Goal: Task Accomplishment & Management: Manage account settings

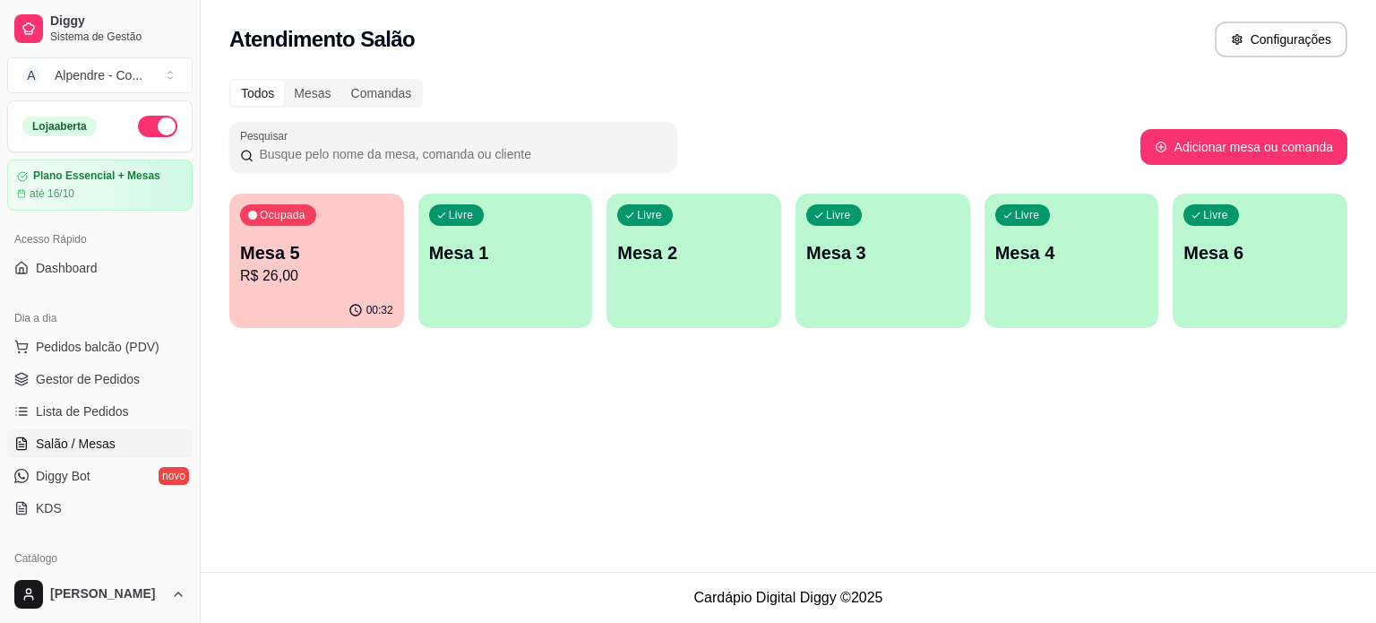
click at [322, 262] on p "Mesa 5" at bounding box center [316, 252] width 153 height 25
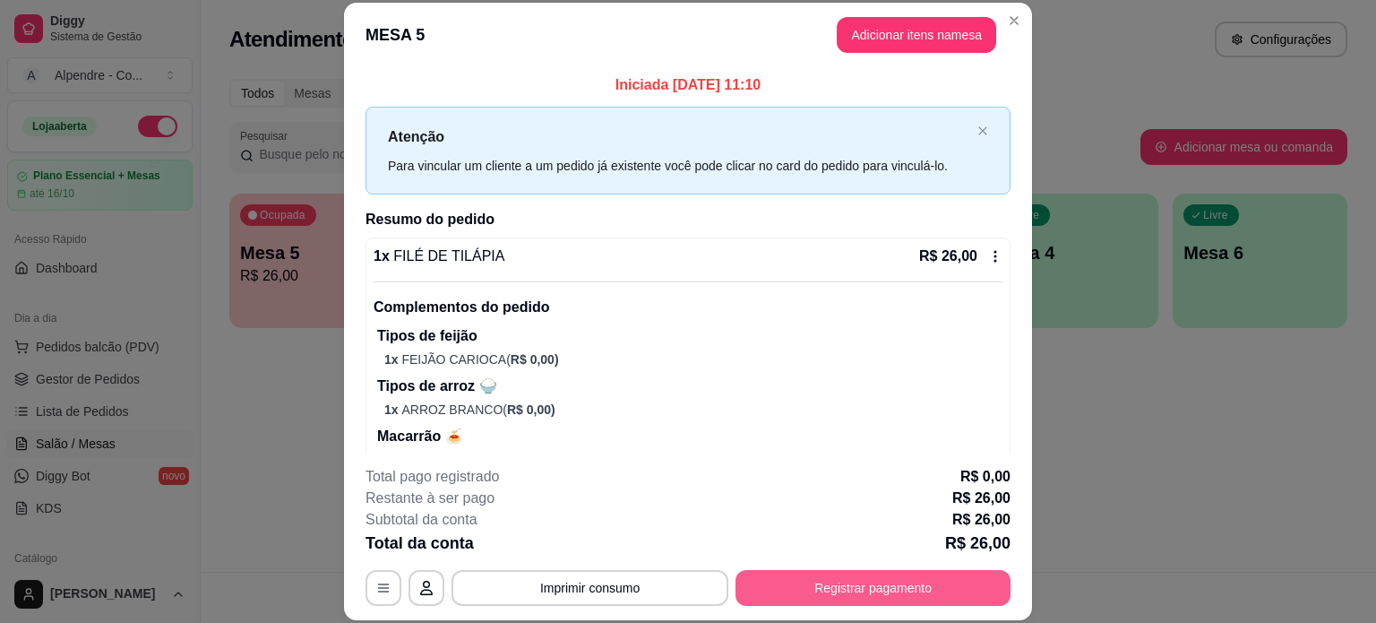
click at [853, 585] on button "Registrar pagamento" at bounding box center [873, 588] width 275 height 36
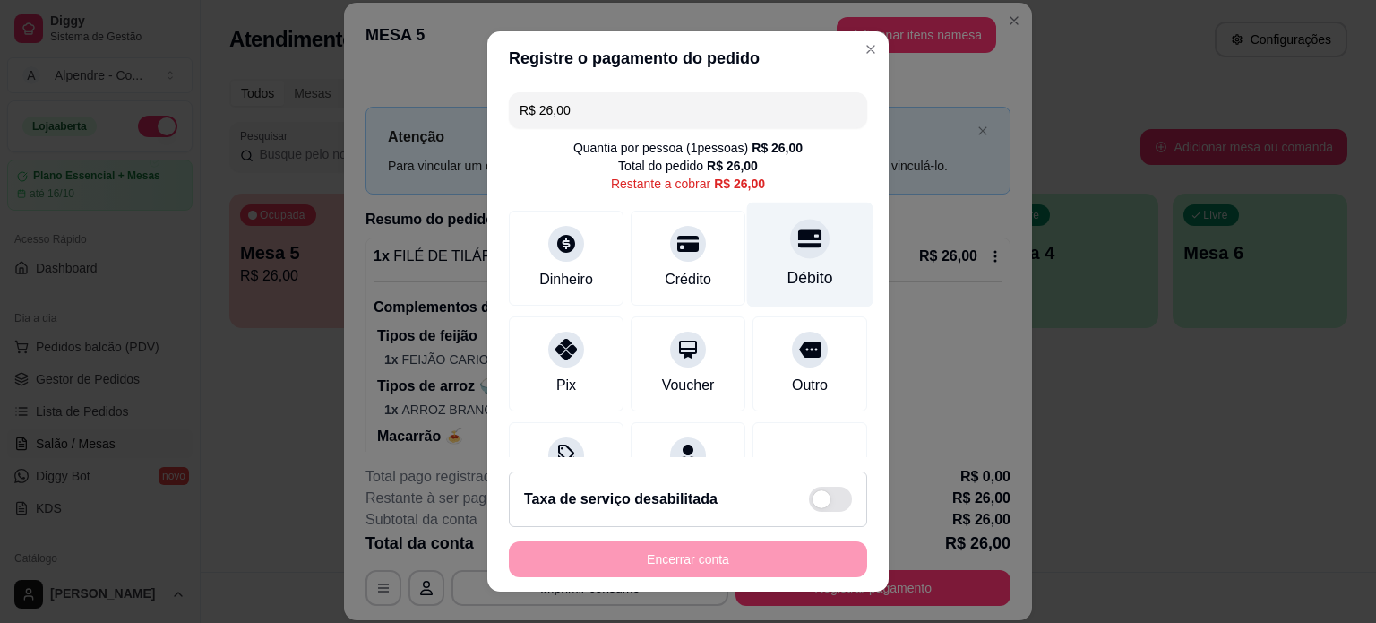
click at [787, 275] on div "Débito" at bounding box center [810, 277] width 46 height 23
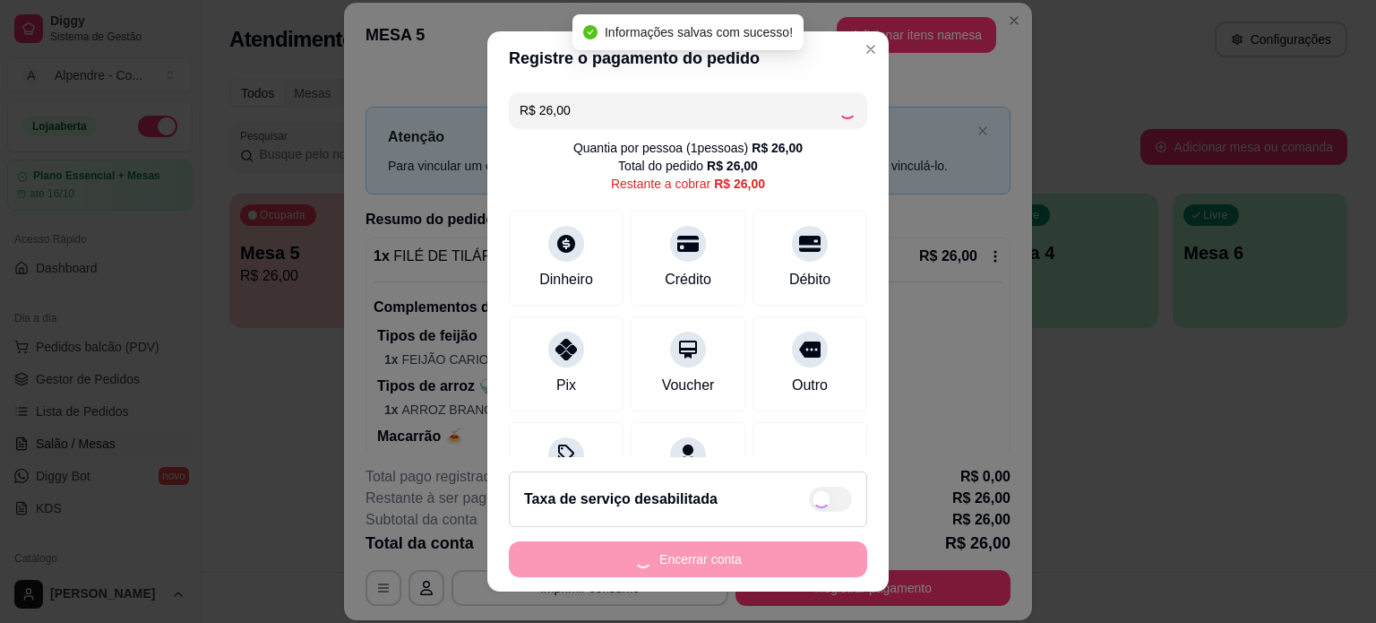
type input "R$ 0,00"
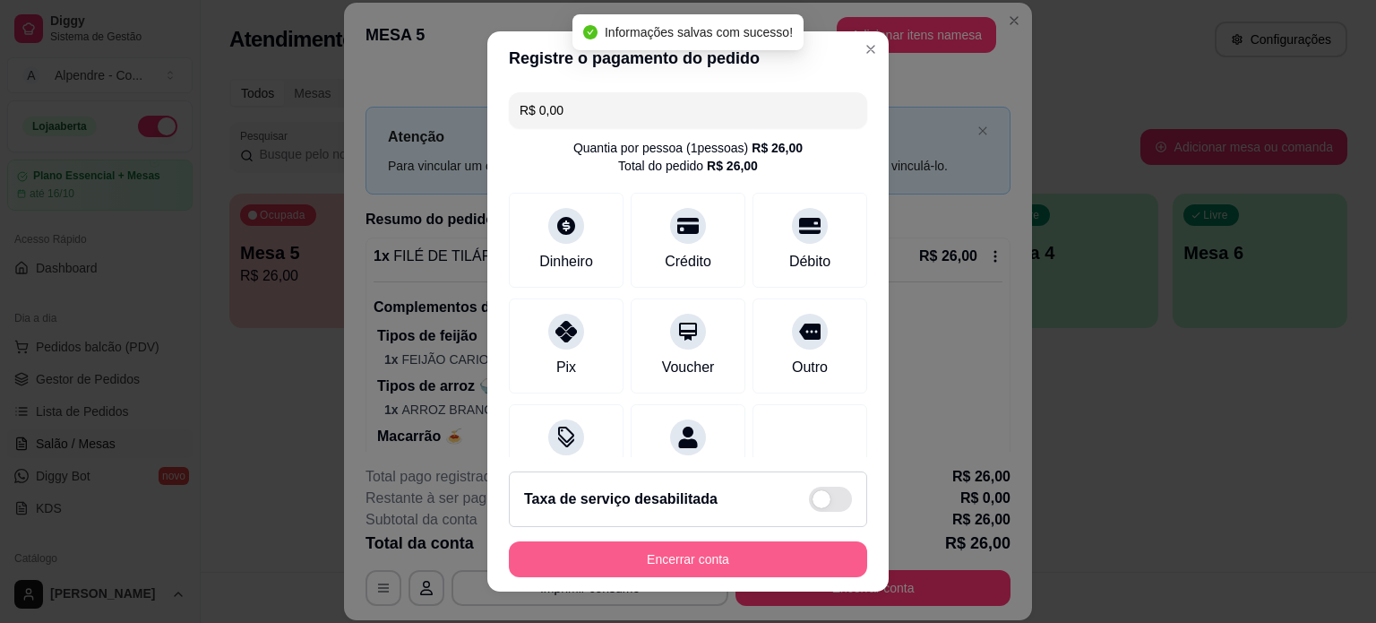
click at [680, 559] on button "Encerrar conta" at bounding box center [688, 559] width 358 height 36
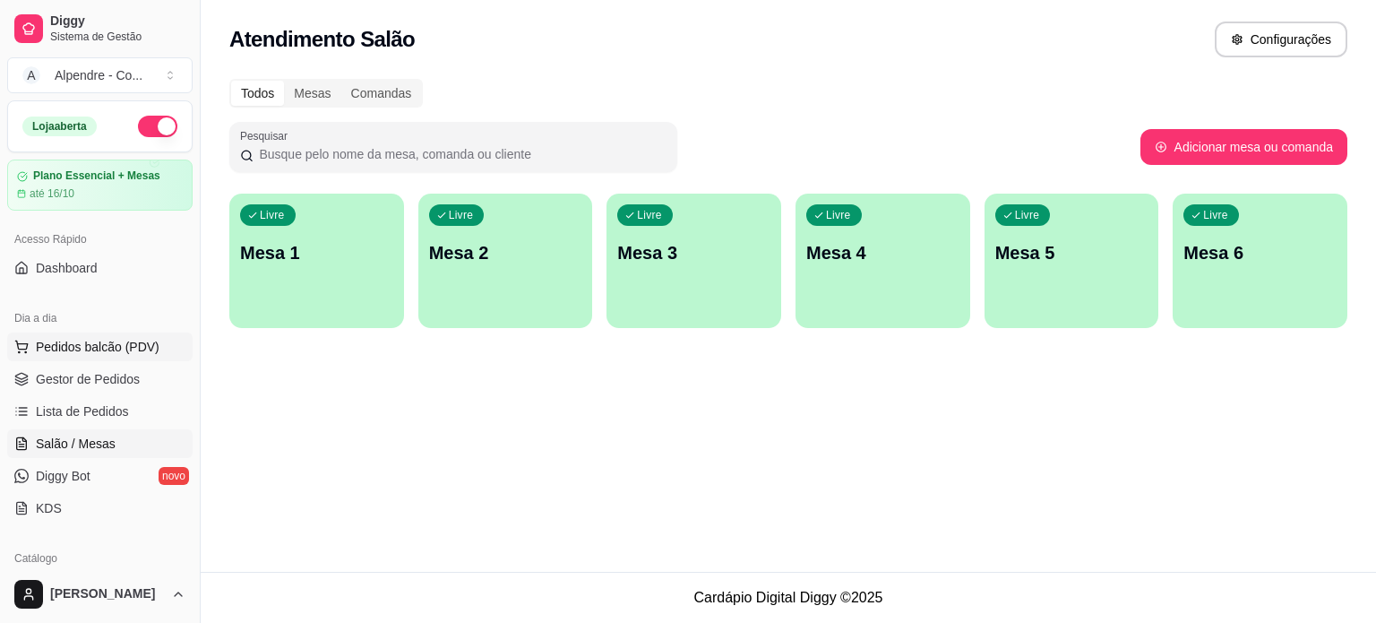
click at [56, 354] on span "Pedidos balcão (PDV)" at bounding box center [98, 347] width 124 height 18
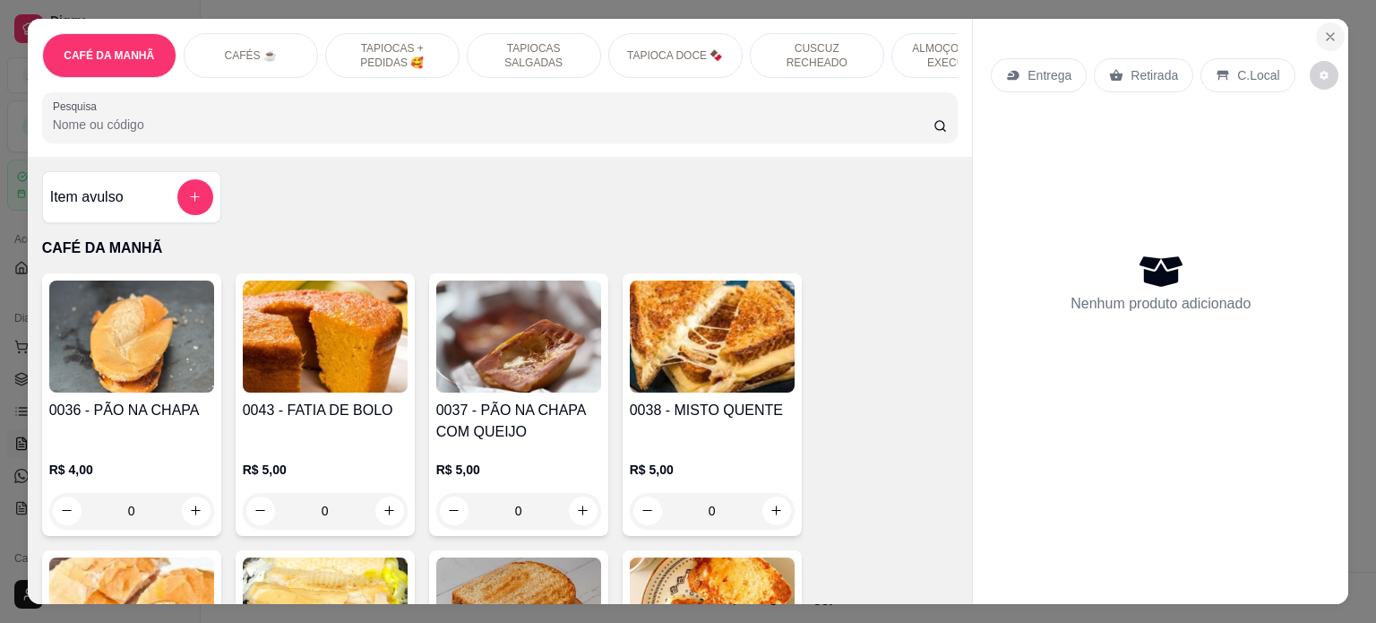
click at [1330, 36] on button "Close" at bounding box center [1330, 36] width 29 height 29
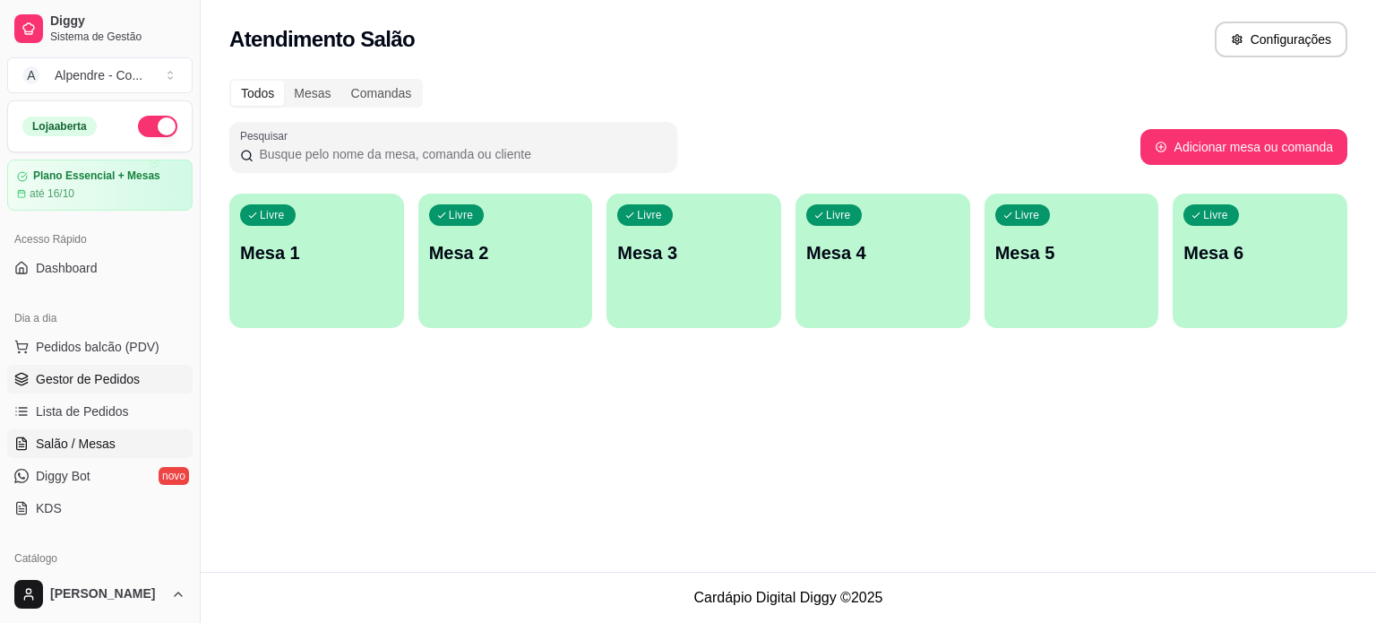
click at [72, 380] on span "Gestor de Pedidos" at bounding box center [88, 379] width 104 height 18
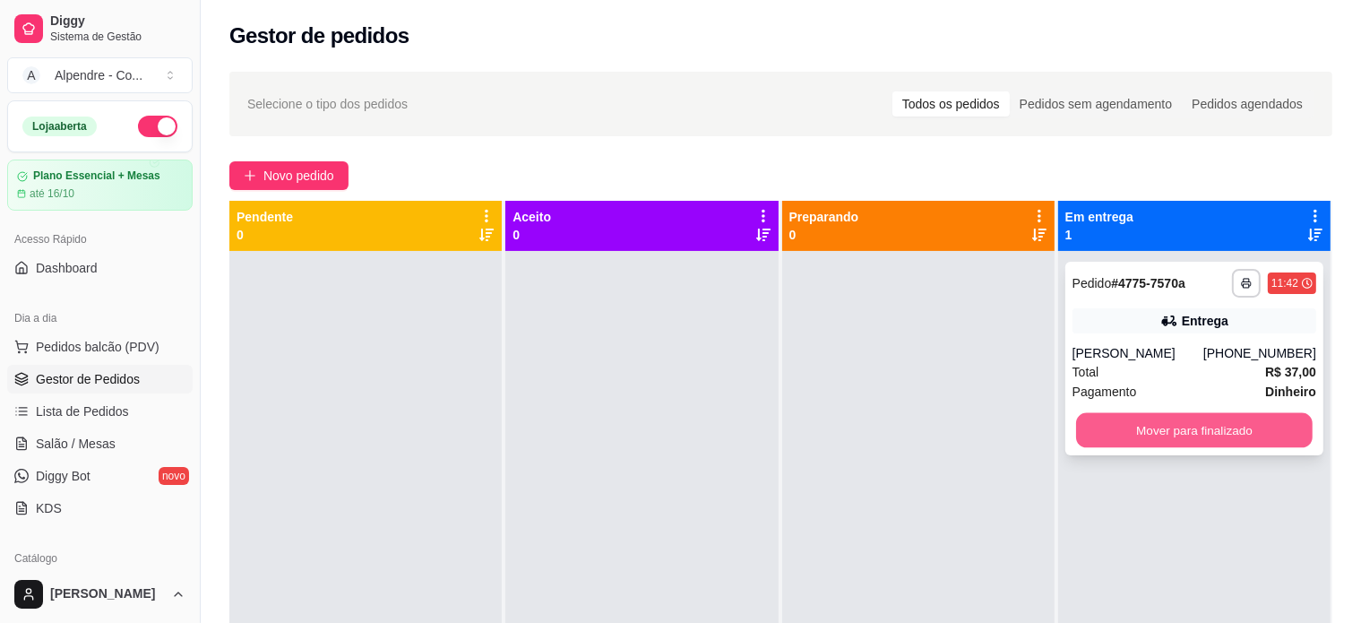
click at [1202, 433] on button "Mover para finalizado" at bounding box center [1194, 430] width 237 height 35
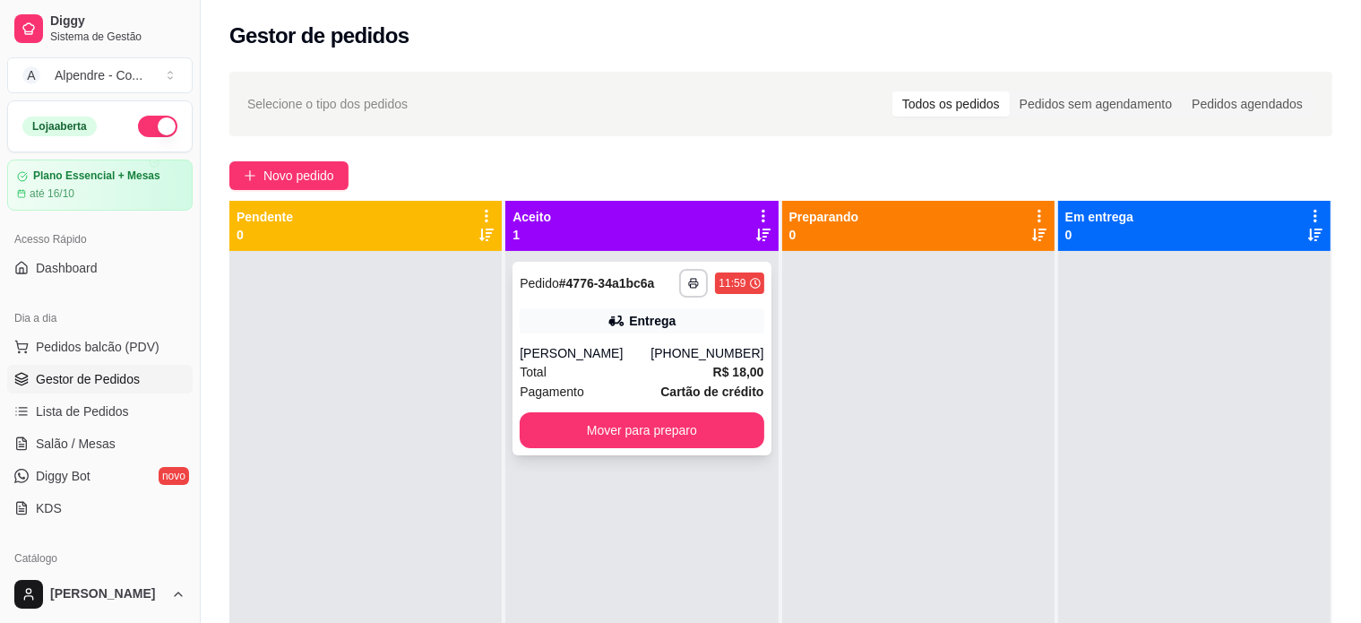
click at [611, 371] on div "Total R$ 18,00" at bounding box center [642, 372] width 244 height 20
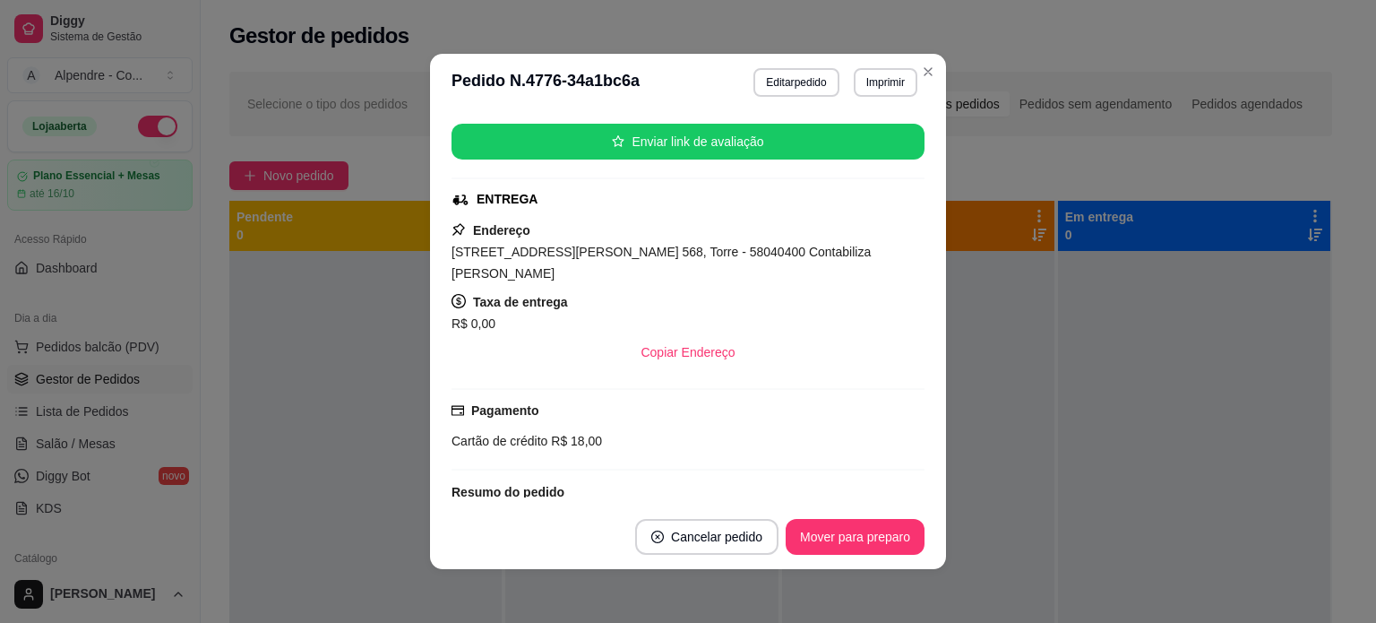
scroll to position [448, 0]
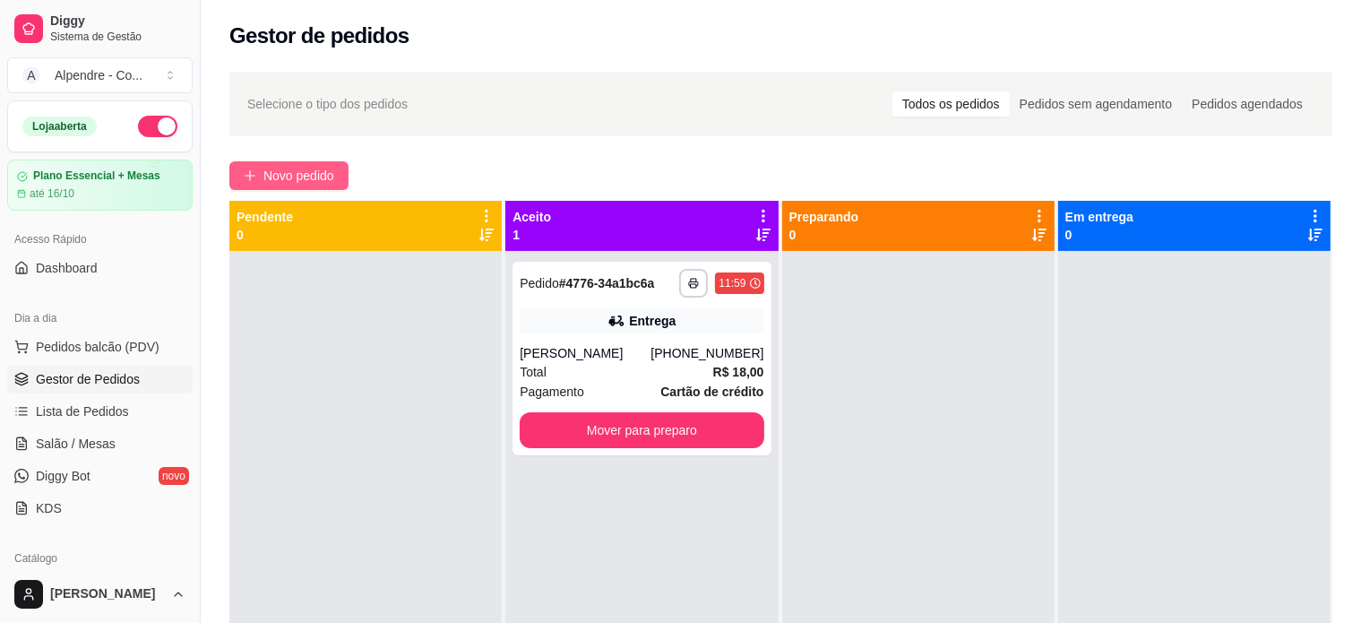
click at [295, 166] on span "Novo pedido" at bounding box center [298, 176] width 71 height 20
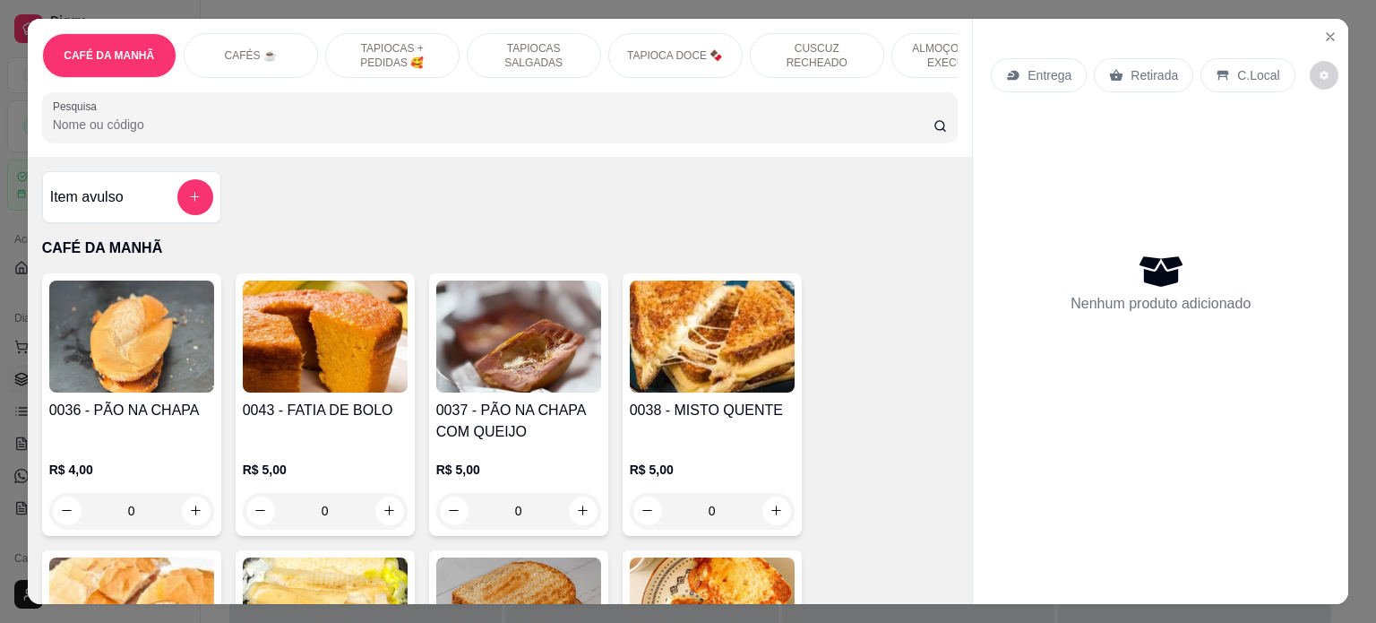
click at [925, 41] on p "ALMOÇO - PRATO EXECUTIVO" at bounding box center [959, 55] width 104 height 29
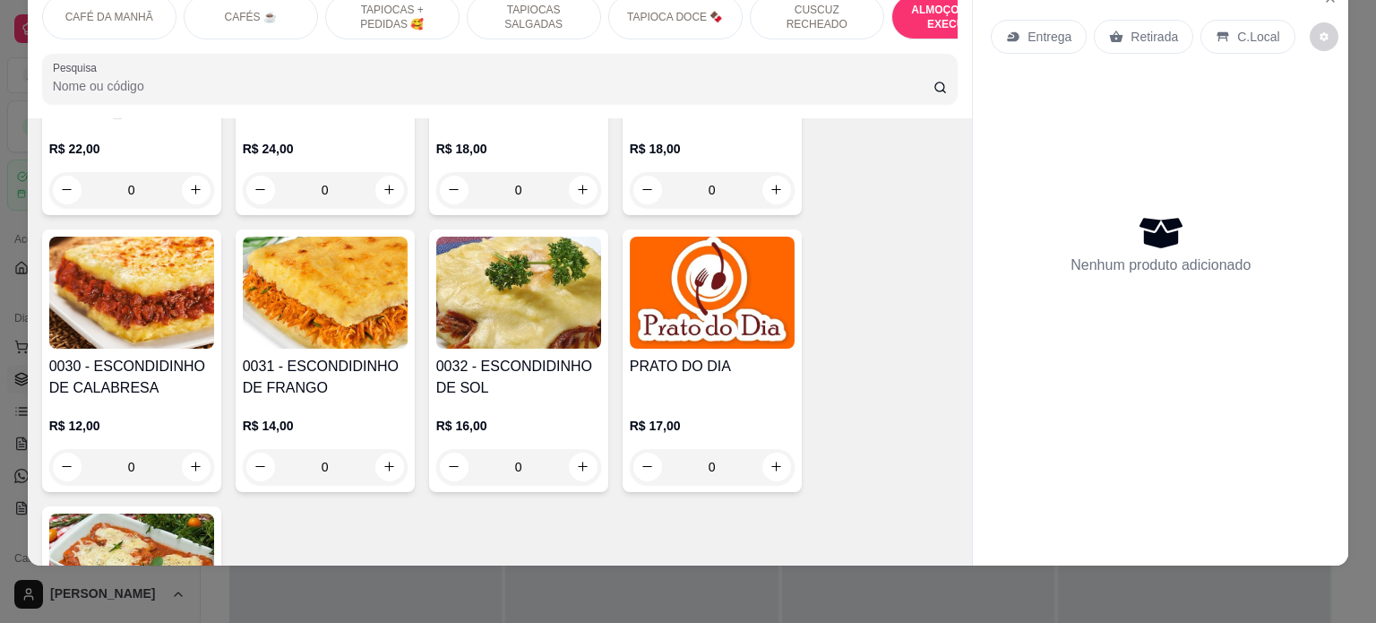
scroll to position [4212, 0]
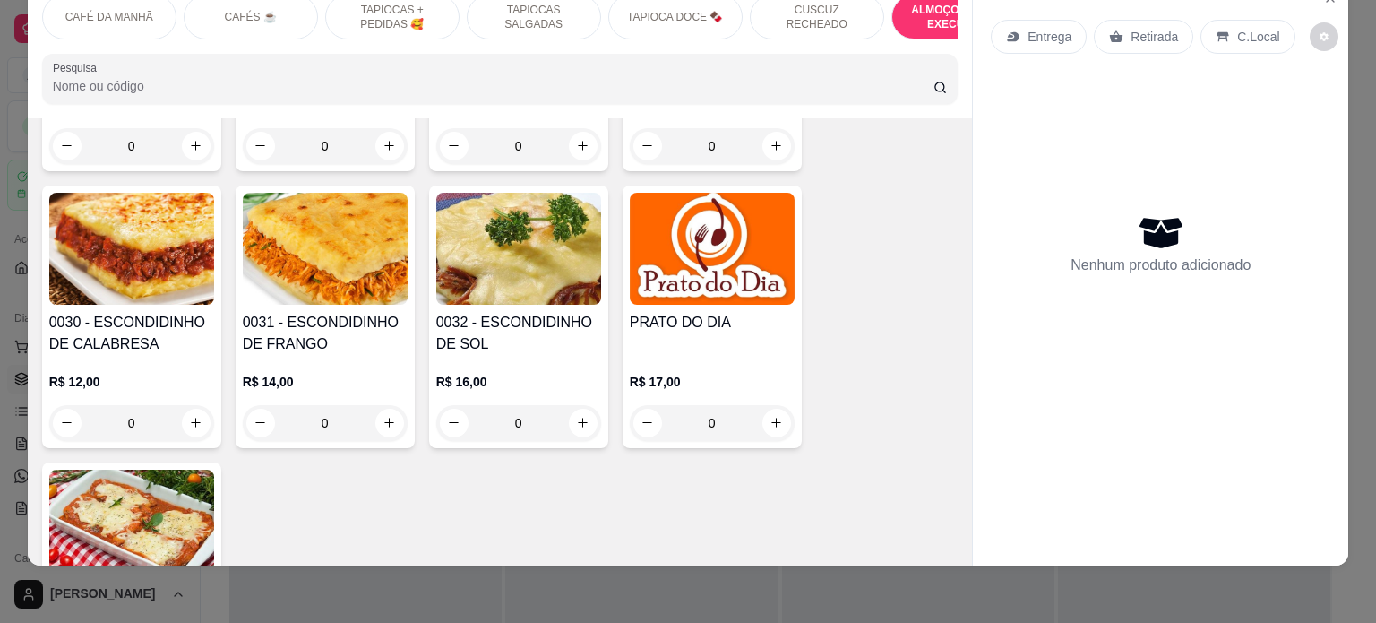
click at [762, 405] on div "0" at bounding box center [712, 423] width 165 height 36
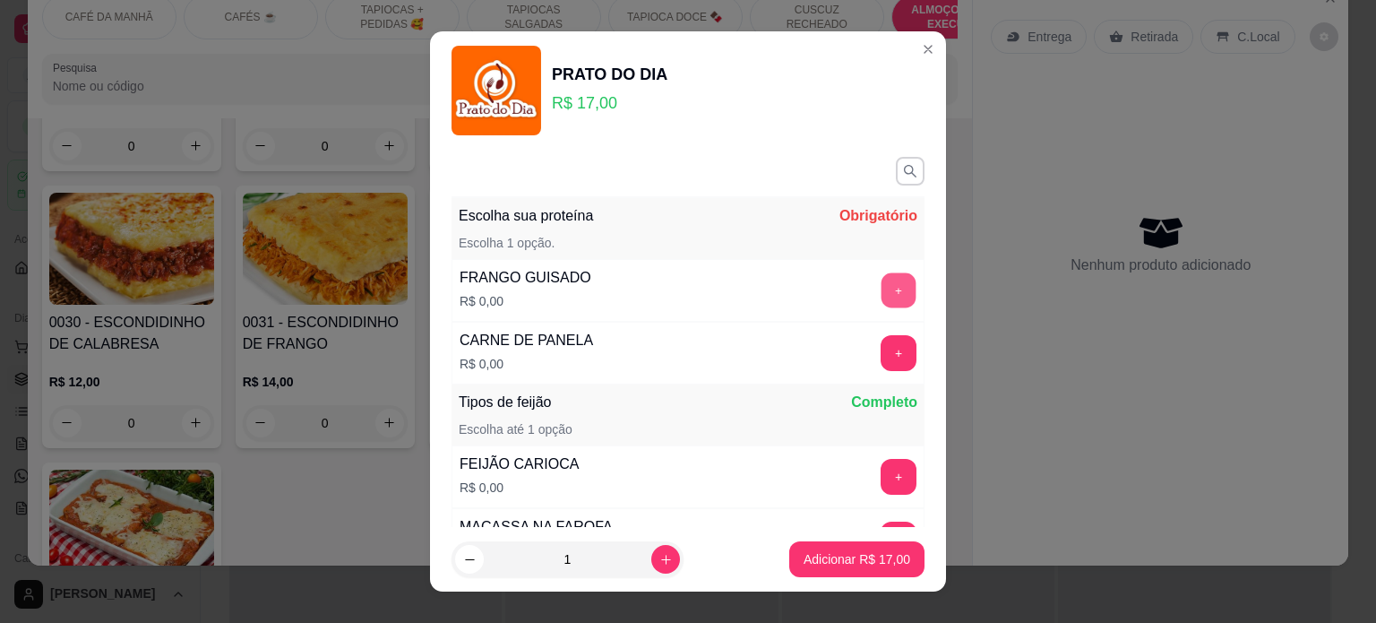
click at [882, 287] on button "+" at bounding box center [899, 289] width 35 height 35
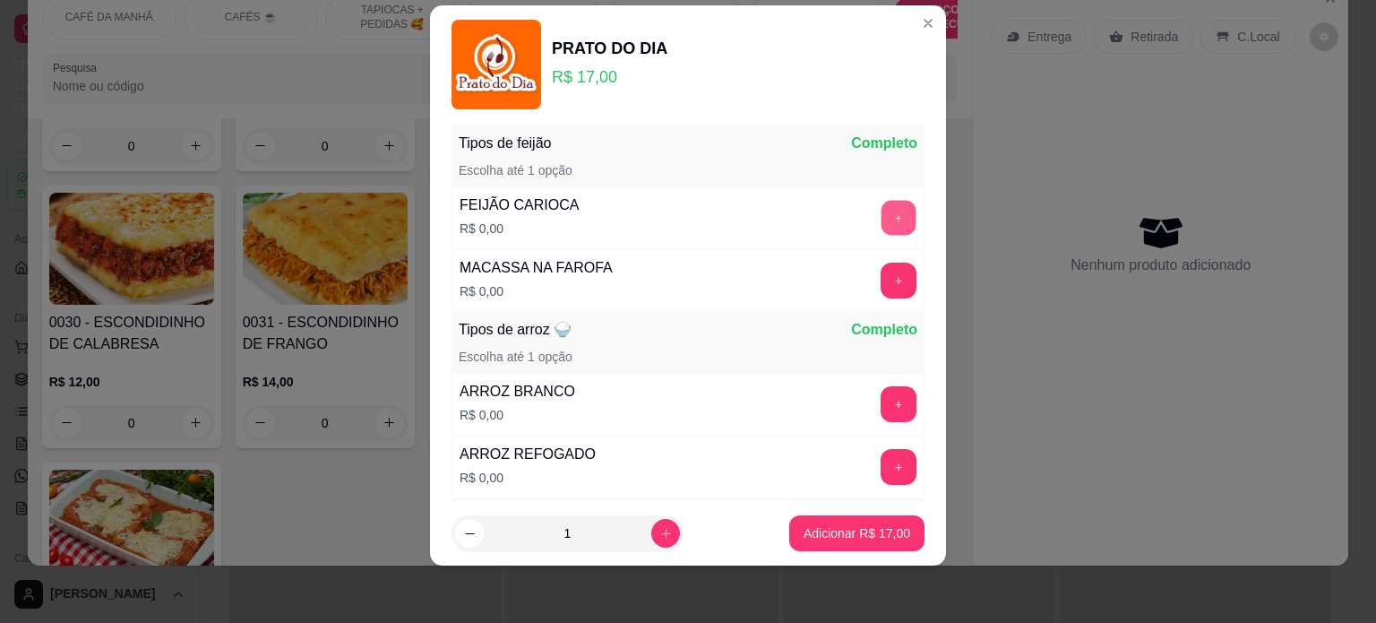
click at [882, 223] on button "+" at bounding box center [899, 217] width 35 height 35
click at [881, 216] on button "+" at bounding box center [899, 218] width 36 height 36
click at [881, 219] on button "+" at bounding box center [899, 219] width 36 height 36
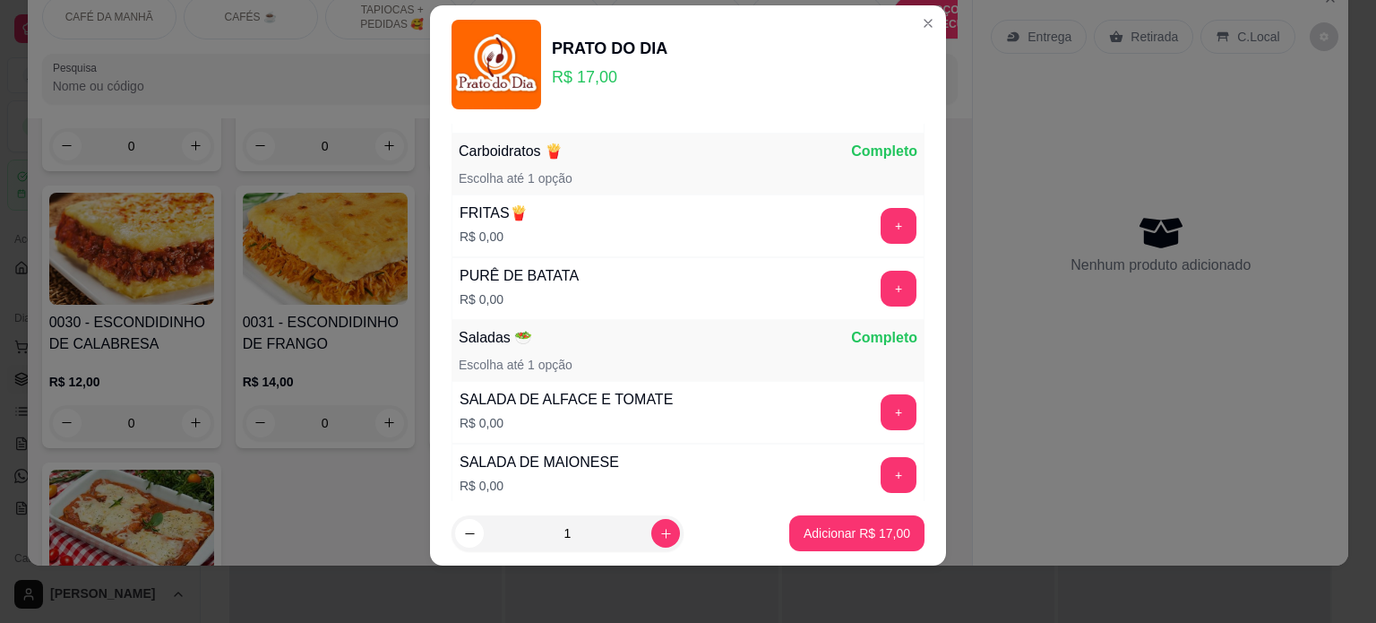
scroll to position [790, 0]
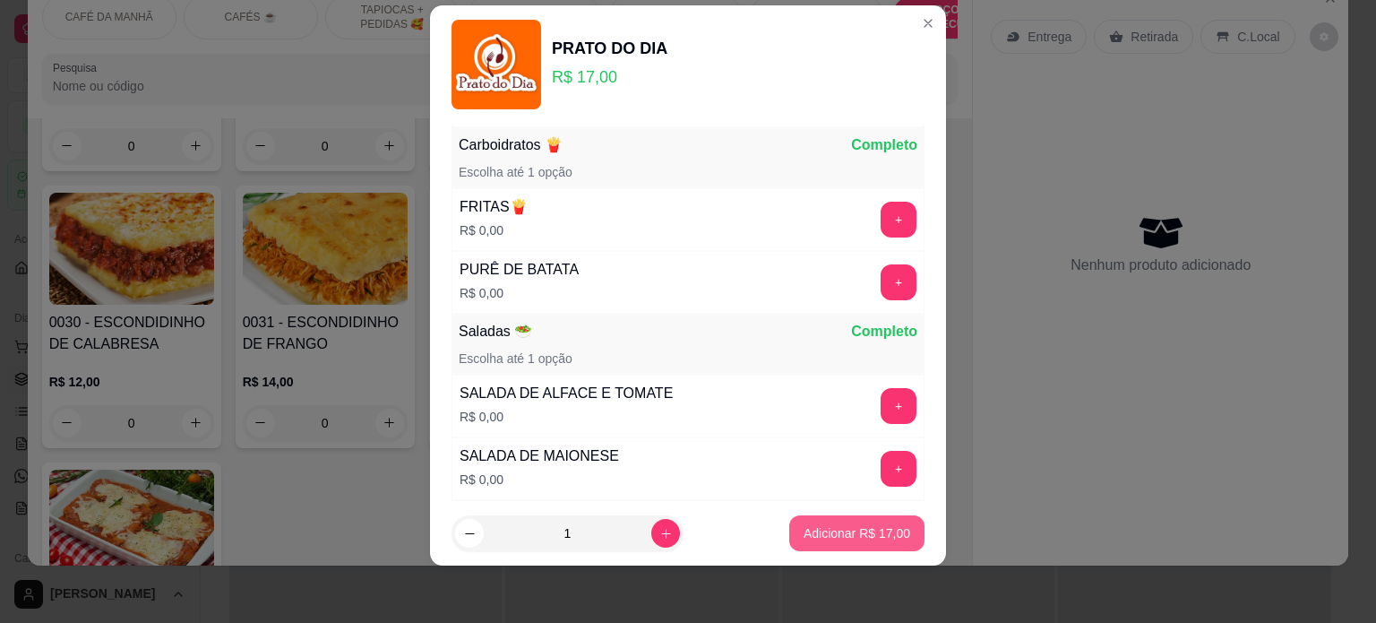
click at [846, 523] on button "Adicionar R$ 17,00" at bounding box center [856, 533] width 135 height 36
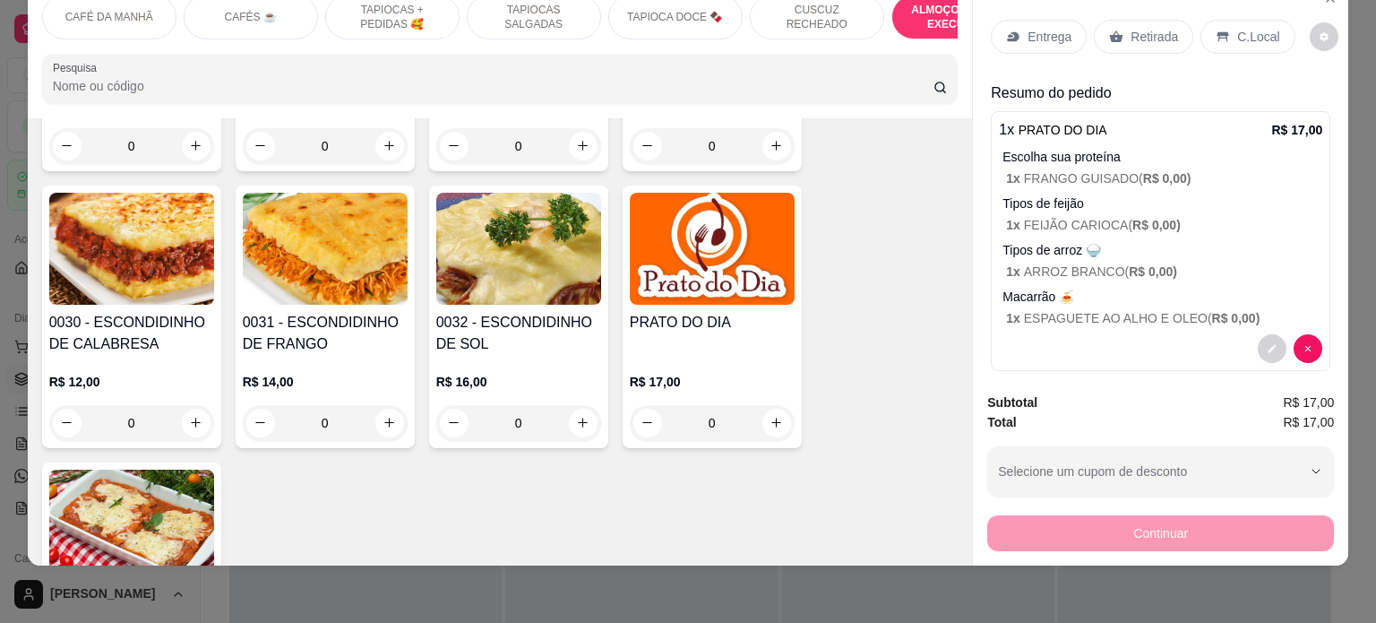
click at [1136, 28] on p "Retirada" at bounding box center [1154, 37] width 47 height 18
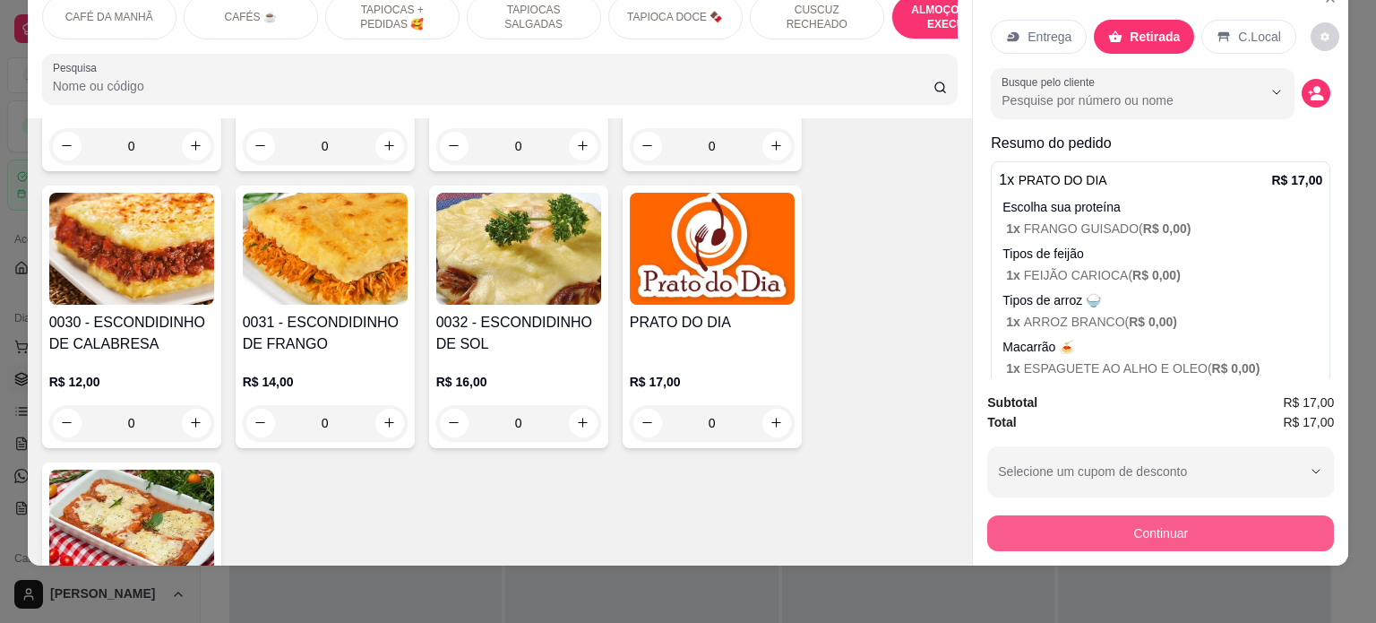
click at [1130, 521] on button "Continuar" at bounding box center [1160, 533] width 347 height 36
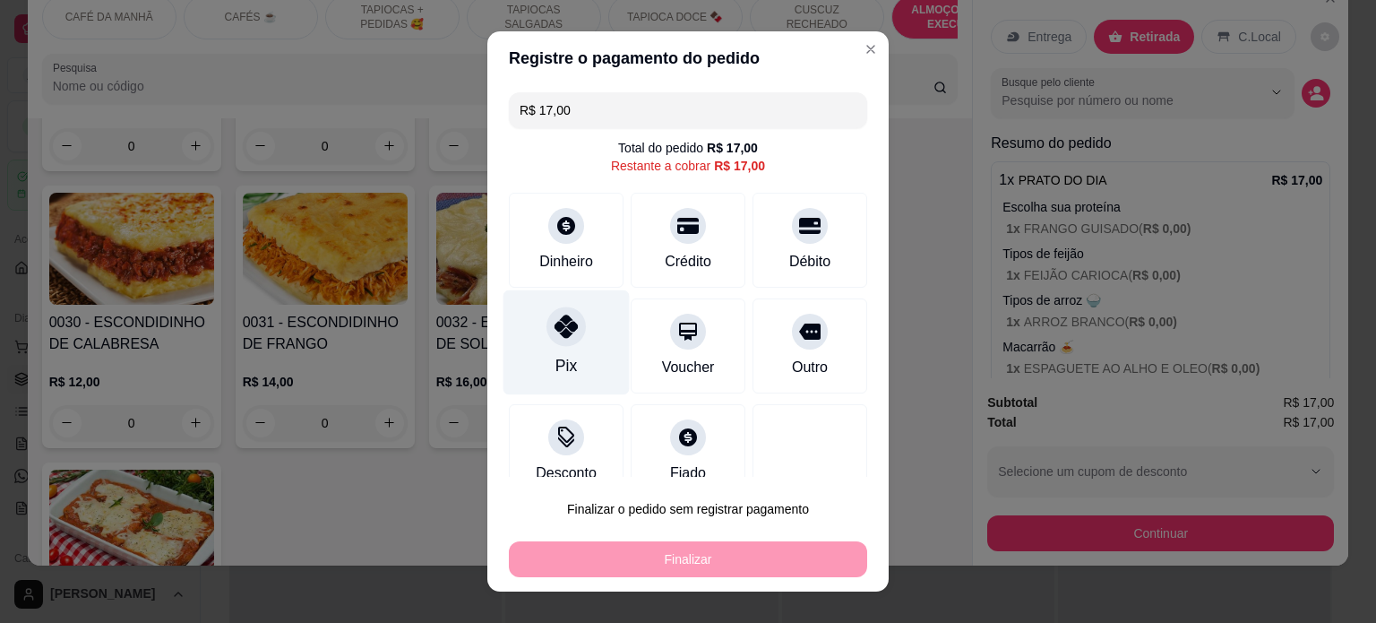
click at [564, 326] on icon at bounding box center [566, 325] width 23 height 23
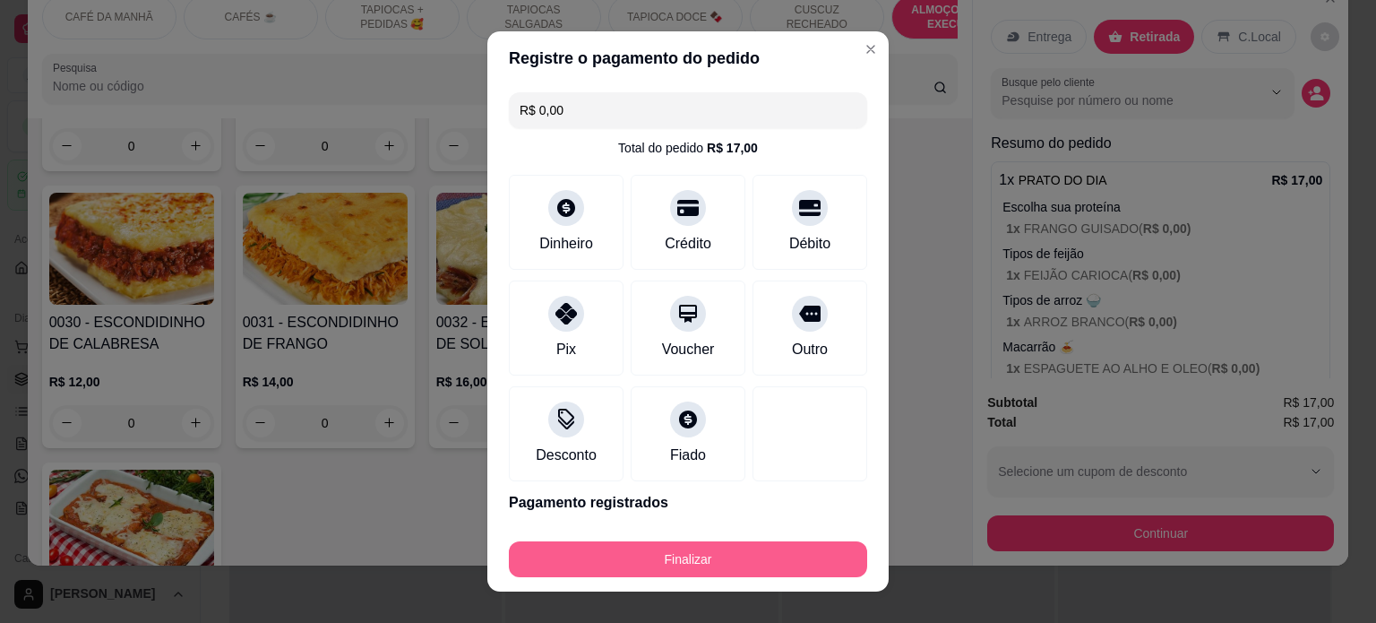
click at [667, 567] on button "Finalizar" at bounding box center [688, 559] width 358 height 36
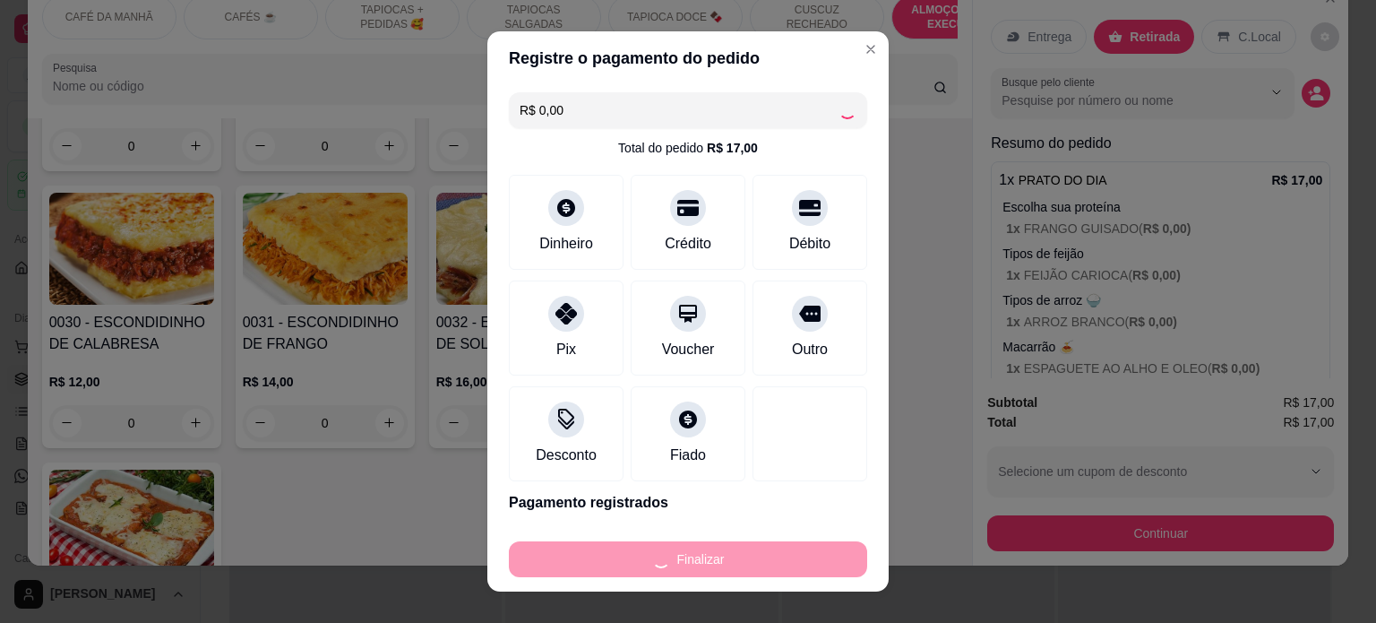
type input "-R$ 17,00"
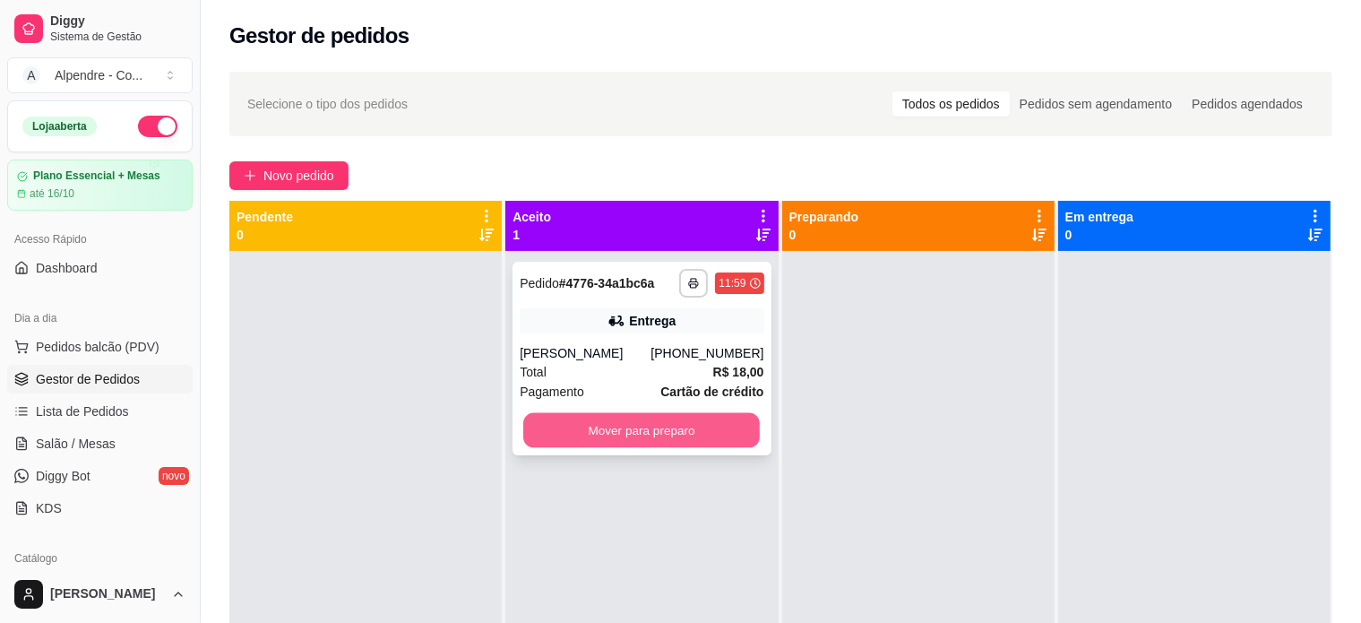
click at [653, 432] on button "Mover para preparo" at bounding box center [641, 430] width 237 height 35
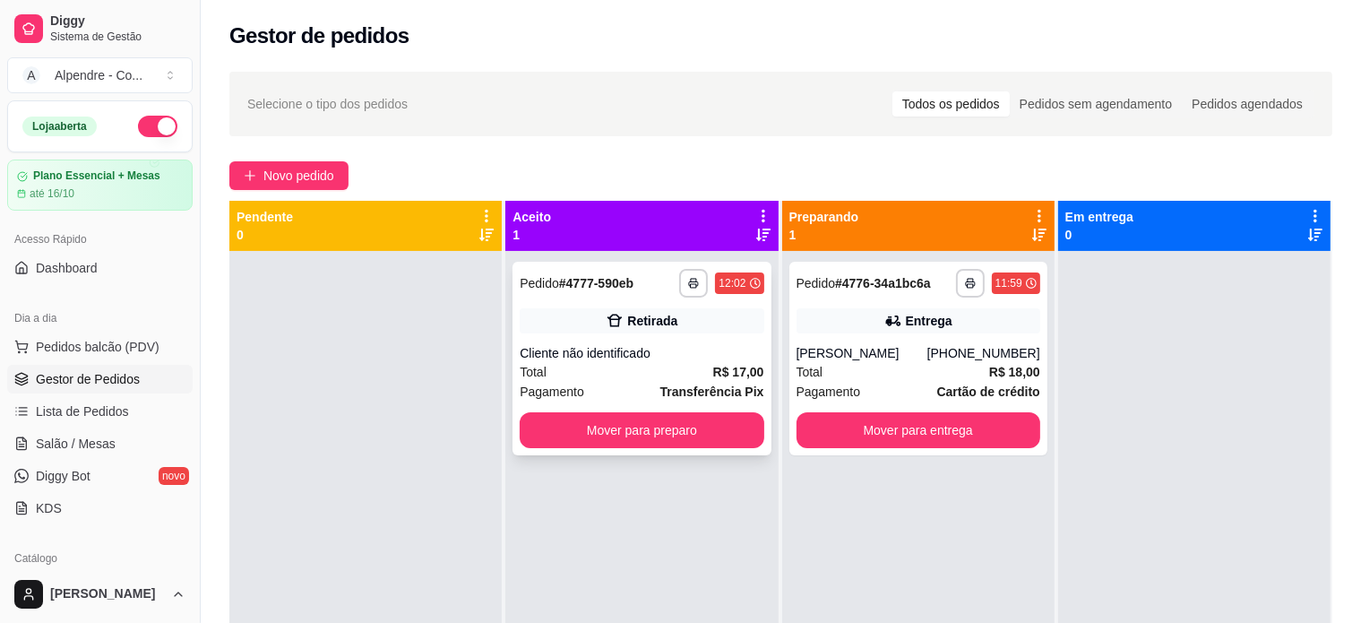
click at [650, 344] on div "Cliente não identificado" at bounding box center [642, 353] width 244 height 18
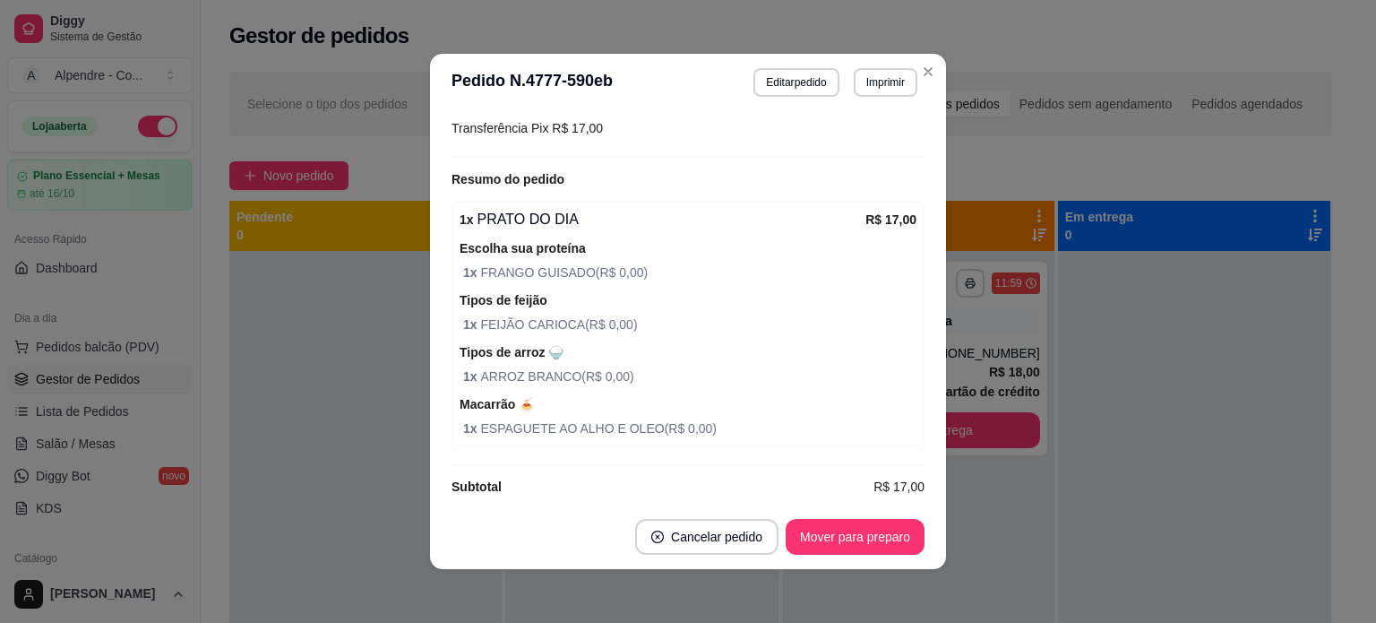
scroll to position [289, 0]
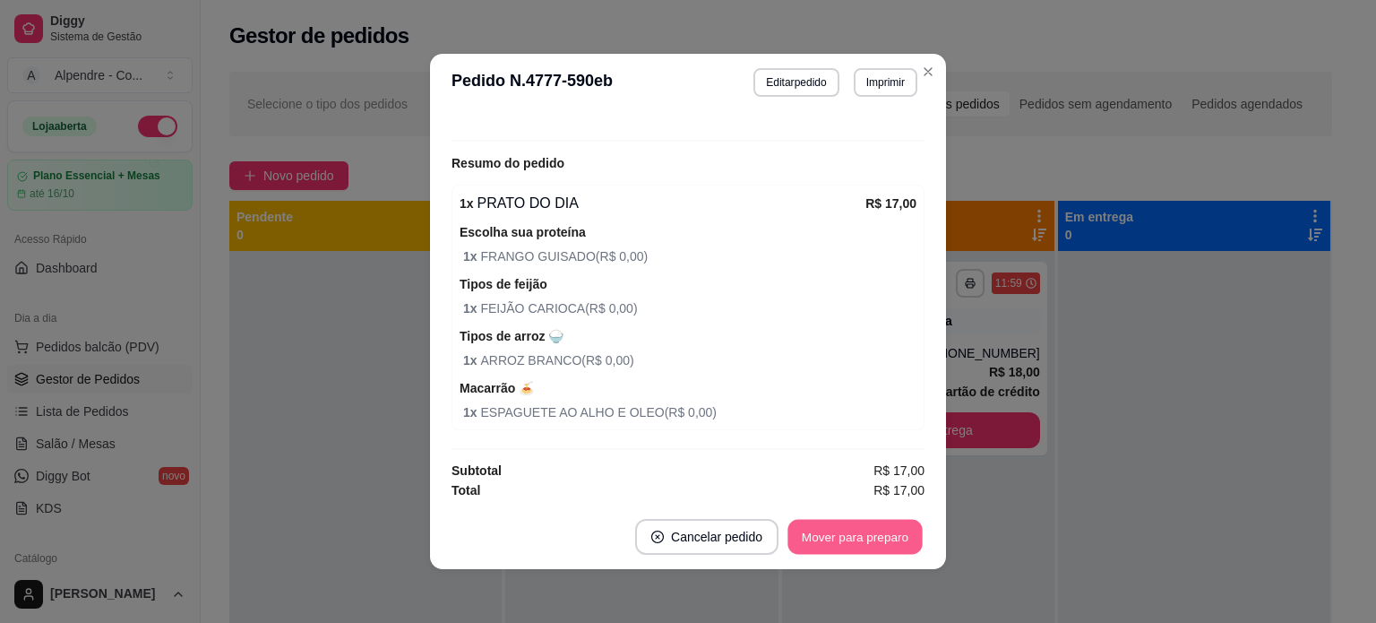
click at [827, 536] on button "Mover para preparo" at bounding box center [854, 537] width 134 height 35
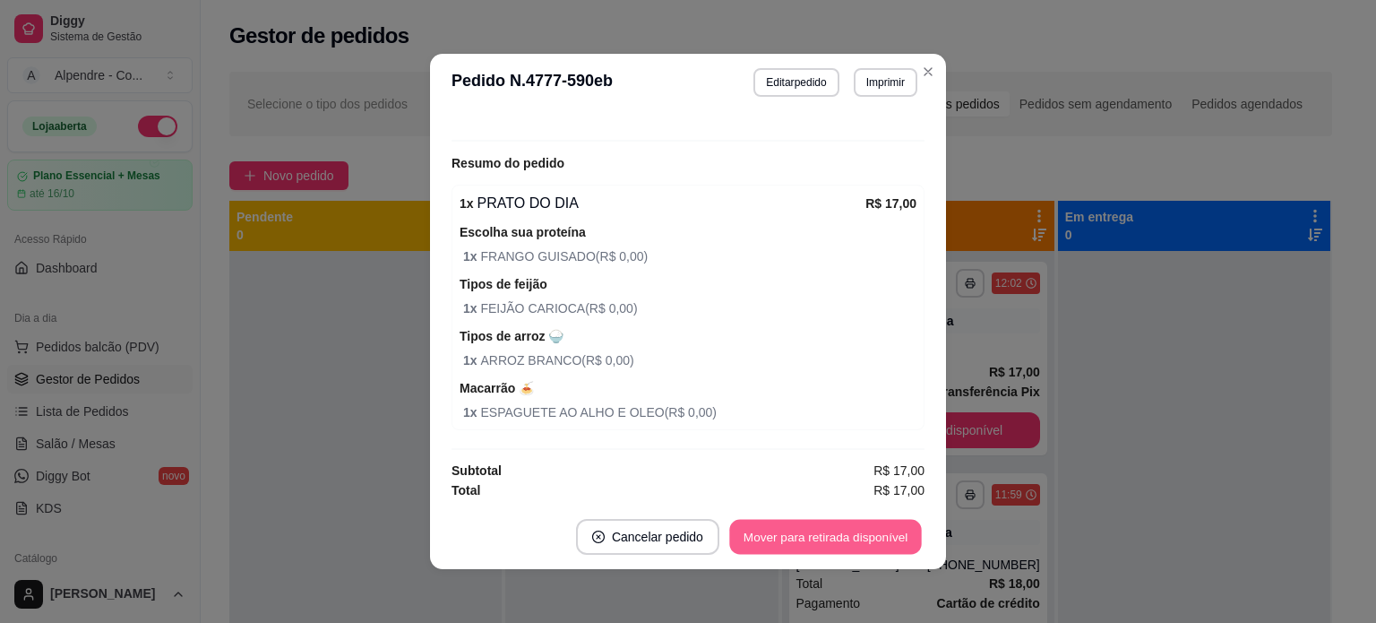
click at [837, 536] on button "Mover para retirada disponível" at bounding box center [825, 537] width 192 height 35
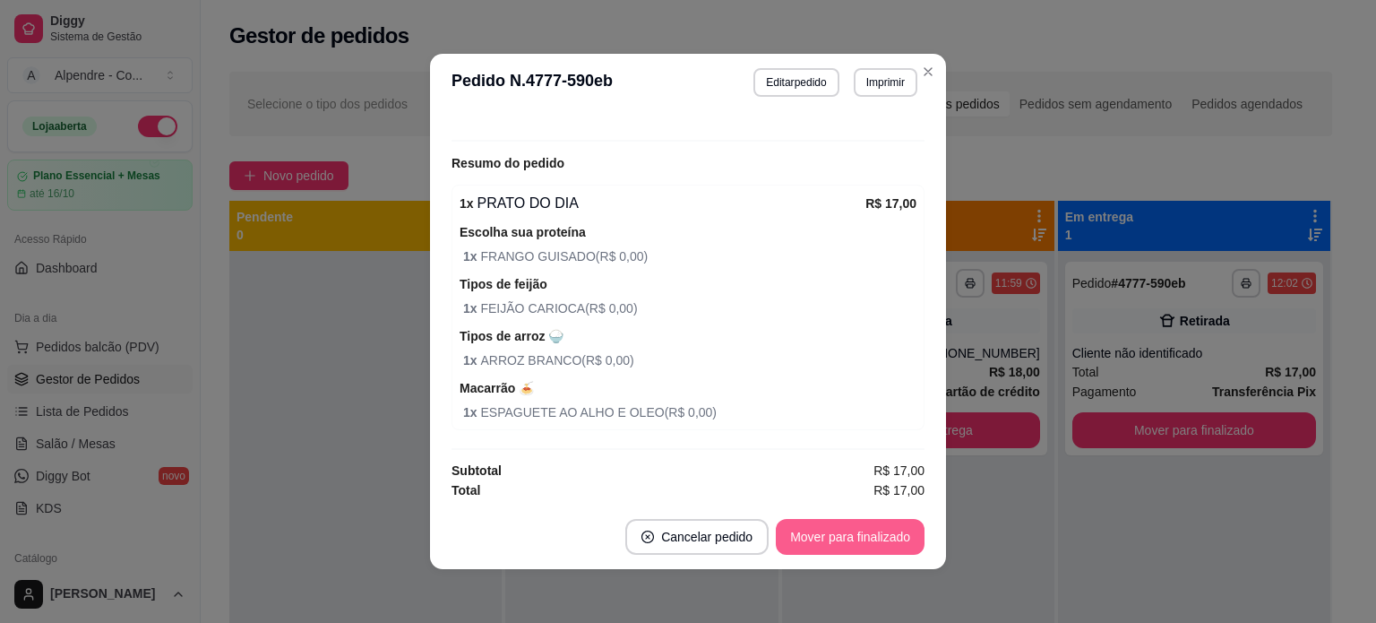
click at [837, 536] on button "Mover para finalizado" at bounding box center [850, 537] width 149 height 36
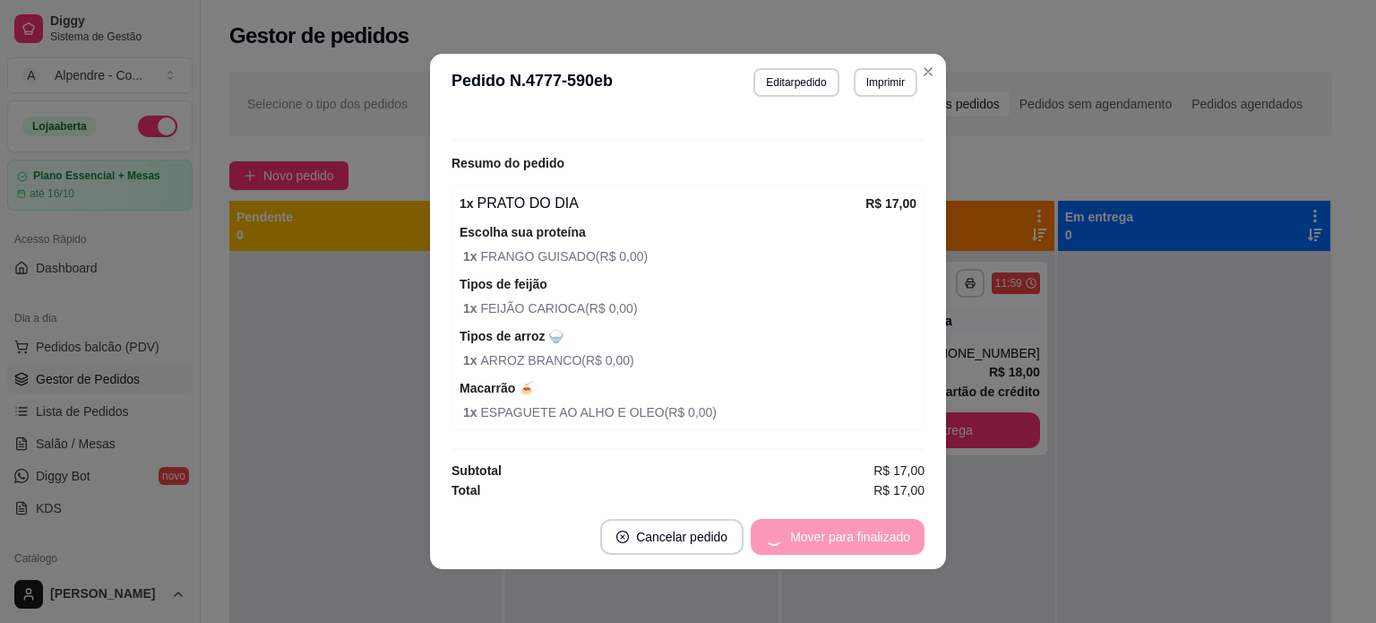
scroll to position [212, 0]
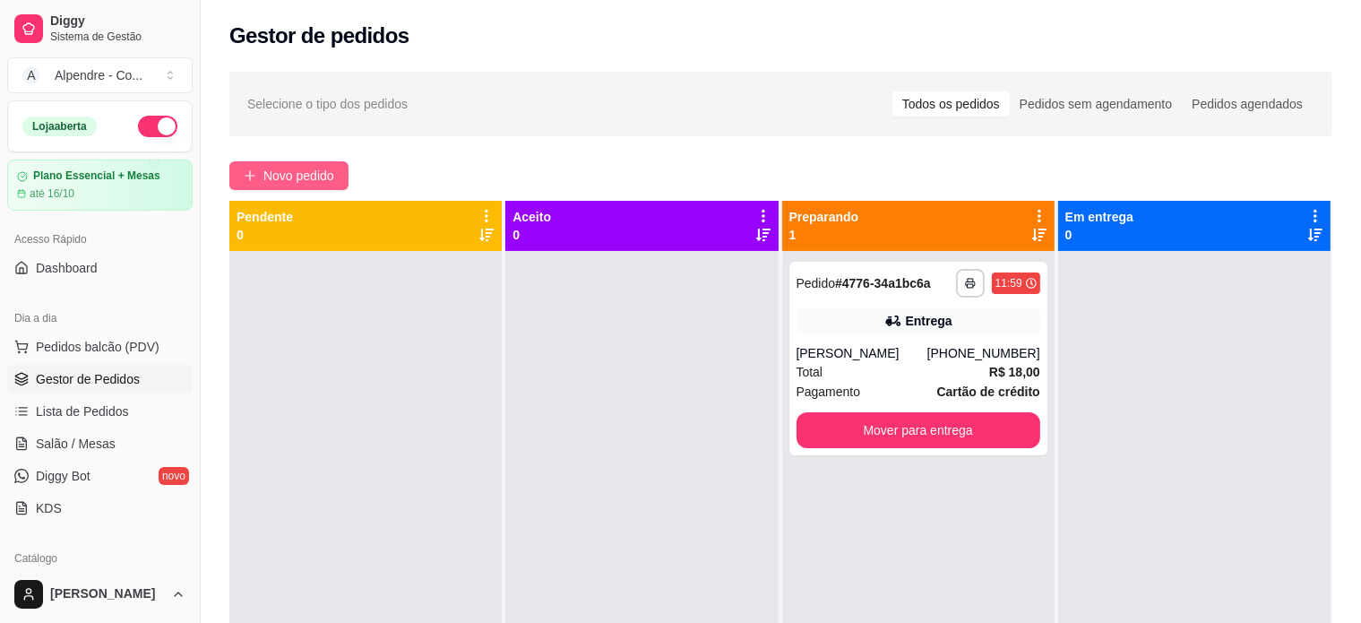
click at [276, 171] on span "Novo pedido" at bounding box center [298, 176] width 71 height 20
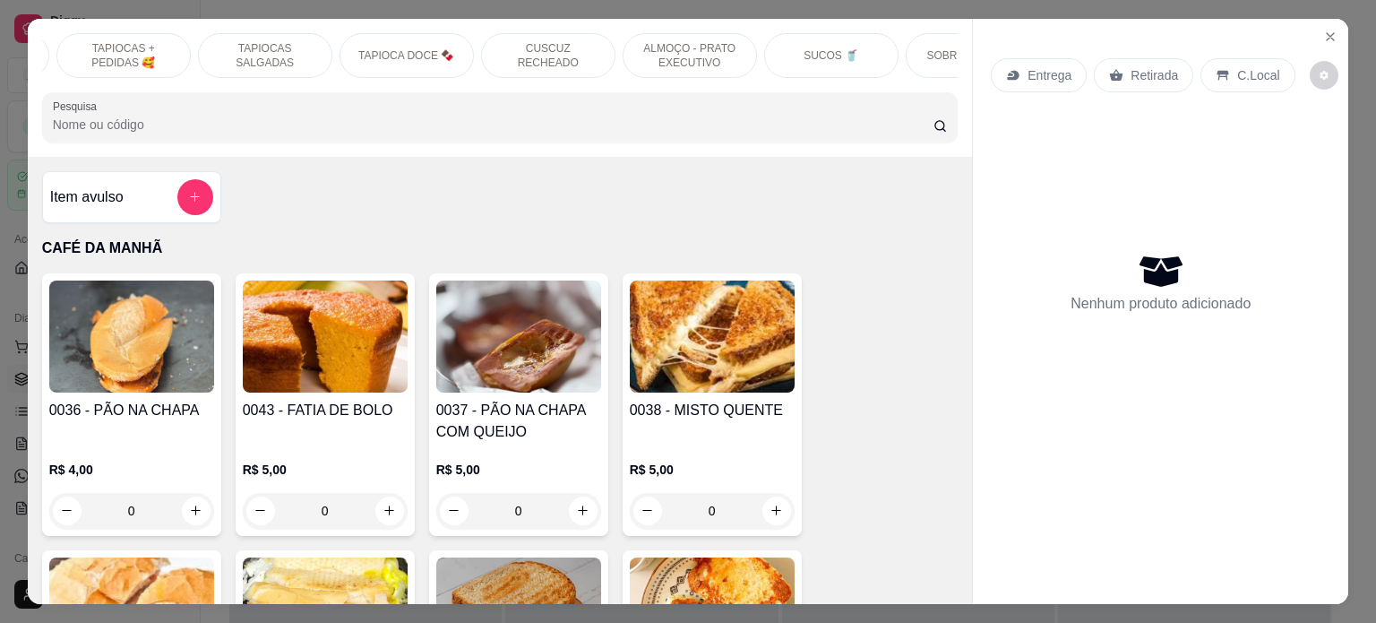
scroll to position [0, 443]
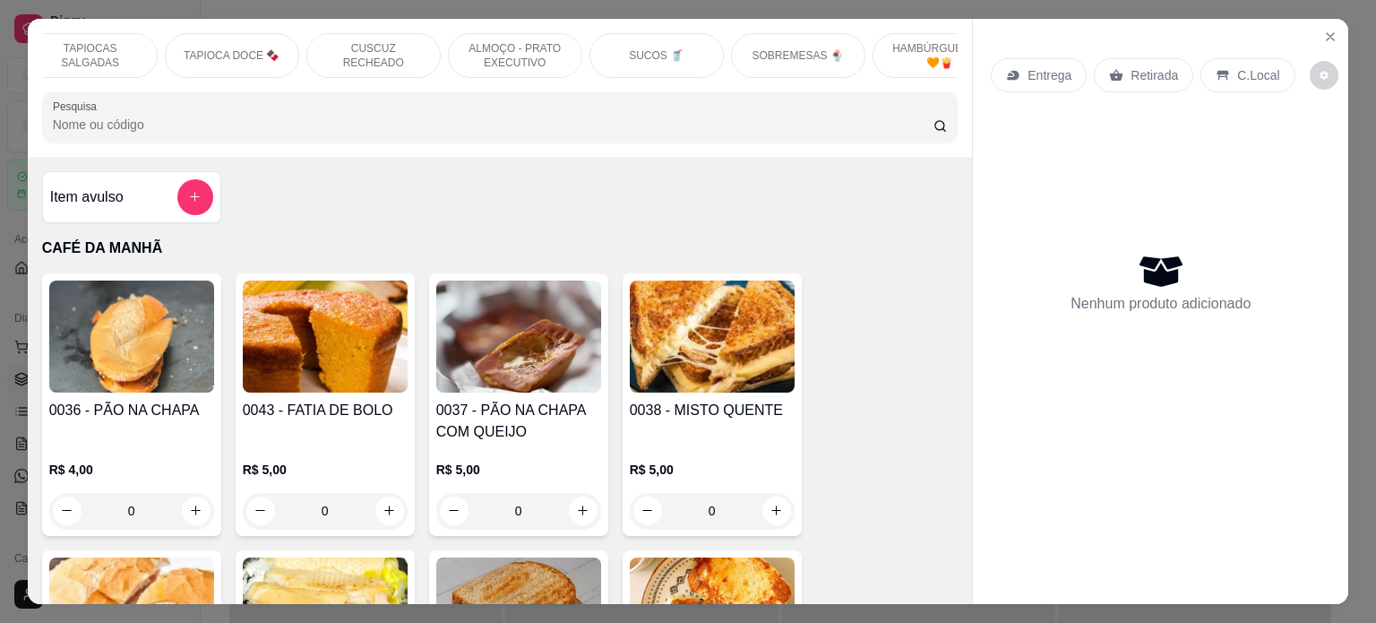
click at [803, 56] on div "SOBREMESAS 🍨" at bounding box center [798, 55] width 134 height 45
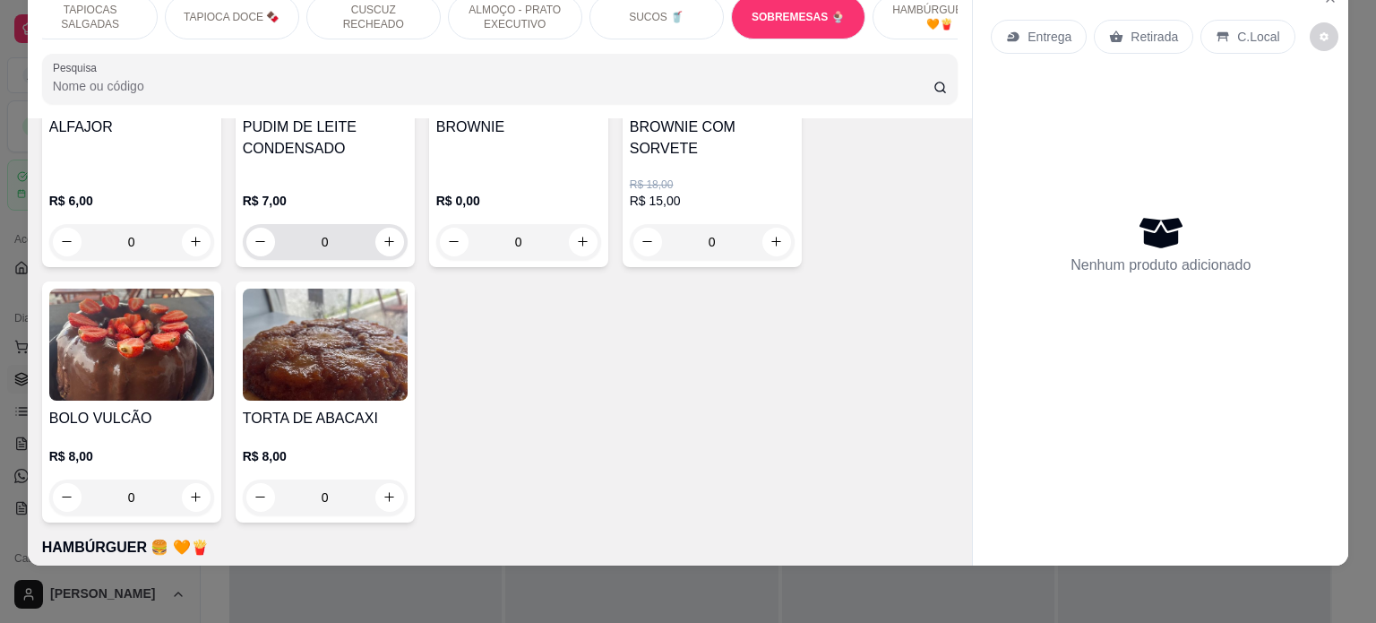
scroll to position [5565, 0]
click at [383, 489] on icon "increase-product-quantity" at bounding box center [389, 495] width 13 height 13
type input "1"
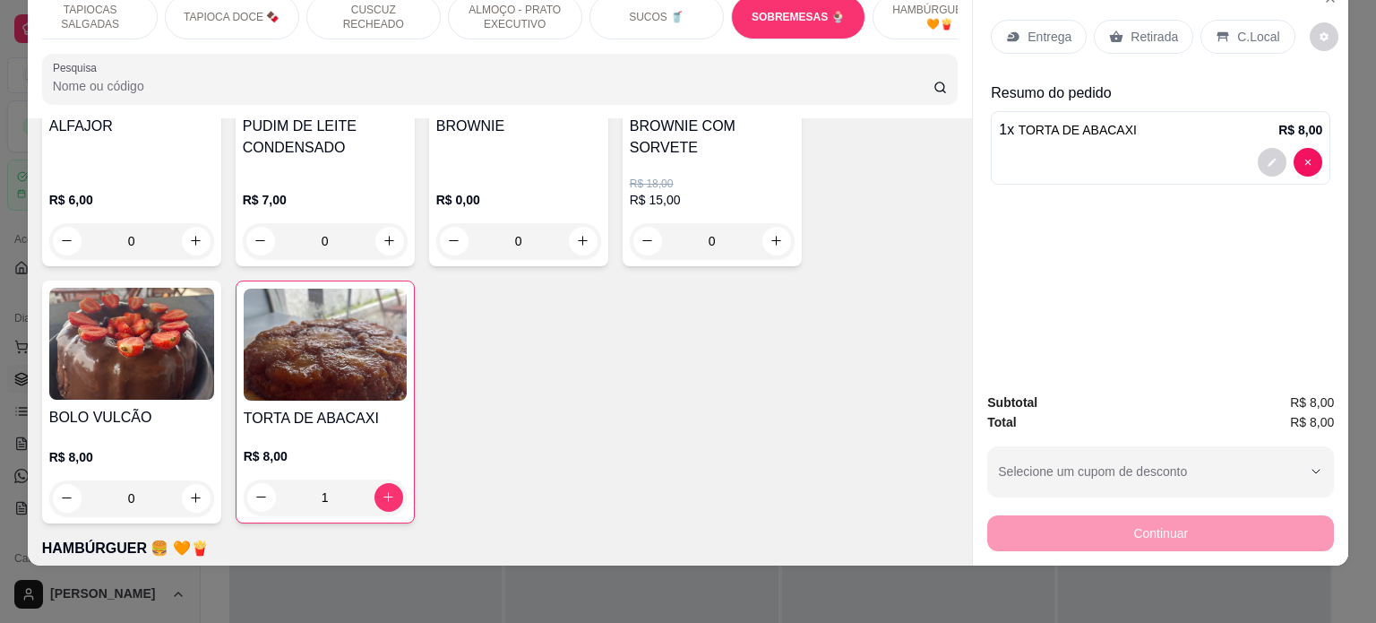
click at [1016, 21] on div "Entrega" at bounding box center [1039, 37] width 96 height 34
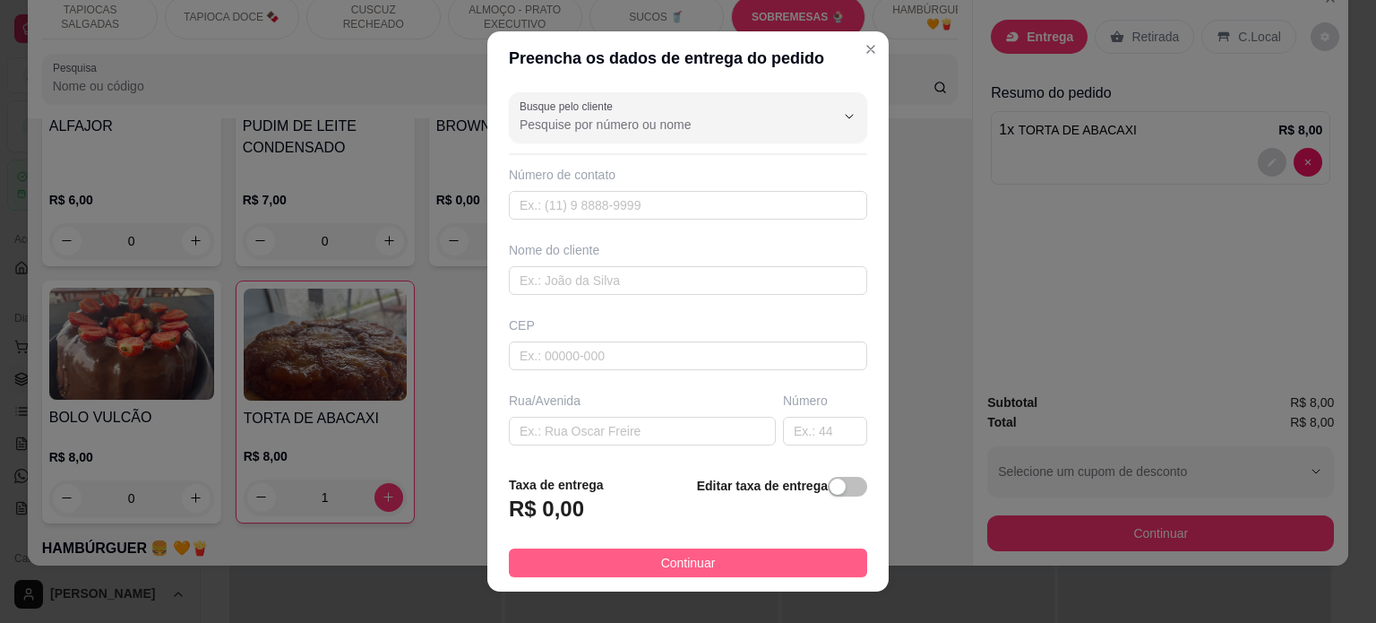
click at [632, 565] on button "Continuar" at bounding box center [688, 562] width 358 height 29
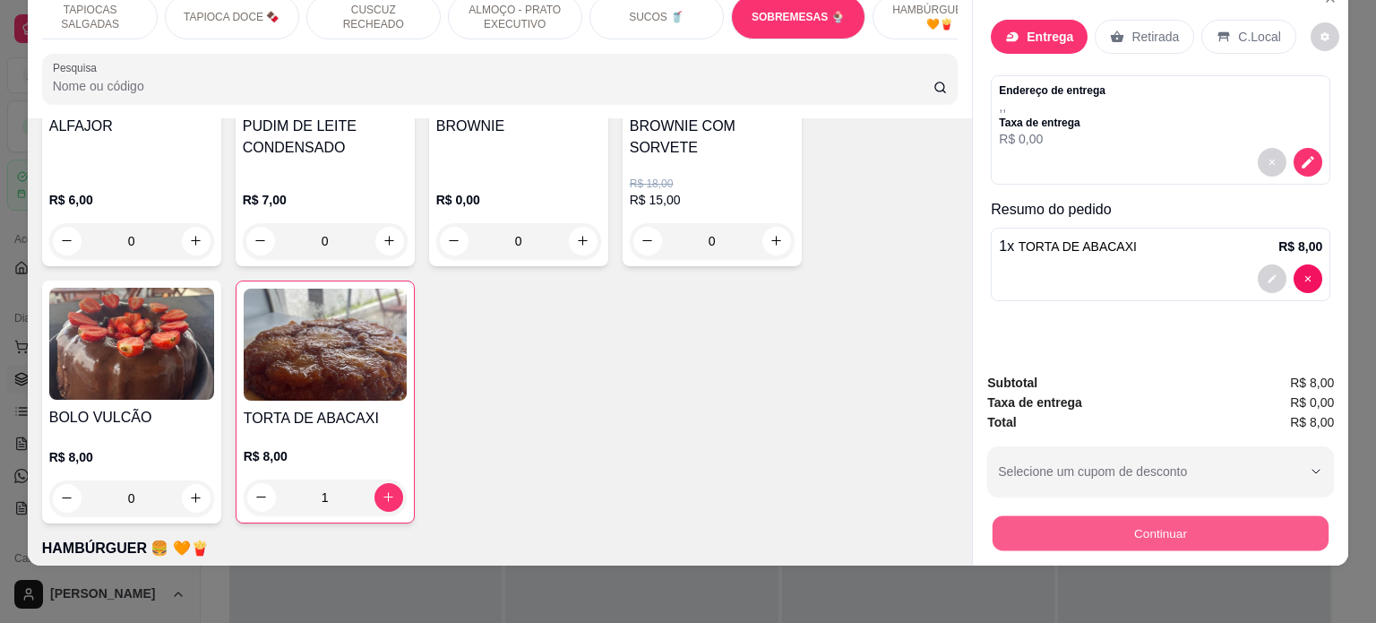
click at [1136, 527] on button "Continuar" at bounding box center [1161, 533] width 336 height 35
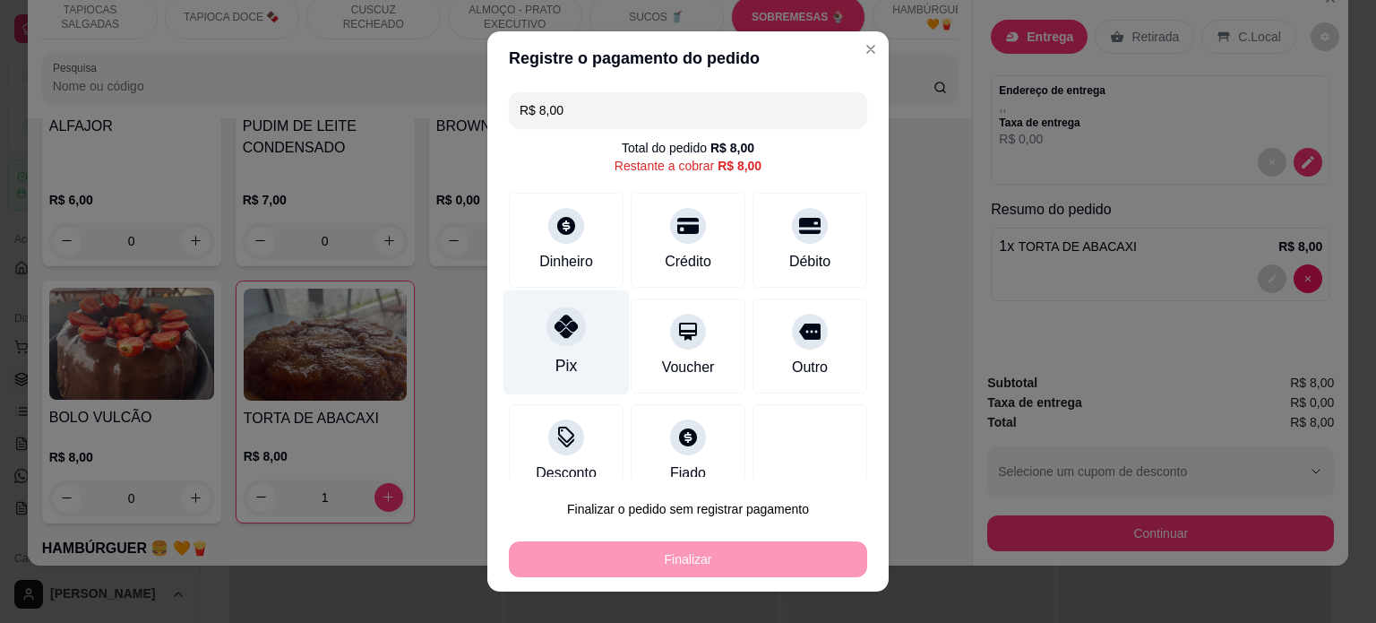
click at [556, 360] on div "Pix" at bounding box center [566, 365] width 22 height 23
type input "R$ 0,00"
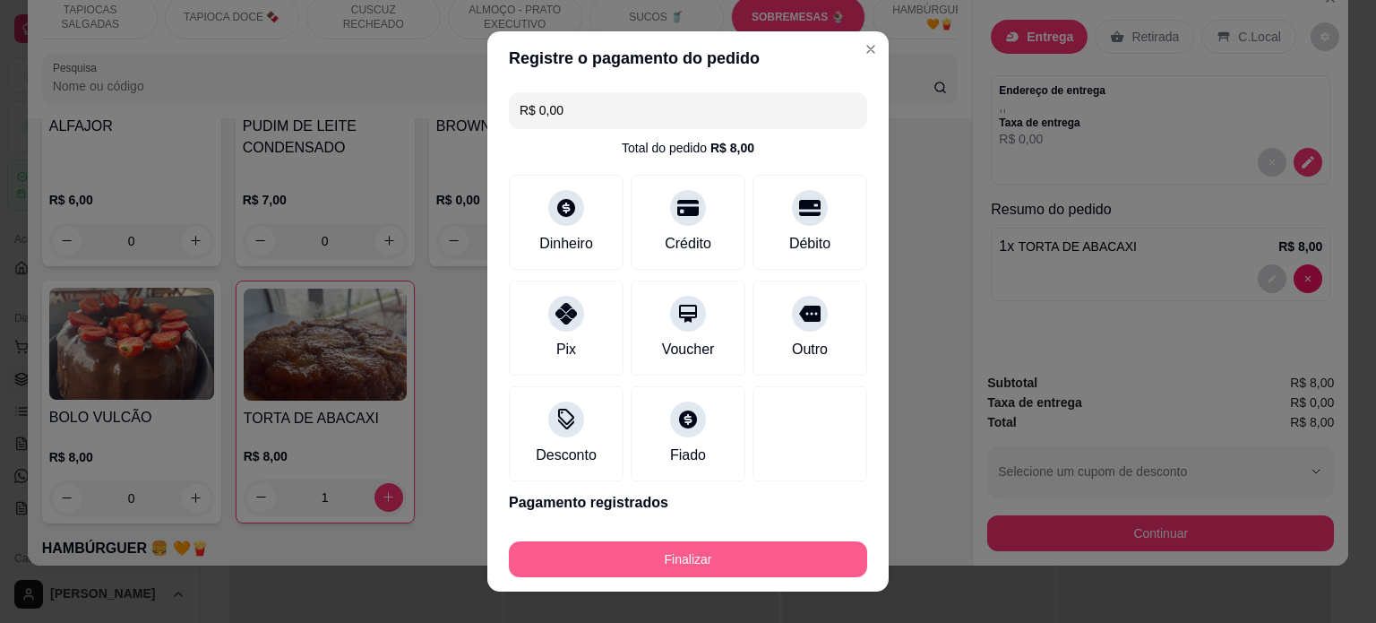
click at [674, 563] on button "Finalizar" at bounding box center [688, 559] width 358 height 36
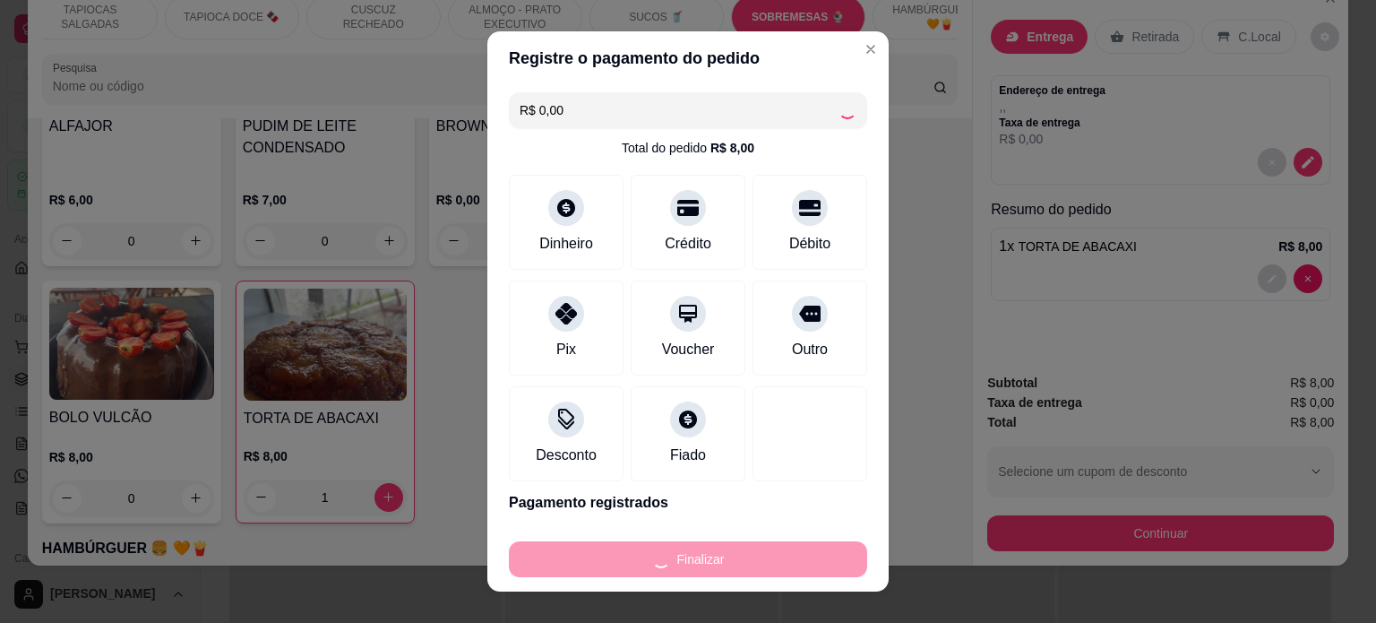
type input "0"
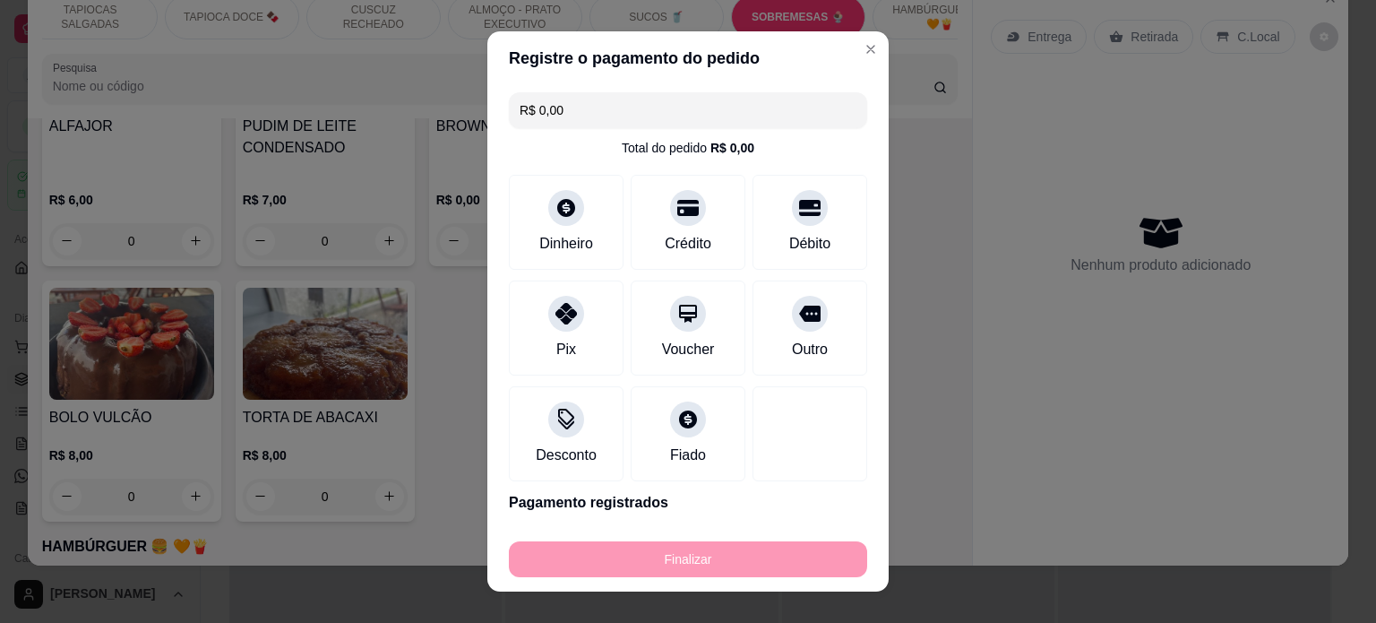
type input "-R$ 8,00"
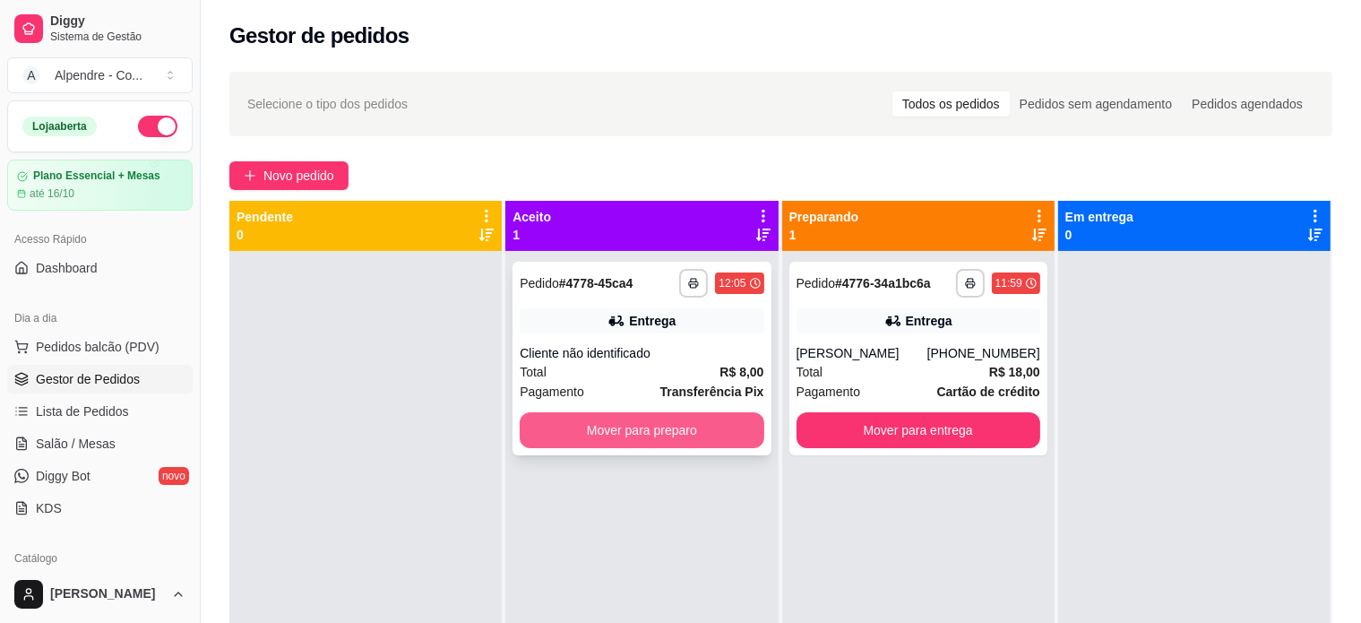
click at [649, 424] on button "Mover para preparo" at bounding box center [642, 430] width 244 height 36
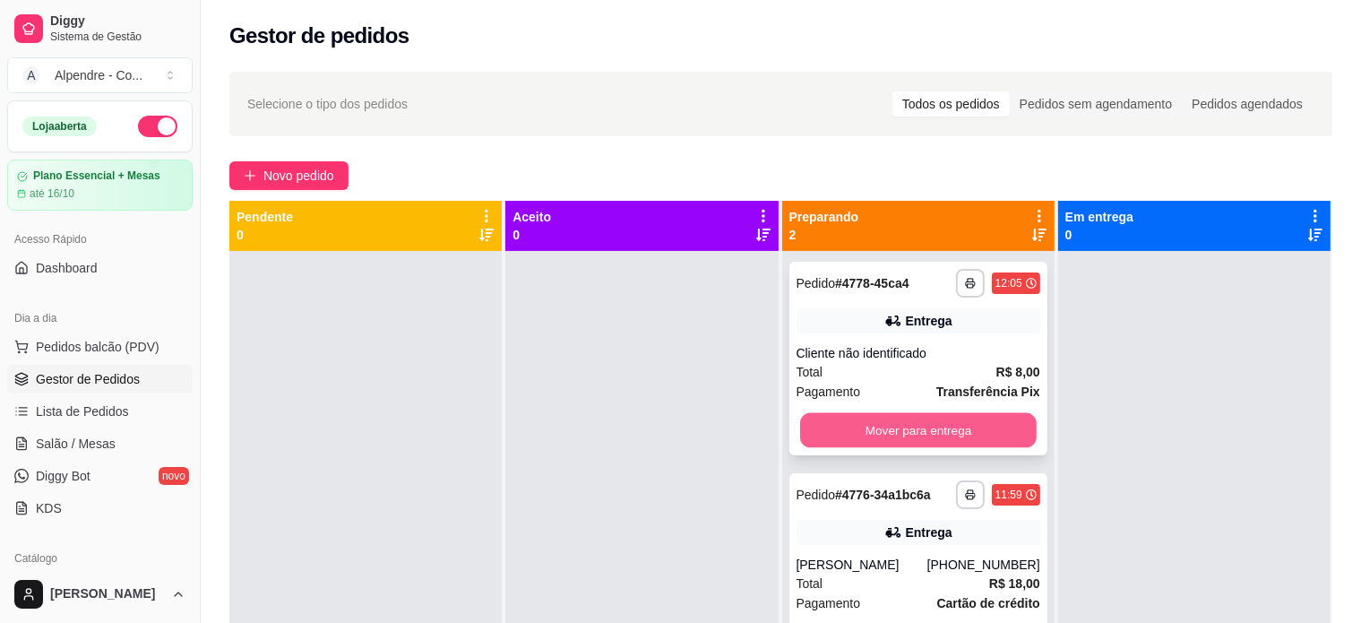
click at [871, 423] on button "Mover para entrega" at bounding box center [918, 430] width 237 height 35
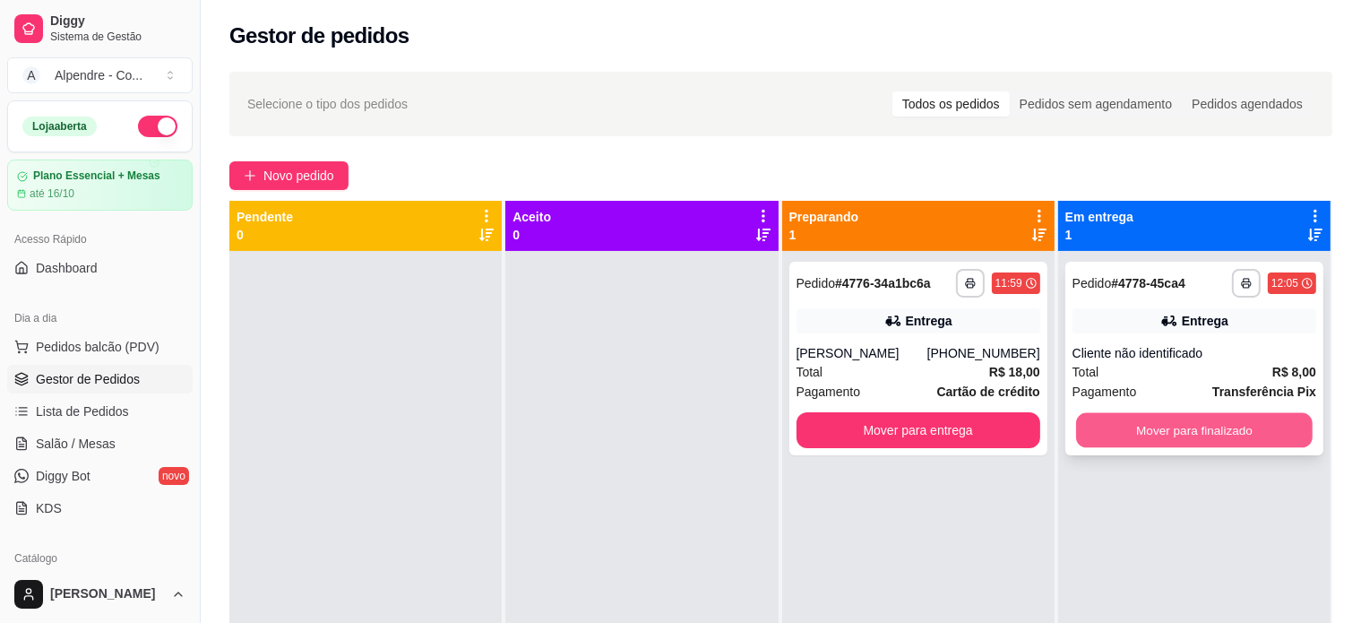
click at [1175, 429] on button "Mover para finalizado" at bounding box center [1194, 430] width 237 height 35
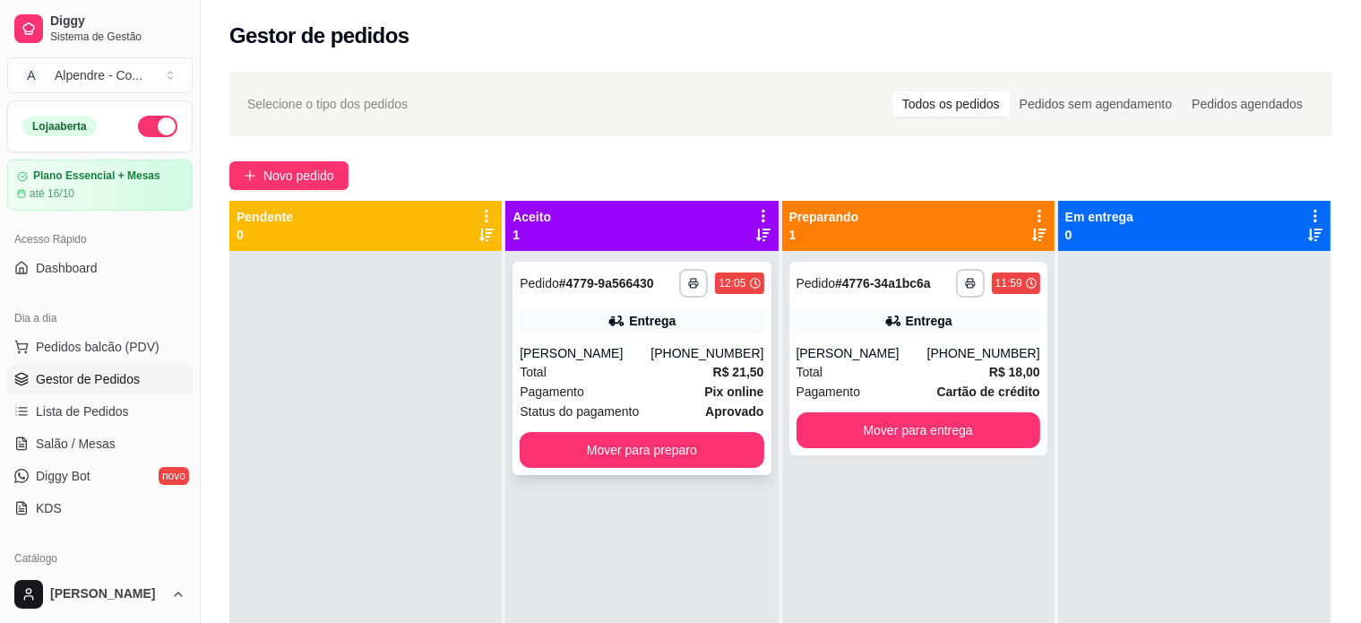
click at [598, 382] on div "Pagamento Pix online" at bounding box center [642, 392] width 244 height 20
click at [965, 440] on button "Mover para entrega" at bounding box center [918, 430] width 244 height 36
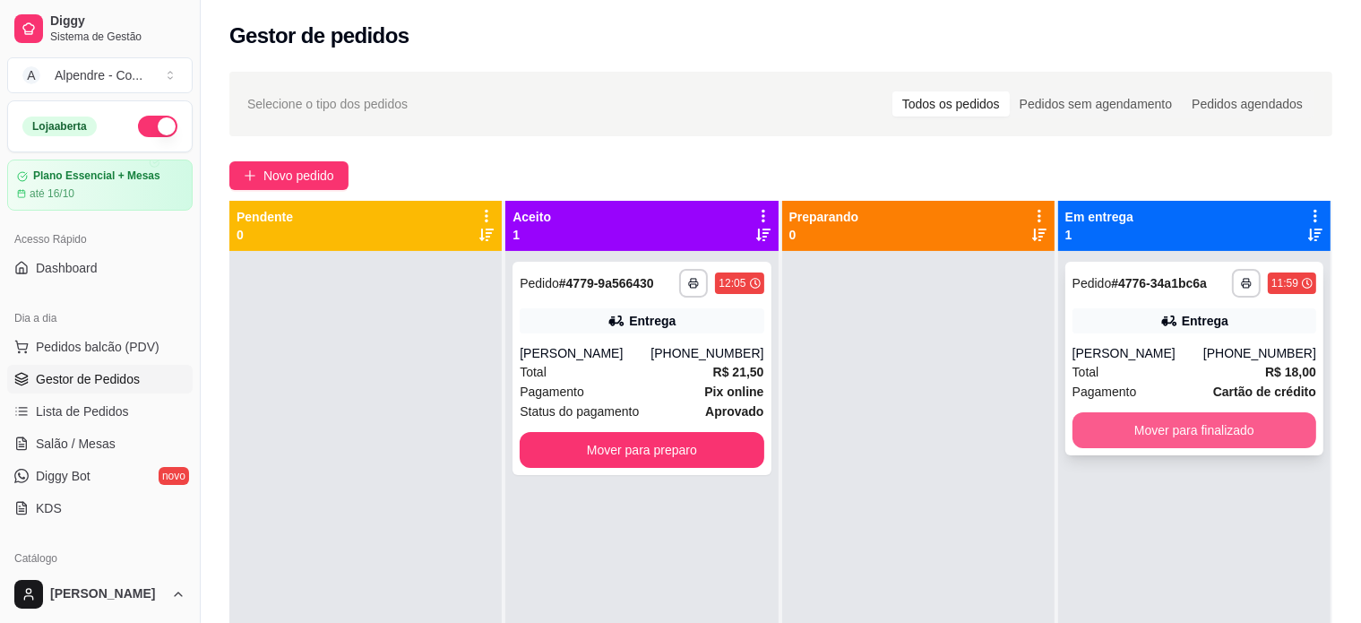
click at [1147, 432] on button "Mover para finalizado" at bounding box center [1194, 430] width 244 height 36
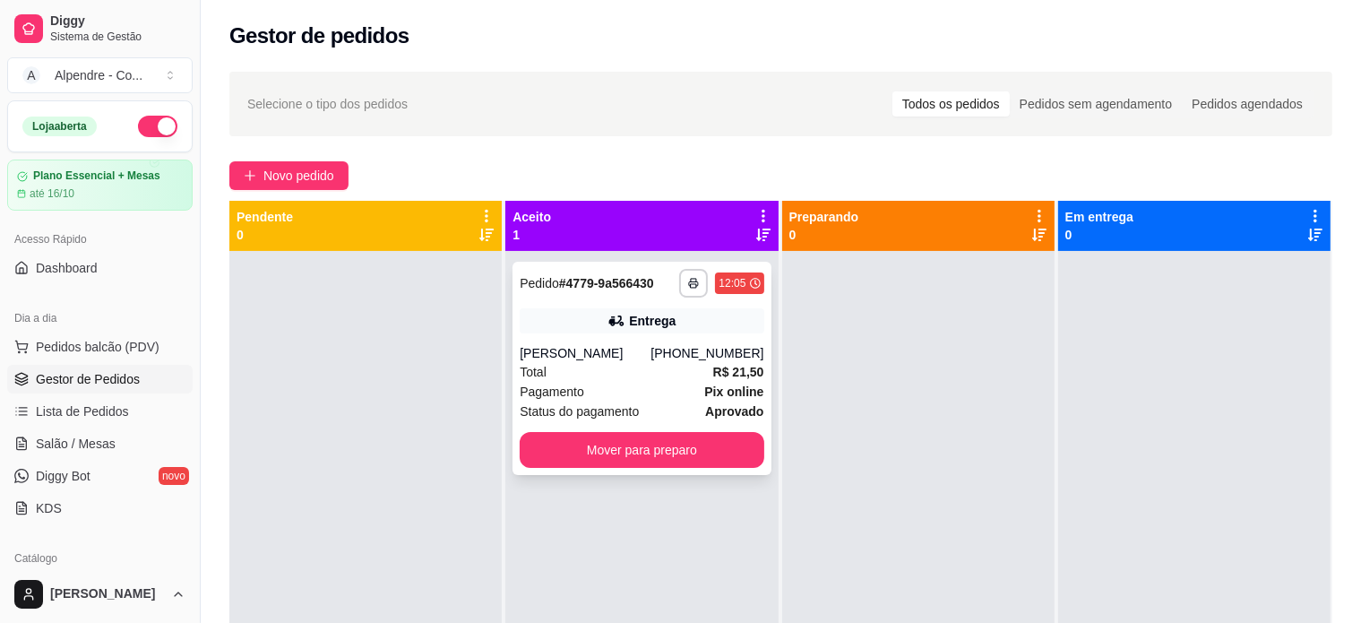
click at [622, 376] on div "Total R$ 21,50" at bounding box center [642, 372] width 244 height 20
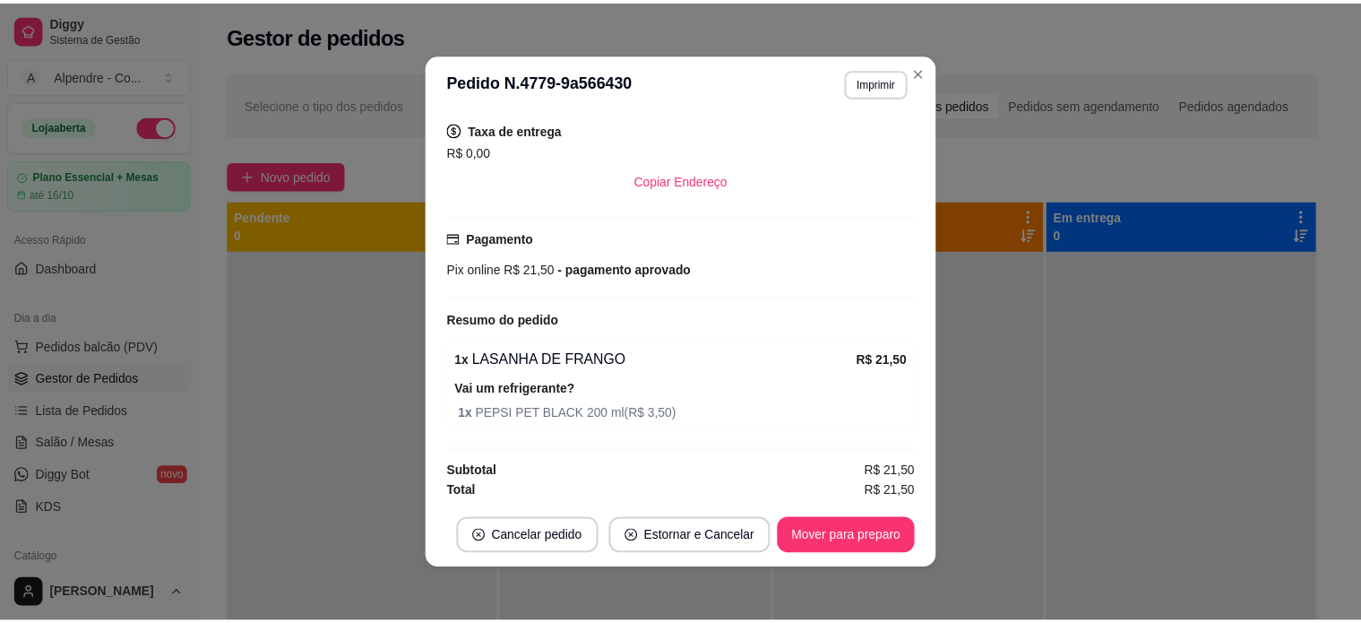
scroll to position [366, 0]
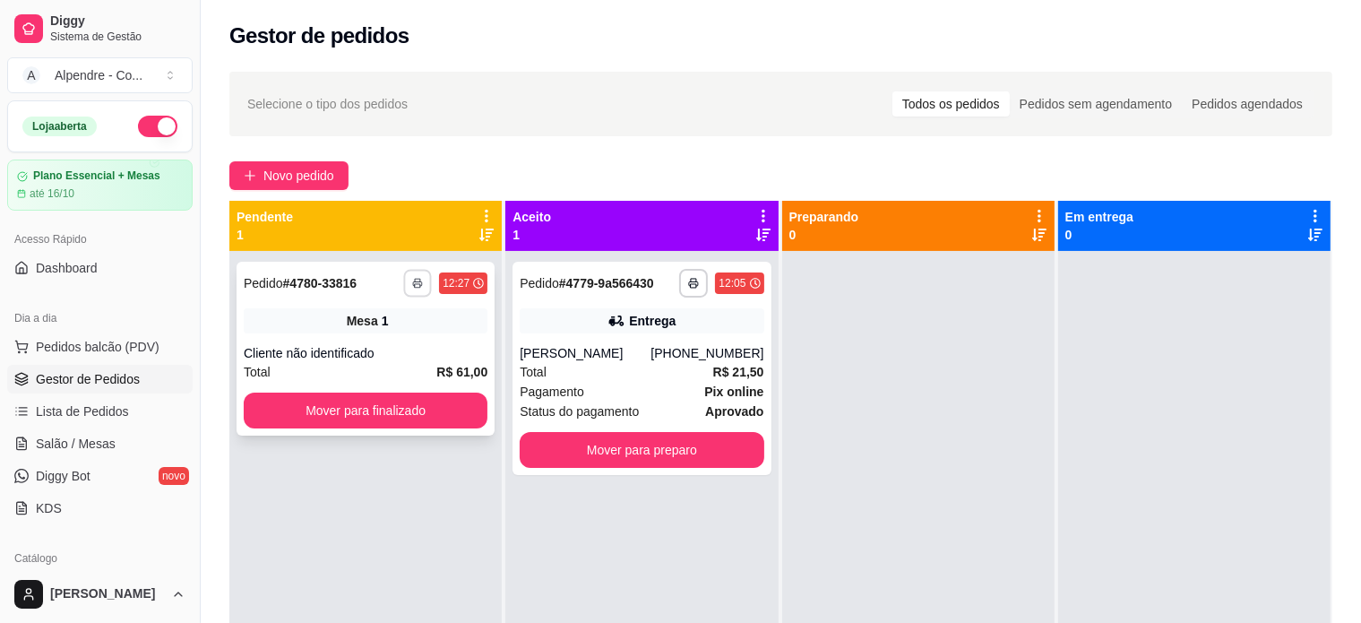
click at [420, 275] on button "button" at bounding box center [418, 283] width 28 height 28
click at [402, 343] on button "Impressora container" at bounding box center [360, 345] width 125 height 28
click at [587, 159] on div "**********" at bounding box center [781, 453] width 1160 height 784
click at [657, 442] on button "Mover para preparo" at bounding box center [641, 450] width 237 height 35
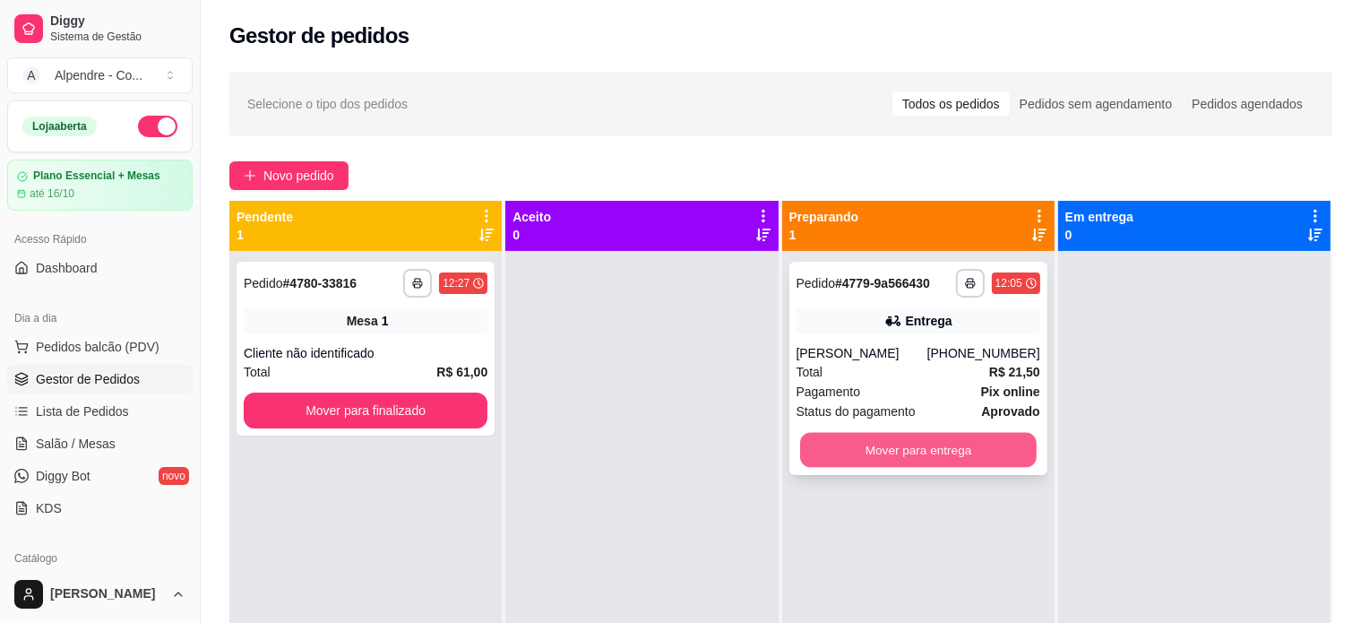
click at [881, 446] on button "Mover para entrega" at bounding box center [918, 450] width 237 height 35
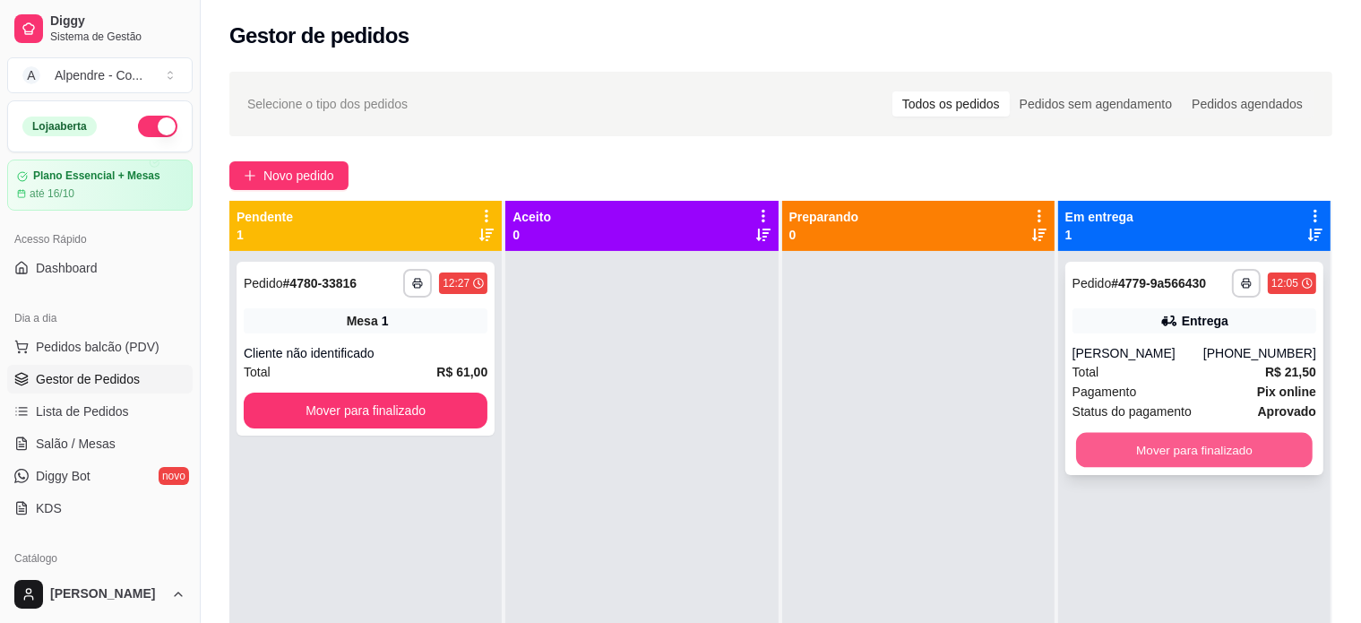
click at [1171, 455] on button "Mover para finalizado" at bounding box center [1194, 450] width 237 height 35
click at [1171, 451] on button "Mover para finalizado" at bounding box center [1194, 450] width 237 height 35
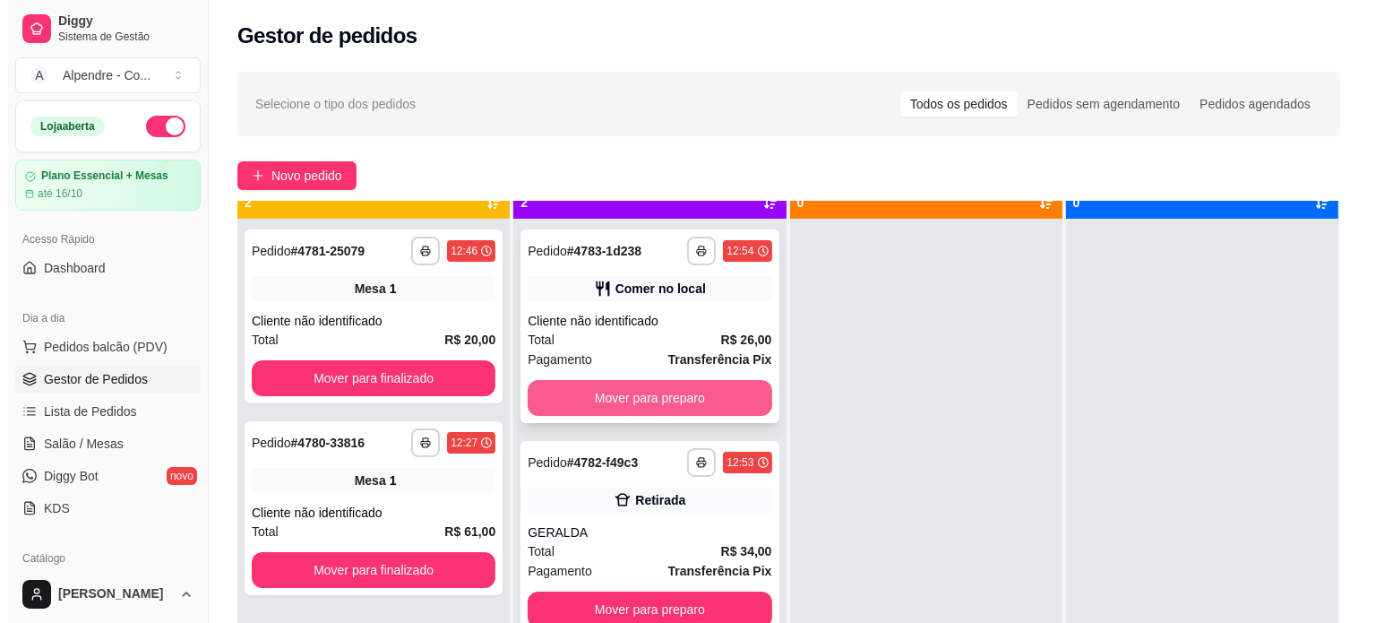
scroll to position [50, 0]
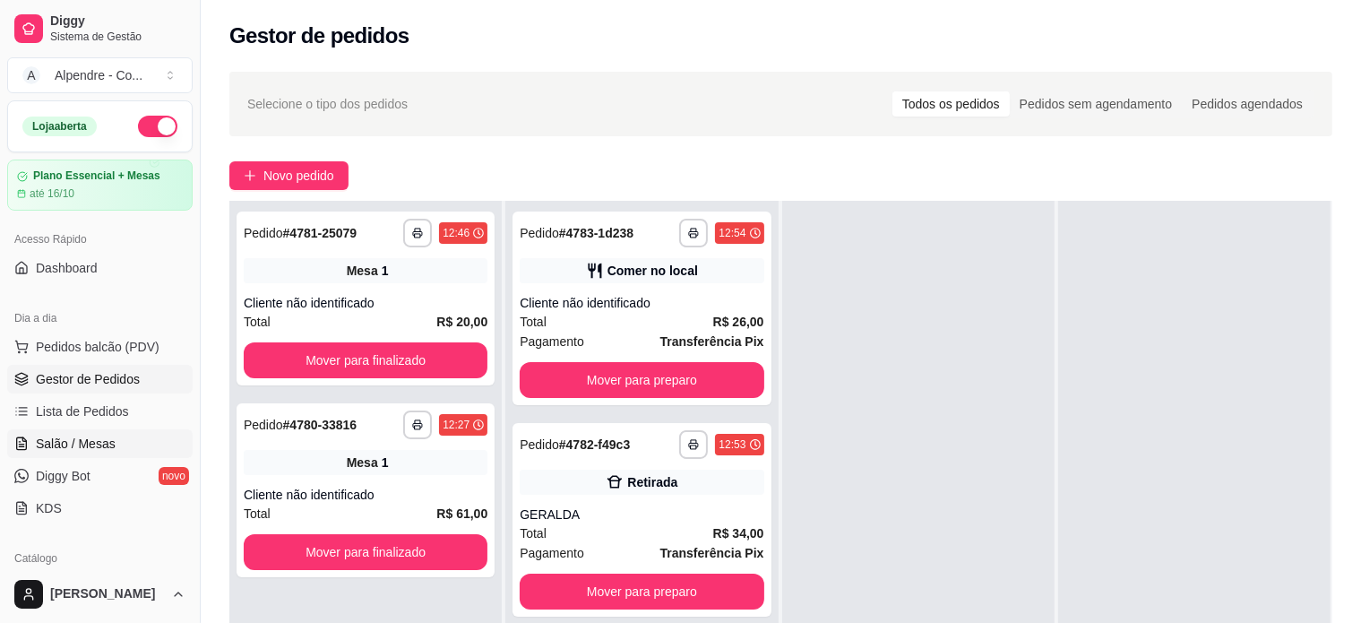
click at [102, 436] on span "Salão / Mesas" at bounding box center [76, 444] width 80 height 18
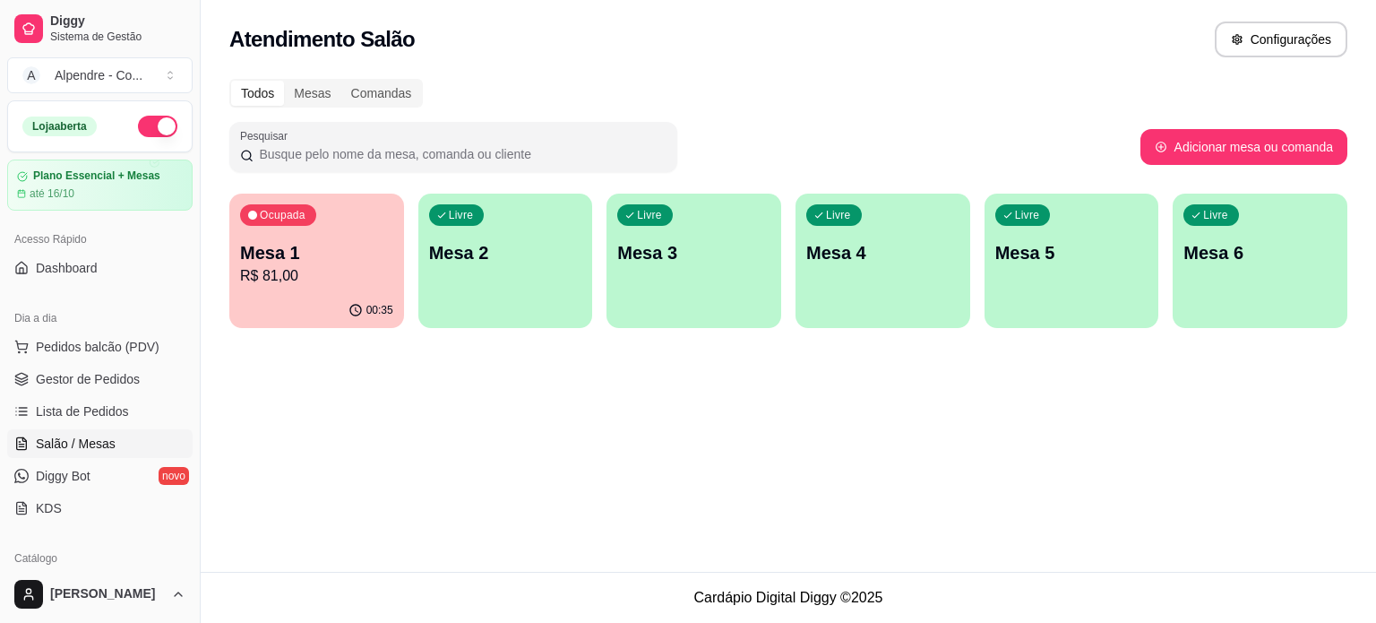
click at [366, 255] on p "Mesa 1" at bounding box center [316, 252] width 153 height 25
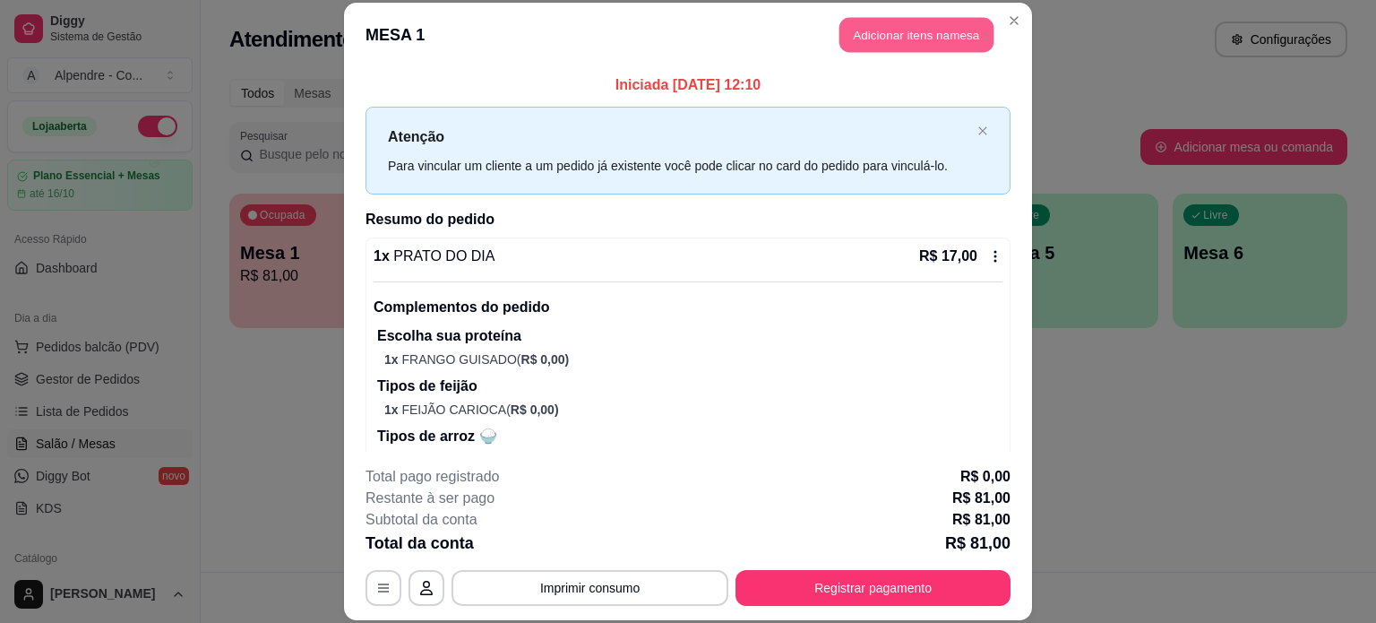
click at [918, 32] on button "Adicionar itens na mesa" at bounding box center [916, 35] width 154 height 35
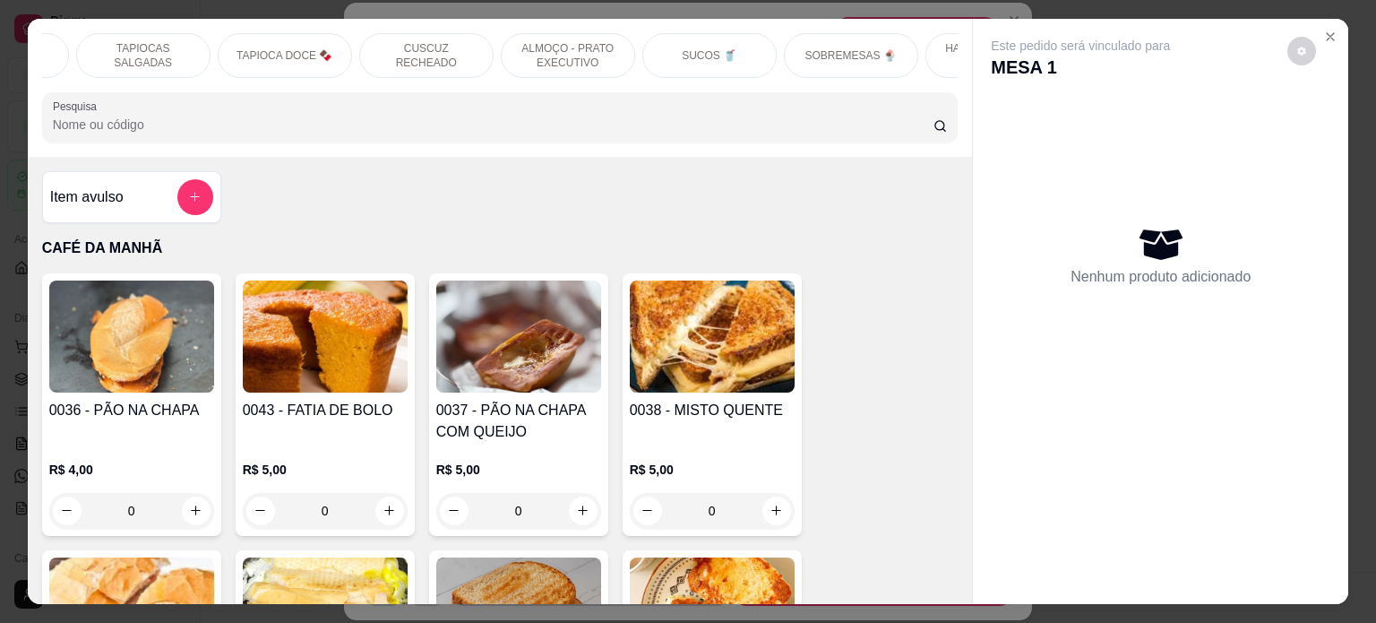
scroll to position [0, 409]
click at [848, 48] on p "SOBREMESAS 🍨" at bounding box center [832, 55] width 91 height 14
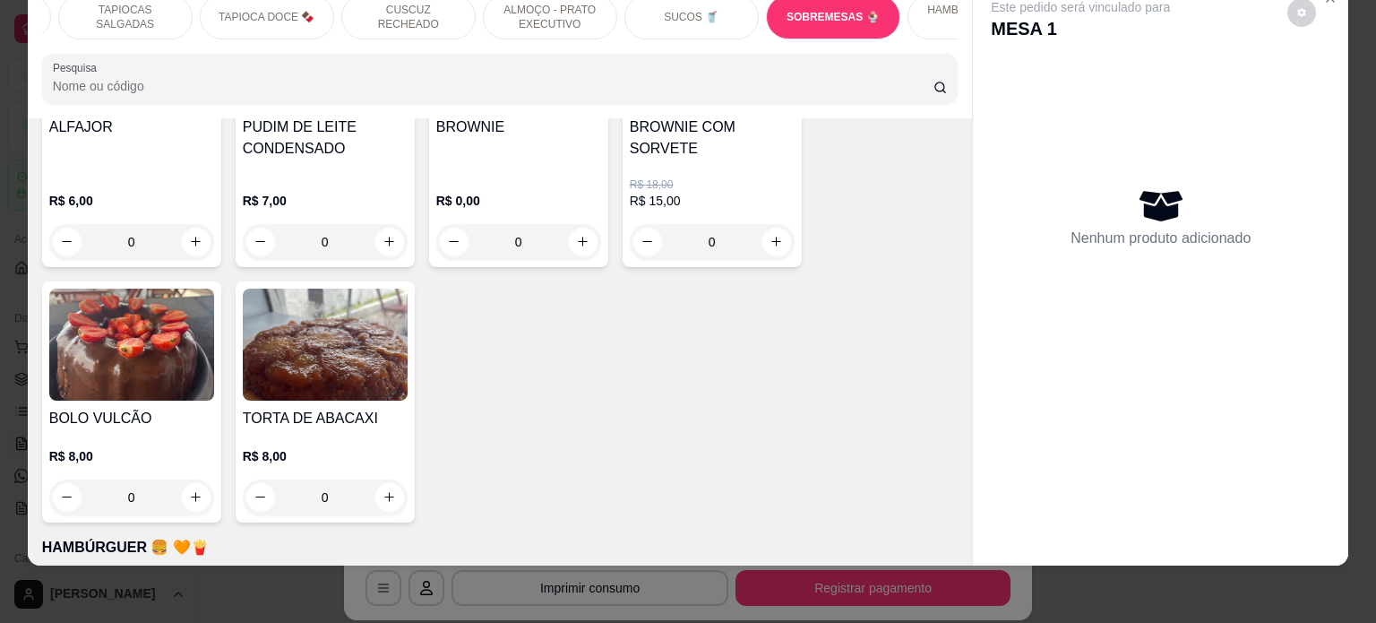
scroll to position [5565, 0]
click at [383, 490] on icon "increase-product-quantity" at bounding box center [389, 496] width 13 height 13
type input "1"
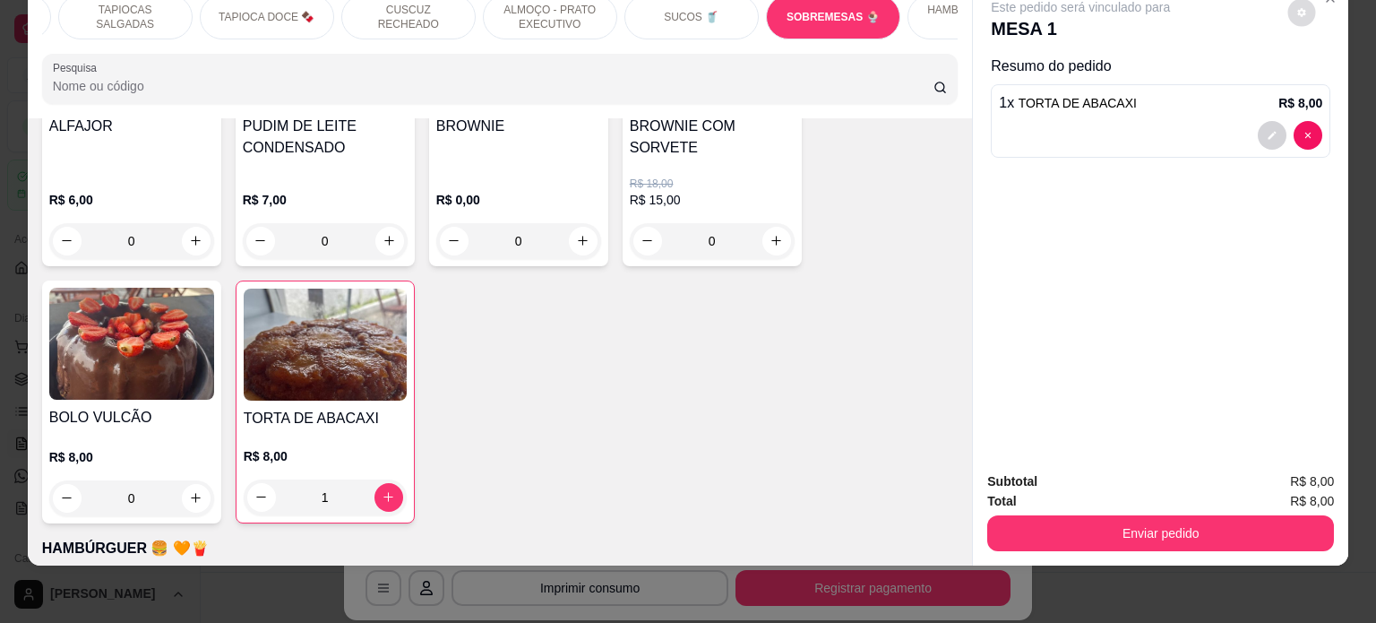
click at [1295, 5] on button "decrease-product-quantity" at bounding box center [1302, 12] width 28 height 28
click at [1053, 265] on div "Este pedido será vinculado para MESA 1 Resumo do pedido 1 x TORTA DE ABACAXI R$…" at bounding box center [1160, 218] width 375 height 477
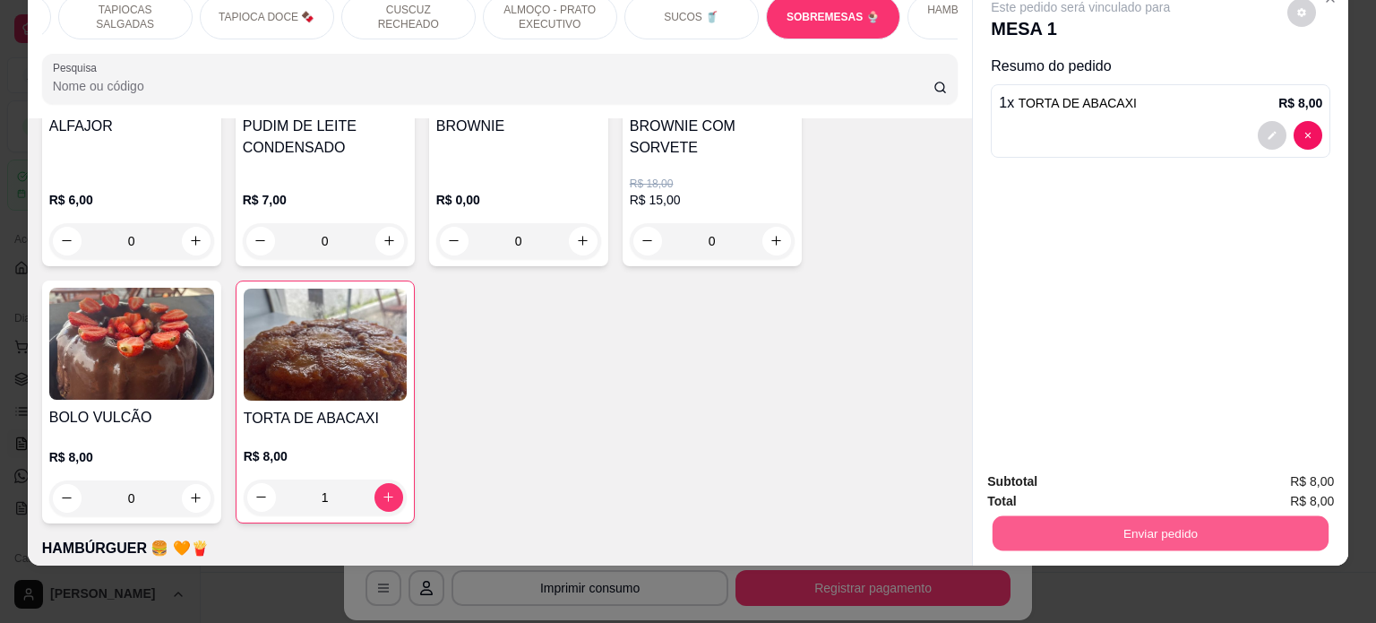
click at [1106, 517] on button "Enviar pedido" at bounding box center [1161, 533] width 336 height 35
click at [1304, 478] on button "Enviar pedido" at bounding box center [1286, 475] width 101 height 34
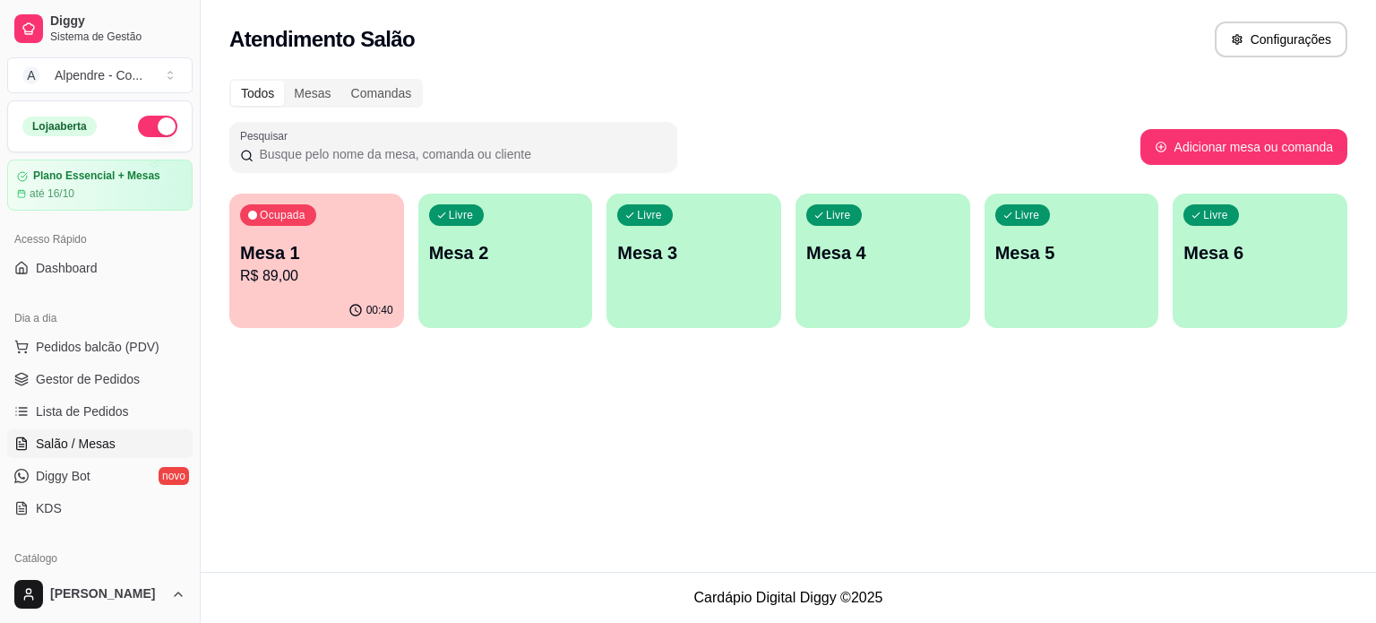
click at [414, 211] on div "Ocupada Mesa 1 R$ 89,00 00:40 Livre Mesa 2 Livre Mesa 3 Livre Mesa 4 Livre Mesa…" at bounding box center [788, 261] width 1118 height 134
click at [372, 211] on div "Ocupada Mesa 1 R$ 89,00" at bounding box center [316, 243] width 175 height 99
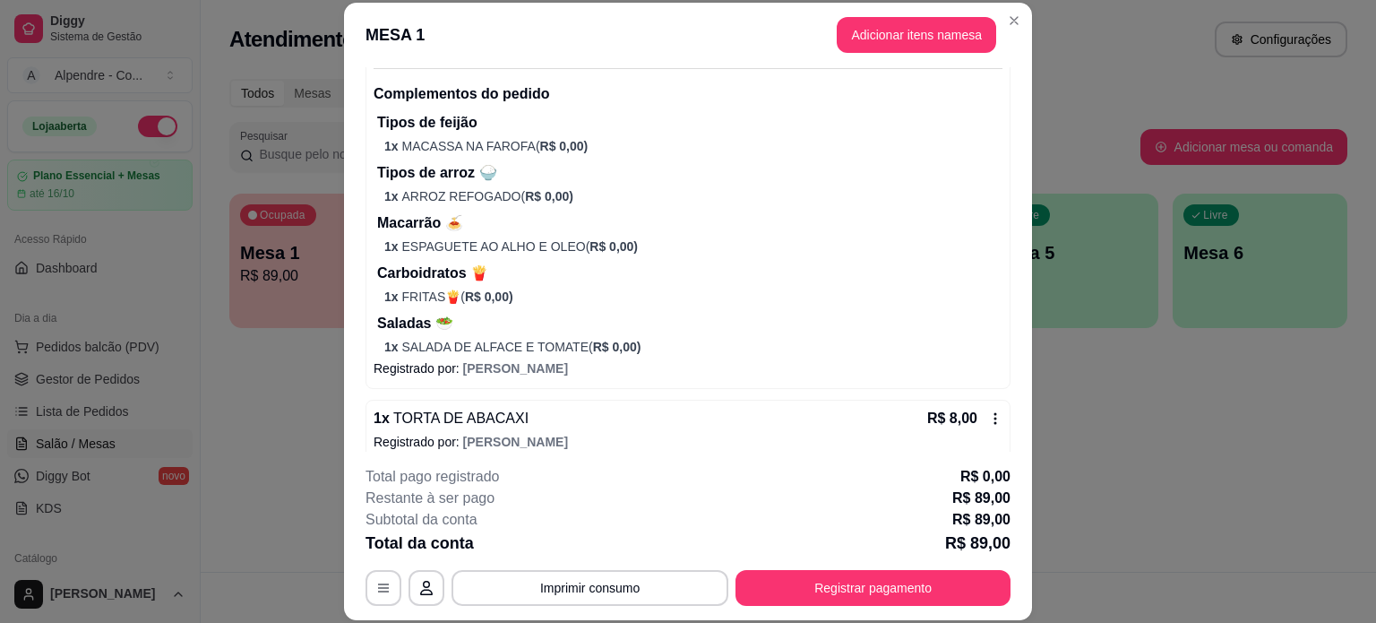
scroll to position [1520, 0]
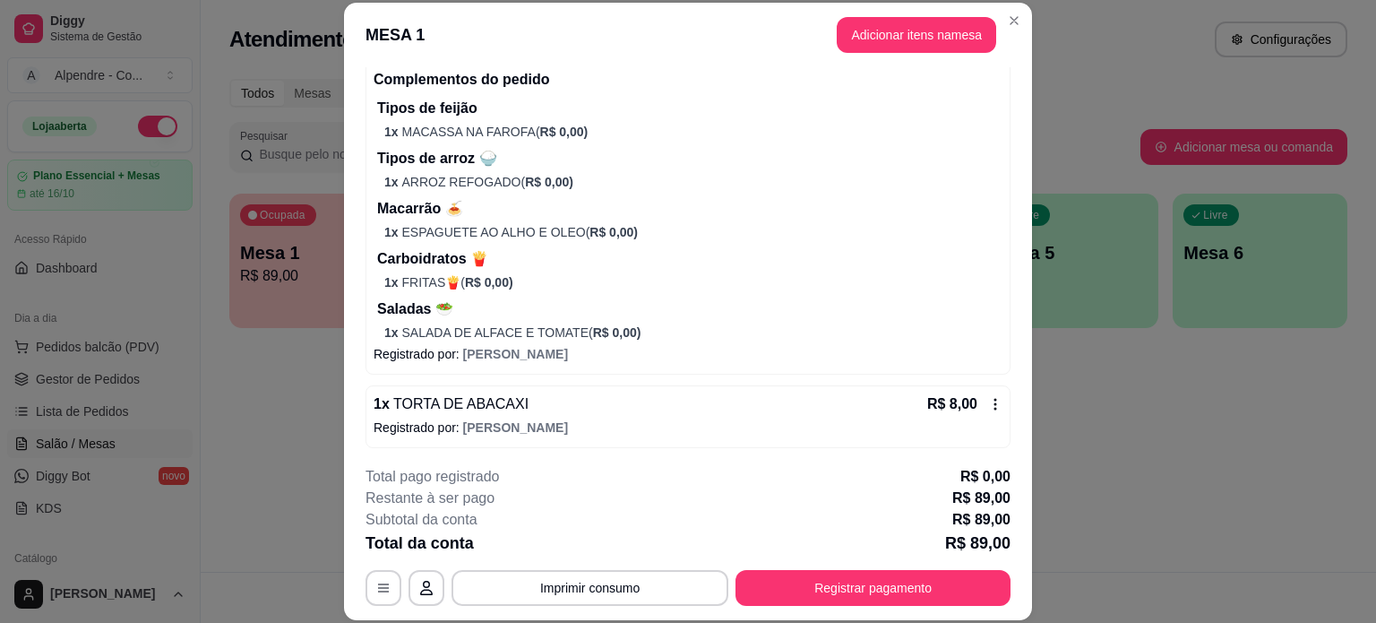
click at [796, 418] on p "Registrado por: [PERSON_NAME]" at bounding box center [688, 427] width 629 height 18
click at [884, 39] on button "Adicionar itens na mesa" at bounding box center [916, 35] width 154 height 35
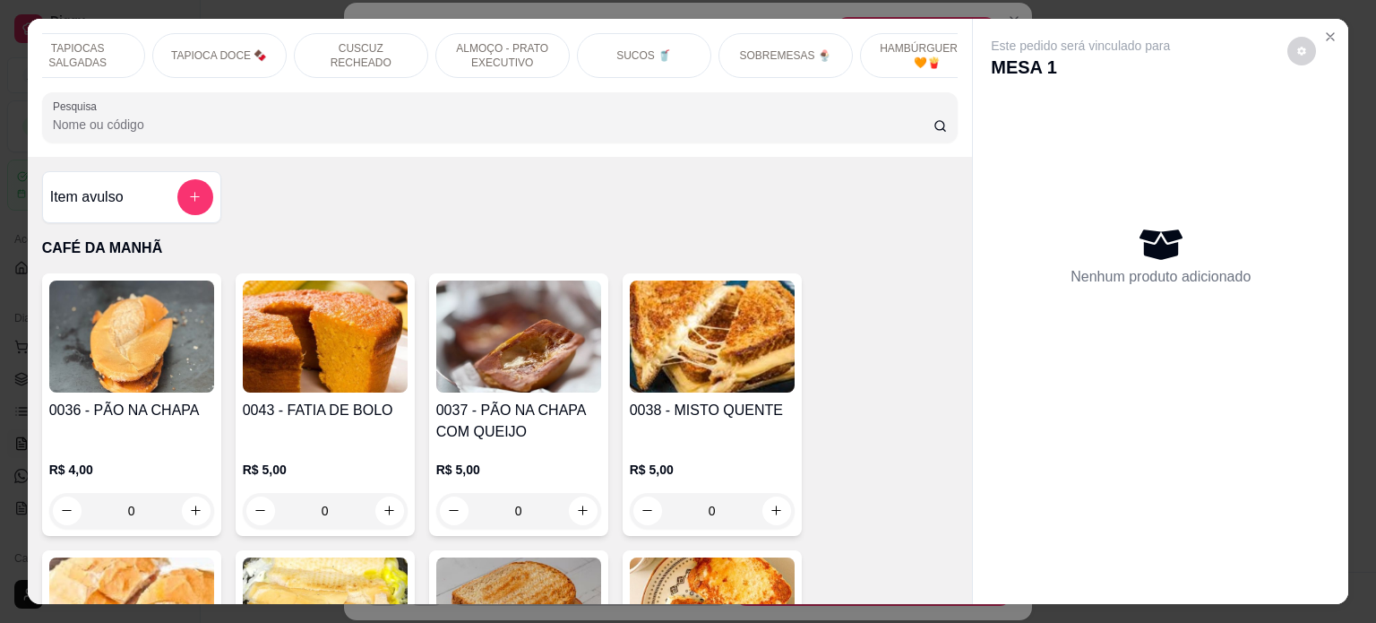
scroll to position [0, 490]
click at [738, 56] on div "SOBREMESAS 🍨" at bounding box center [751, 55] width 134 height 45
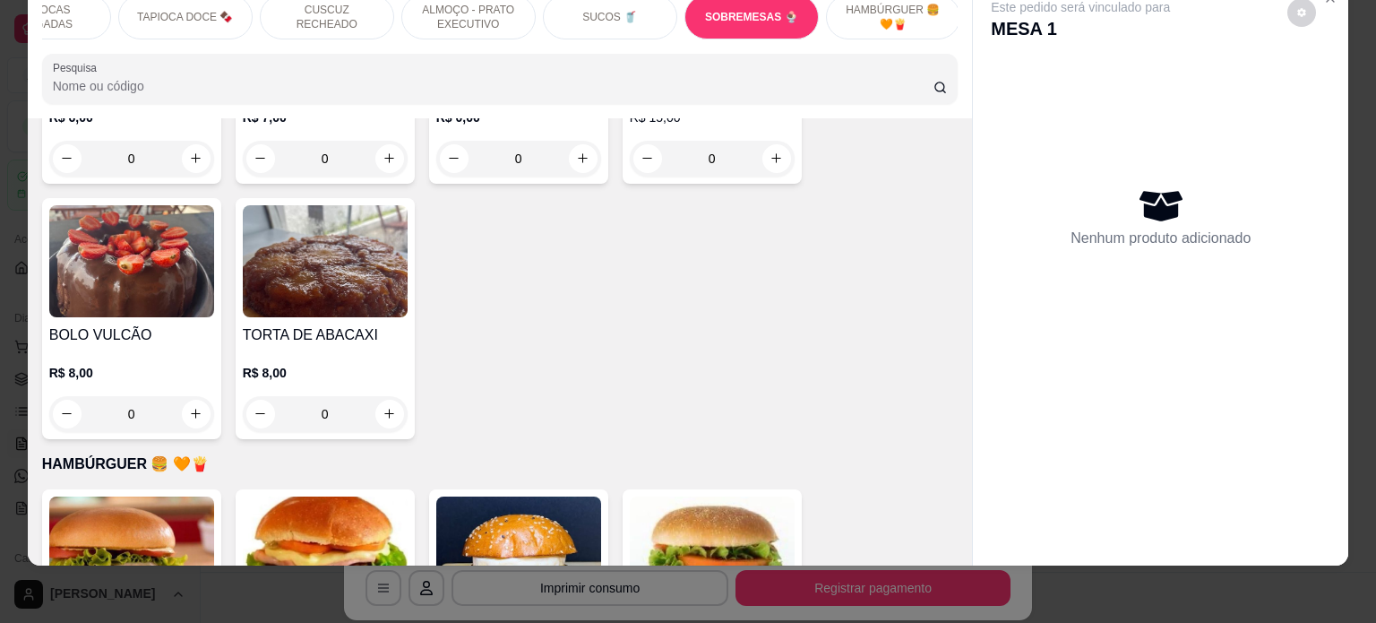
scroll to position [5744, 0]
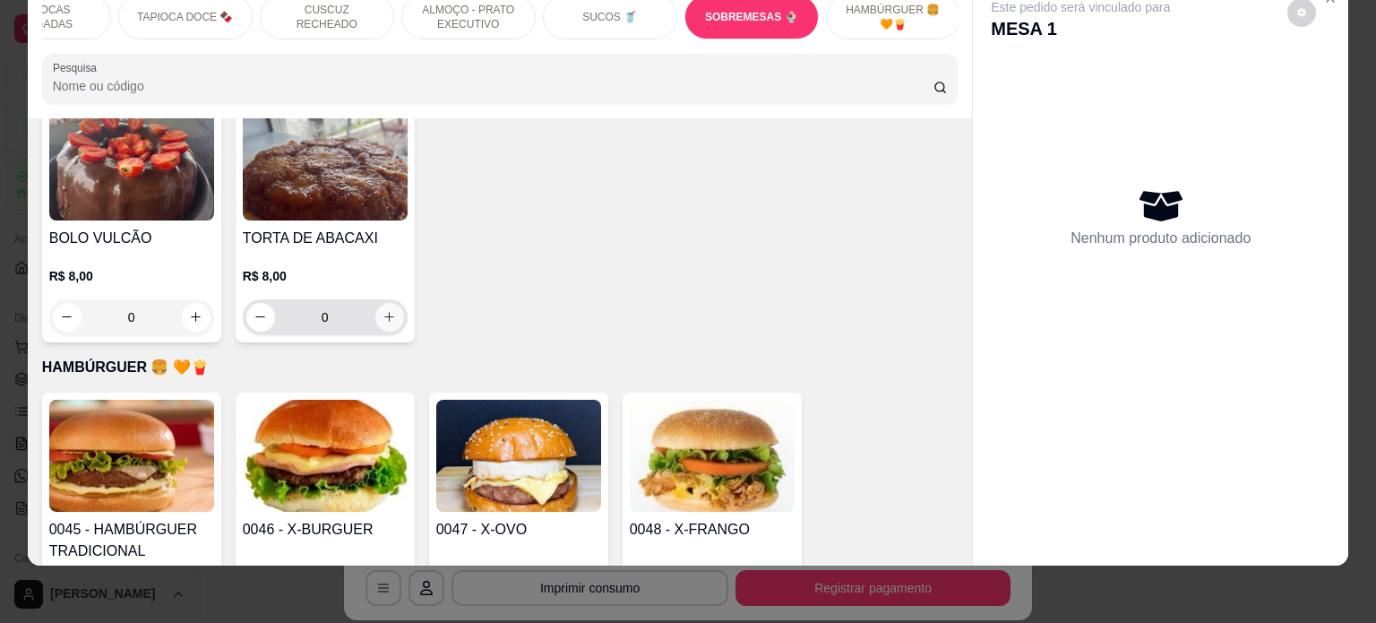
click at [383, 310] on icon "increase-product-quantity" at bounding box center [389, 316] width 13 height 13
type input "1"
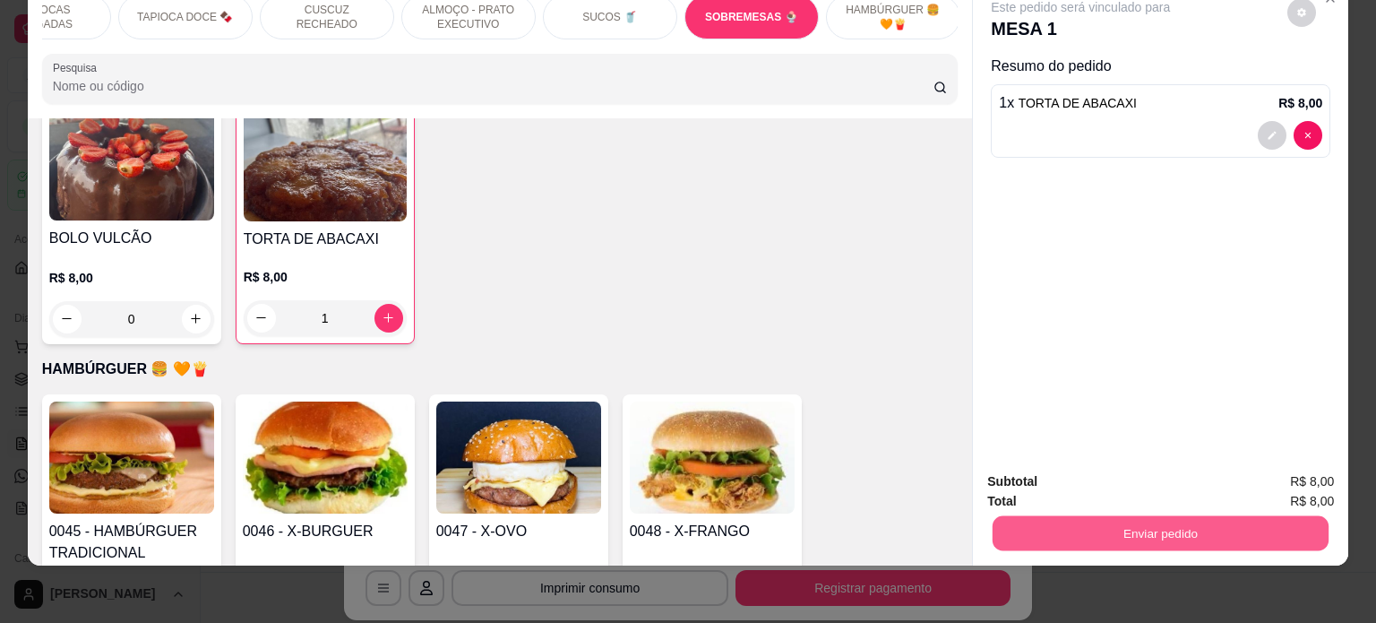
click at [1114, 526] on button "Enviar pedido" at bounding box center [1161, 533] width 336 height 35
click at [1303, 479] on button "Enviar pedido" at bounding box center [1286, 474] width 99 height 33
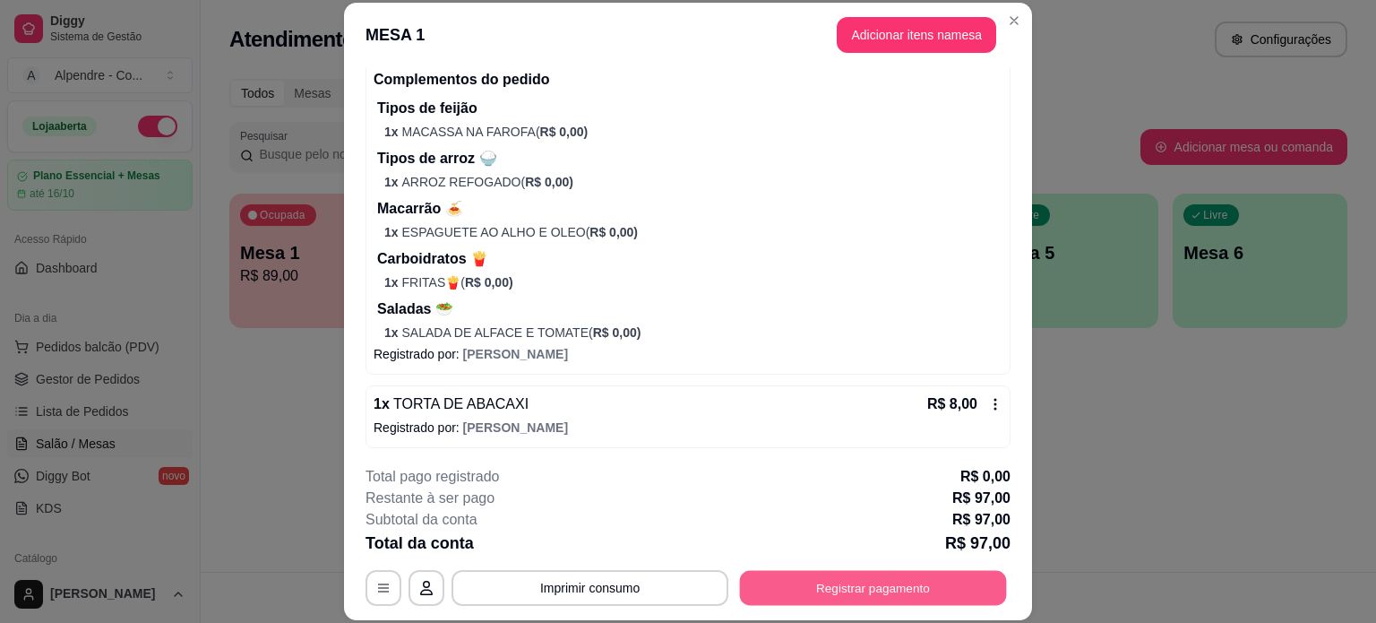
click at [875, 584] on button "Registrar pagamento" at bounding box center [873, 587] width 267 height 35
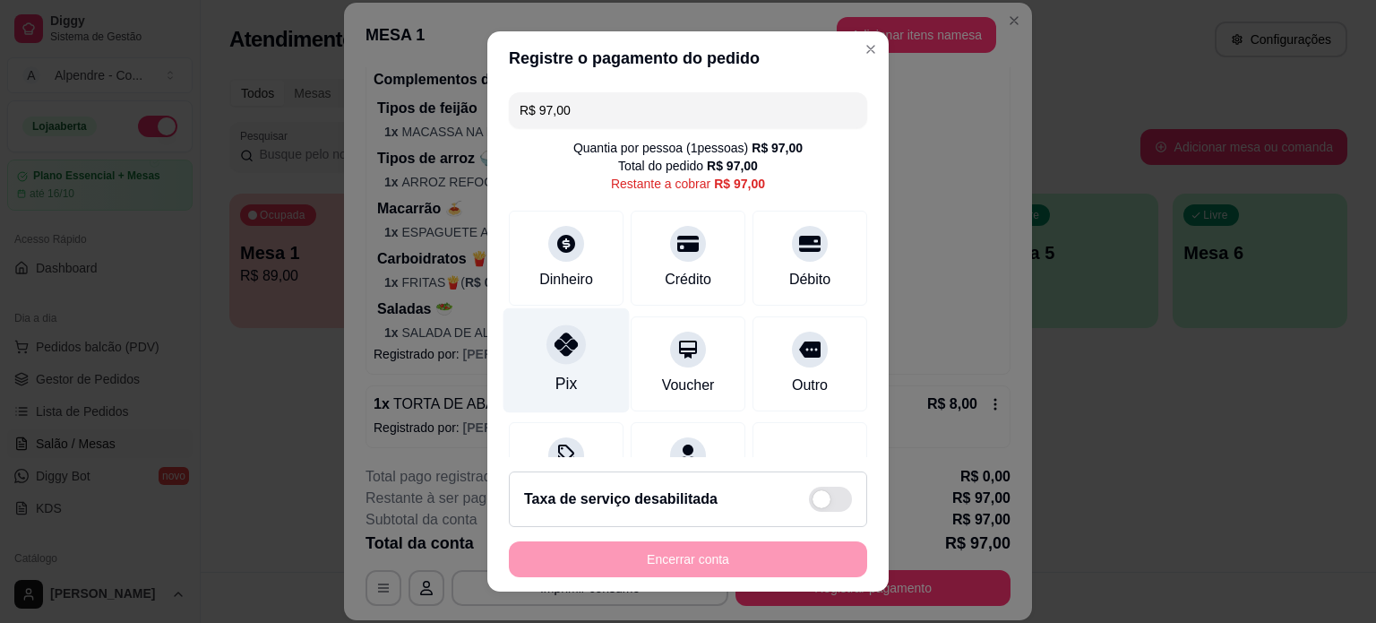
click at [570, 375] on div "Pix" at bounding box center [566, 359] width 126 height 105
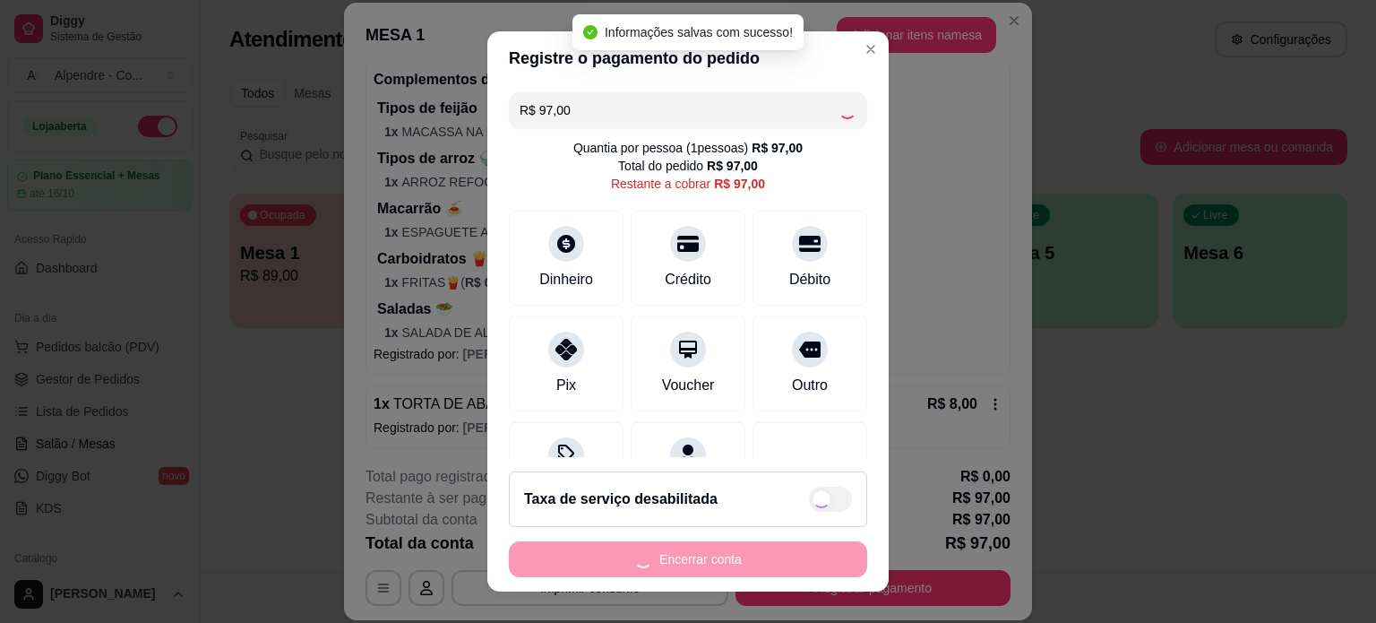
type input "R$ 0,00"
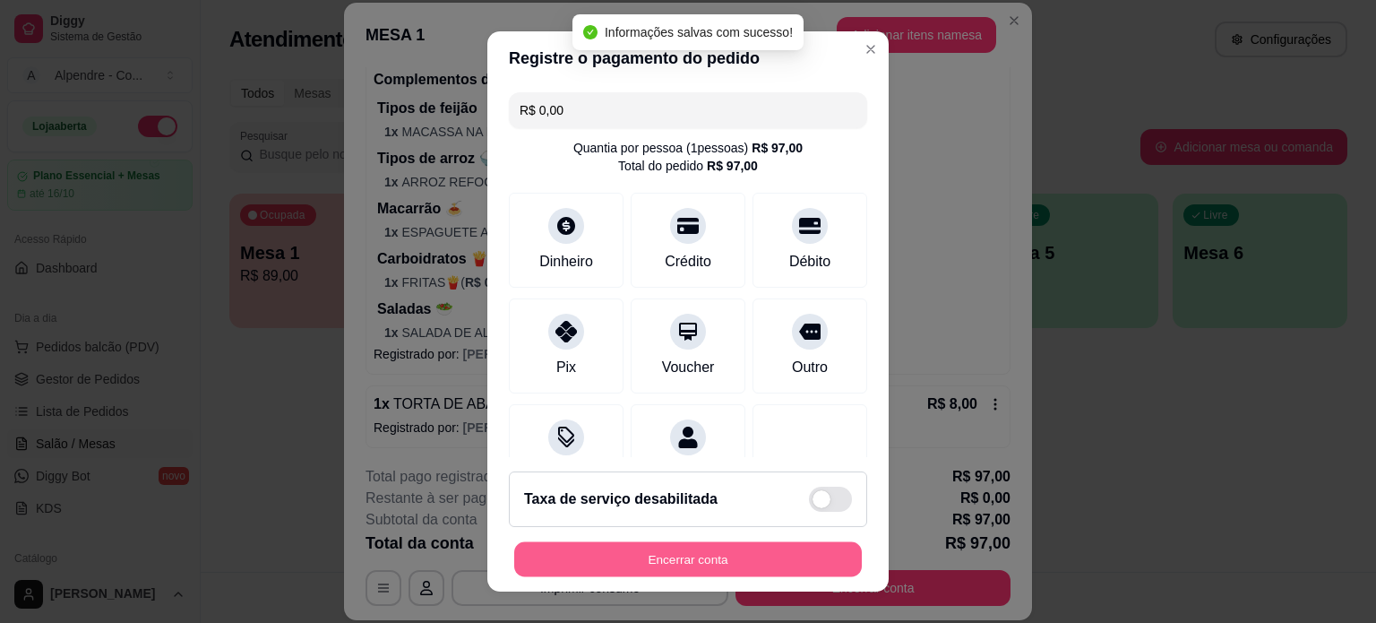
click at [723, 562] on button "Encerrar conta" at bounding box center [688, 559] width 348 height 35
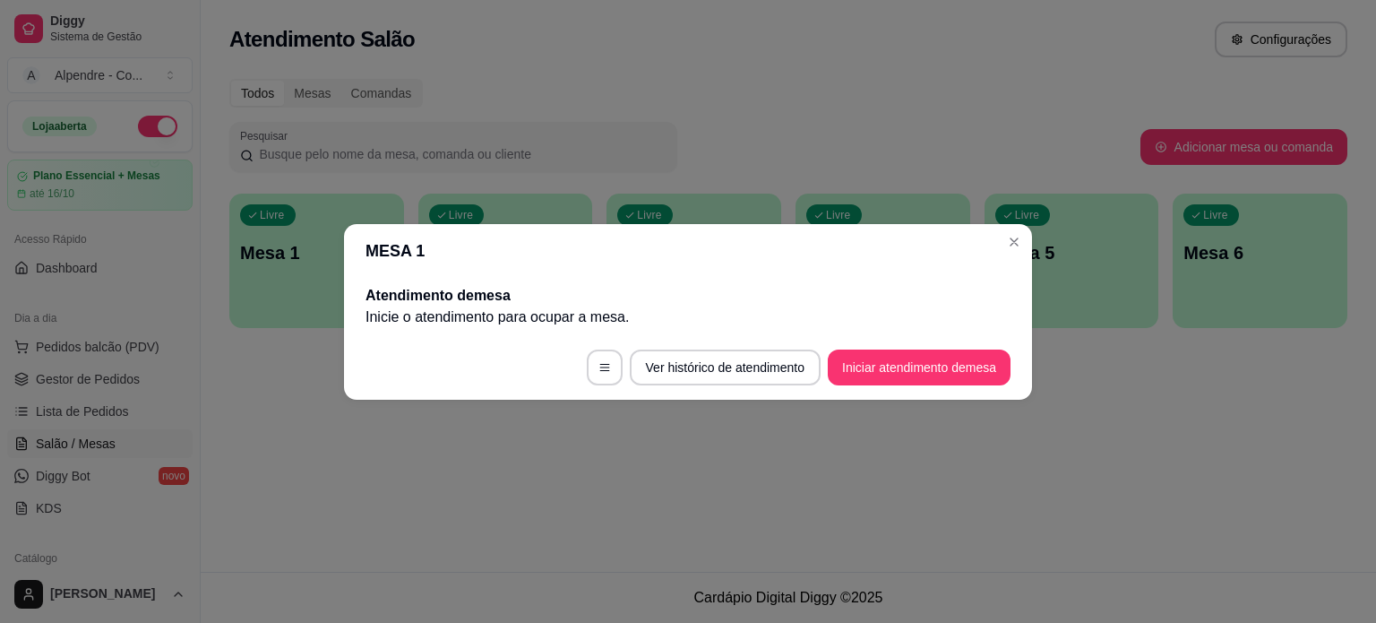
scroll to position [0, 0]
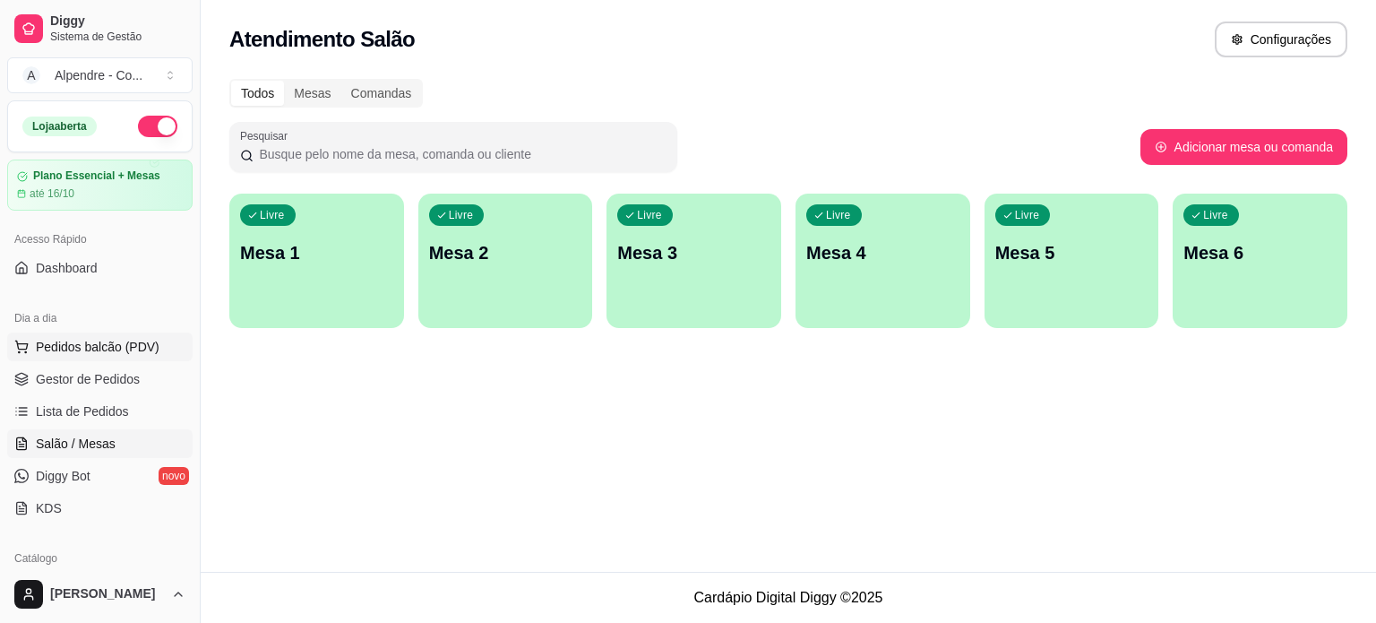
click at [78, 347] on span "Pedidos balcão (PDV)" at bounding box center [98, 347] width 124 height 18
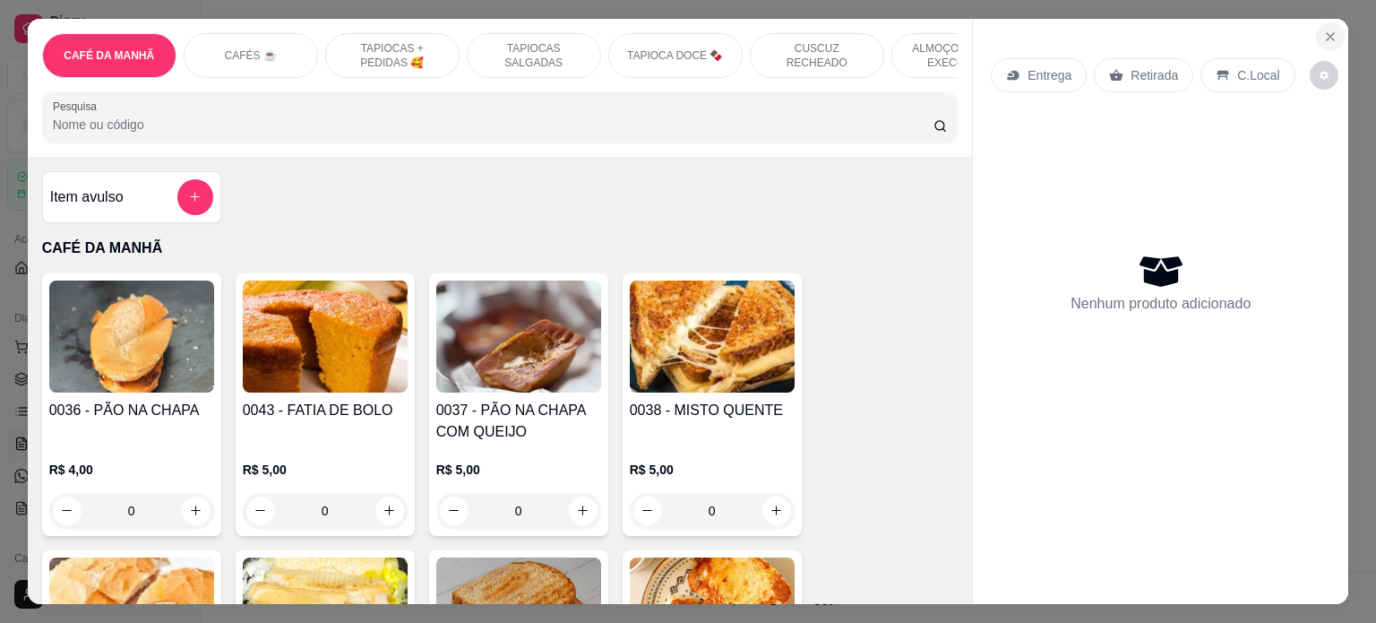
click at [1330, 30] on icon "Close" at bounding box center [1330, 37] width 14 height 14
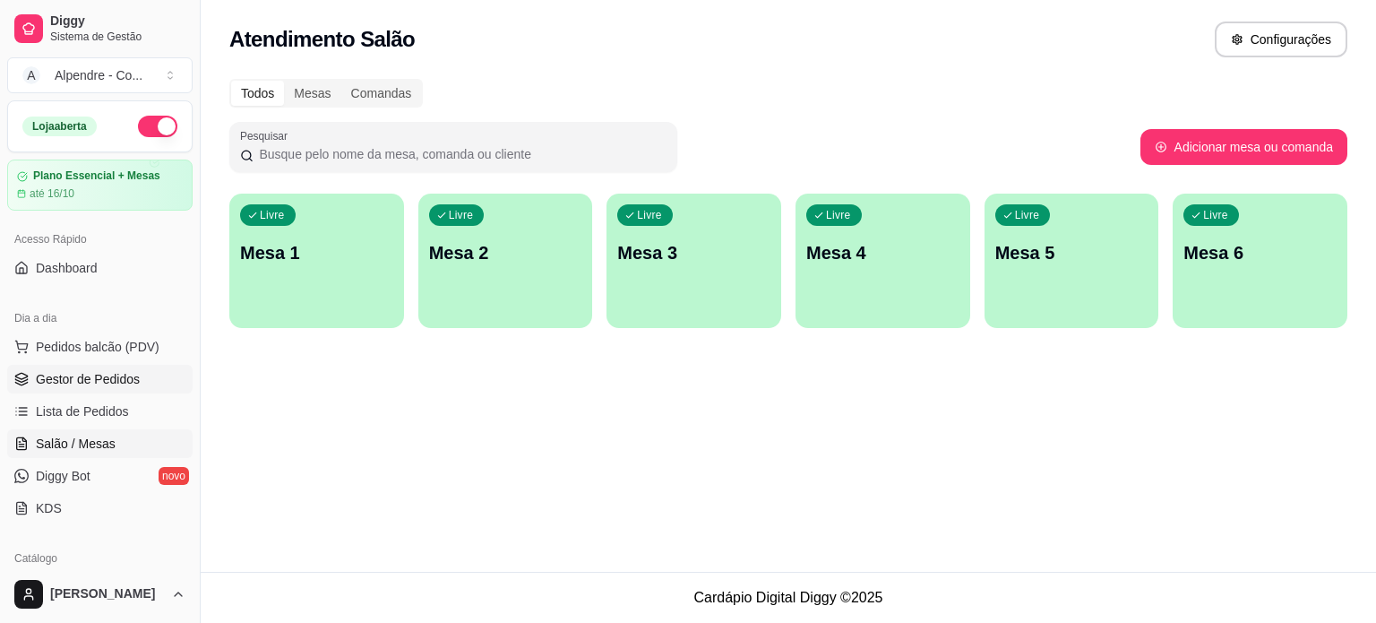
click at [83, 370] on span "Gestor de Pedidos" at bounding box center [88, 379] width 104 height 18
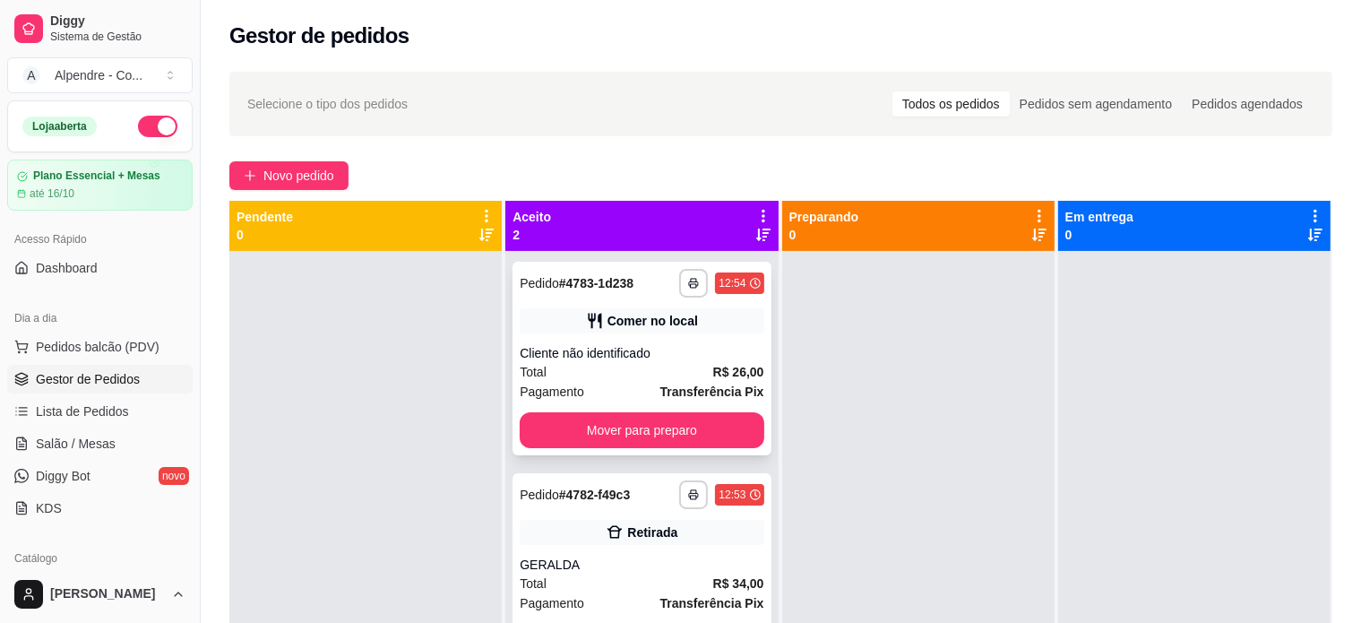
click at [636, 377] on div "Total R$ 26,00" at bounding box center [642, 372] width 244 height 20
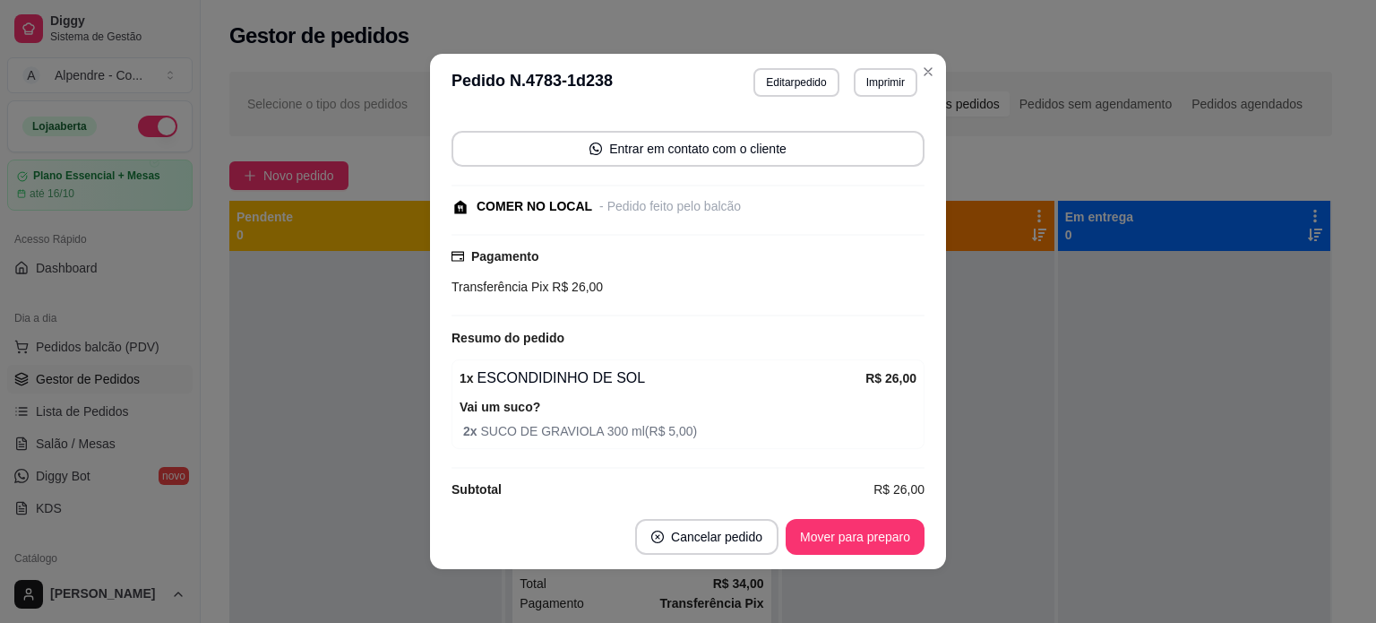
scroll to position [133, 0]
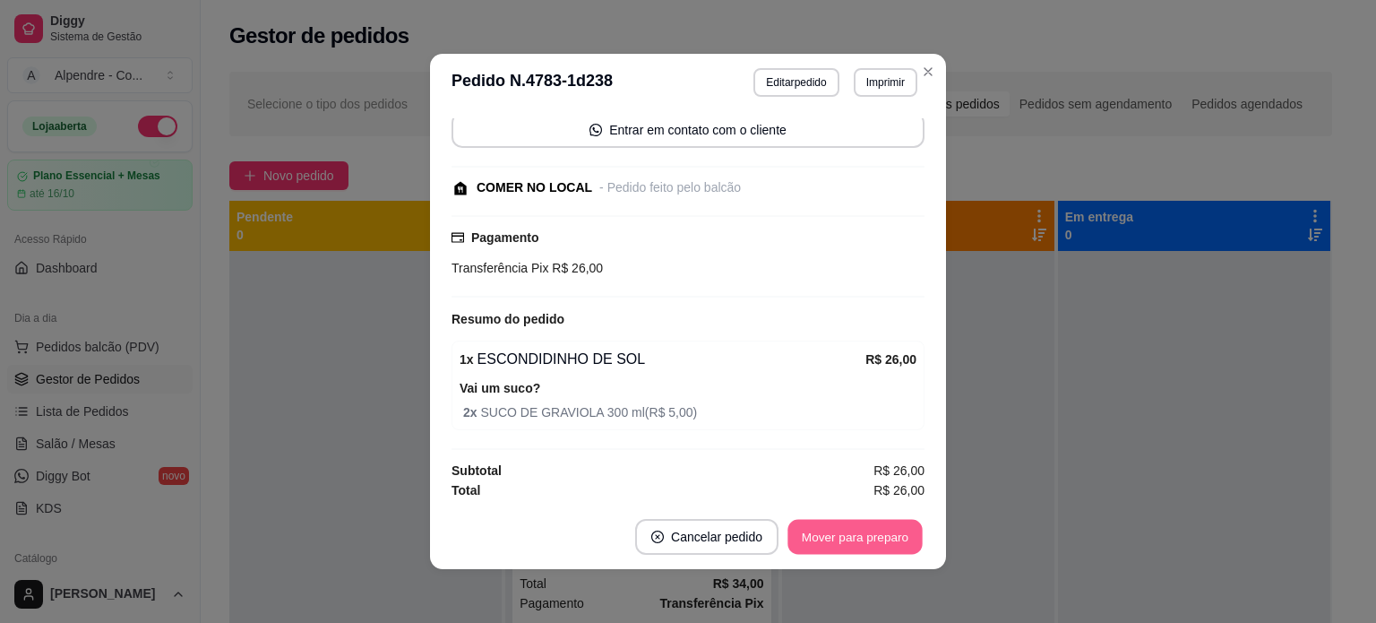
click at [849, 536] on button "Mover para preparo" at bounding box center [854, 537] width 134 height 35
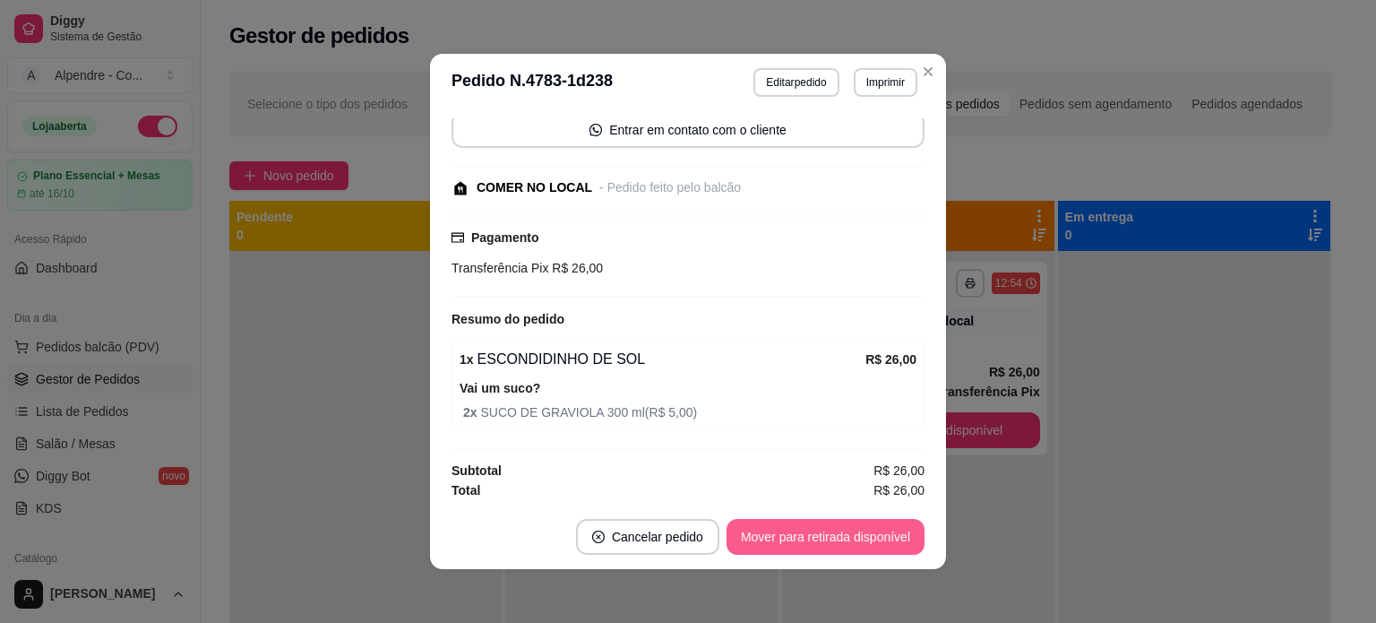
click at [828, 532] on button "Mover para retirada disponível" at bounding box center [826, 537] width 198 height 36
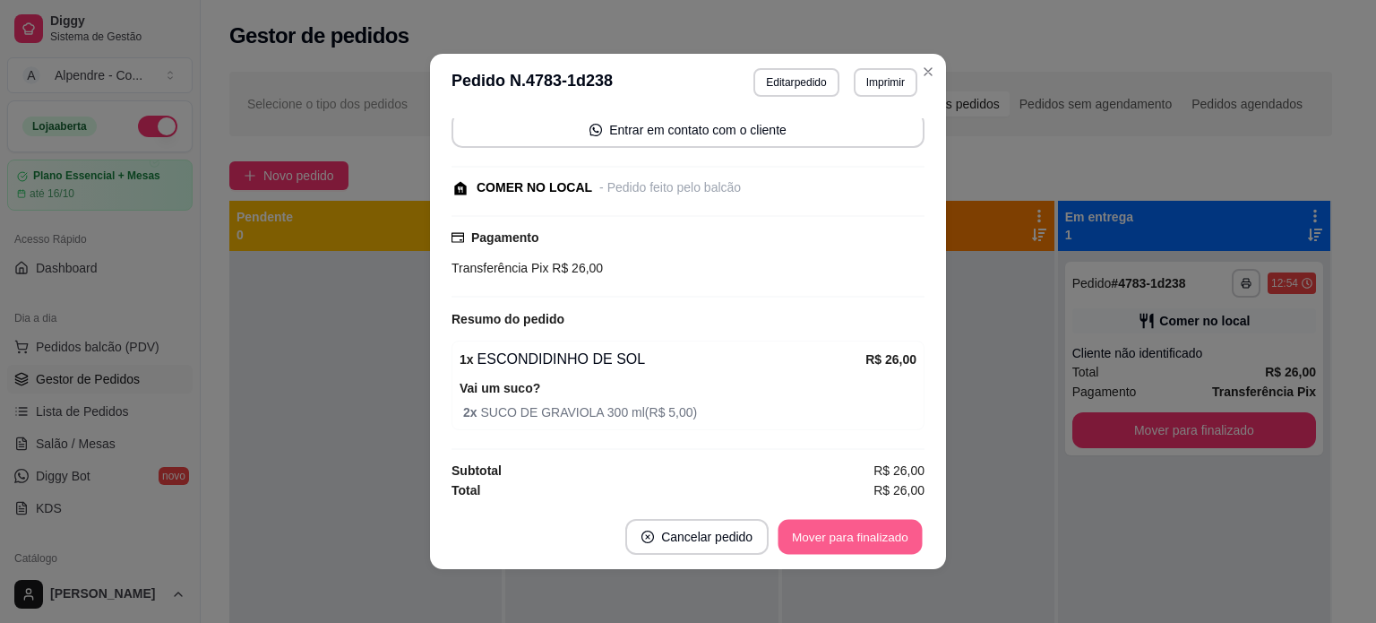
click at [857, 540] on button "Mover para finalizado" at bounding box center [851, 537] width 144 height 35
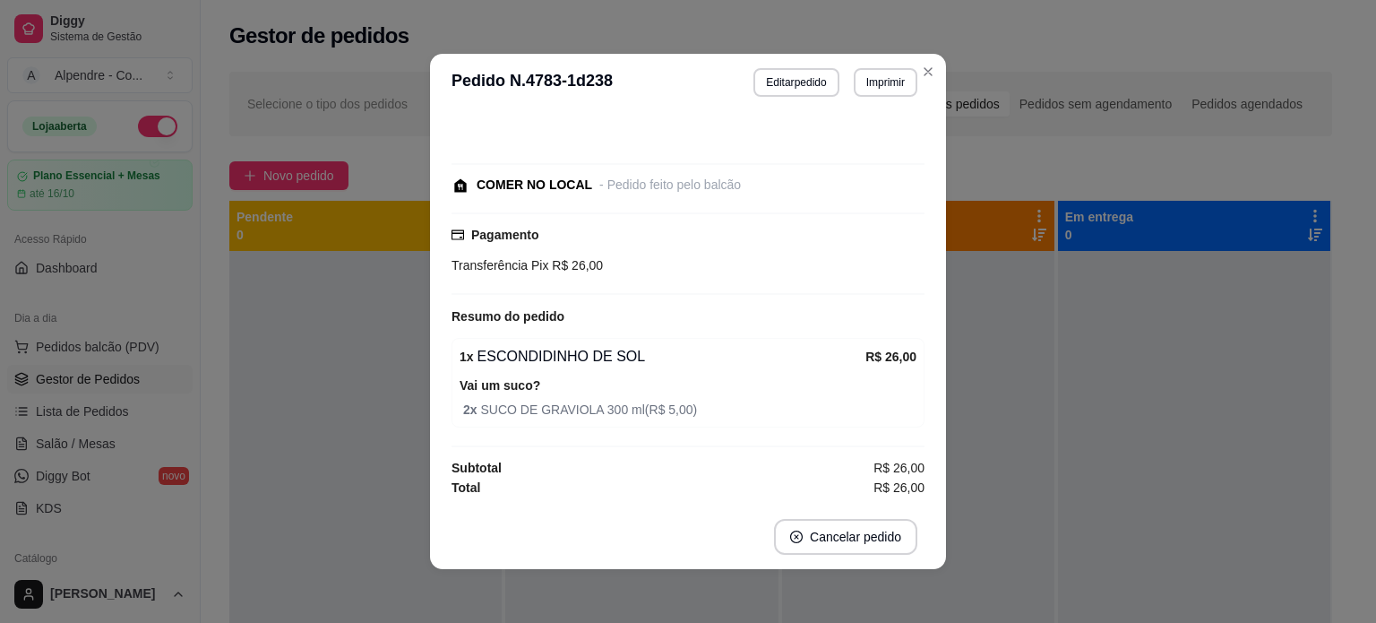
scroll to position [57, 0]
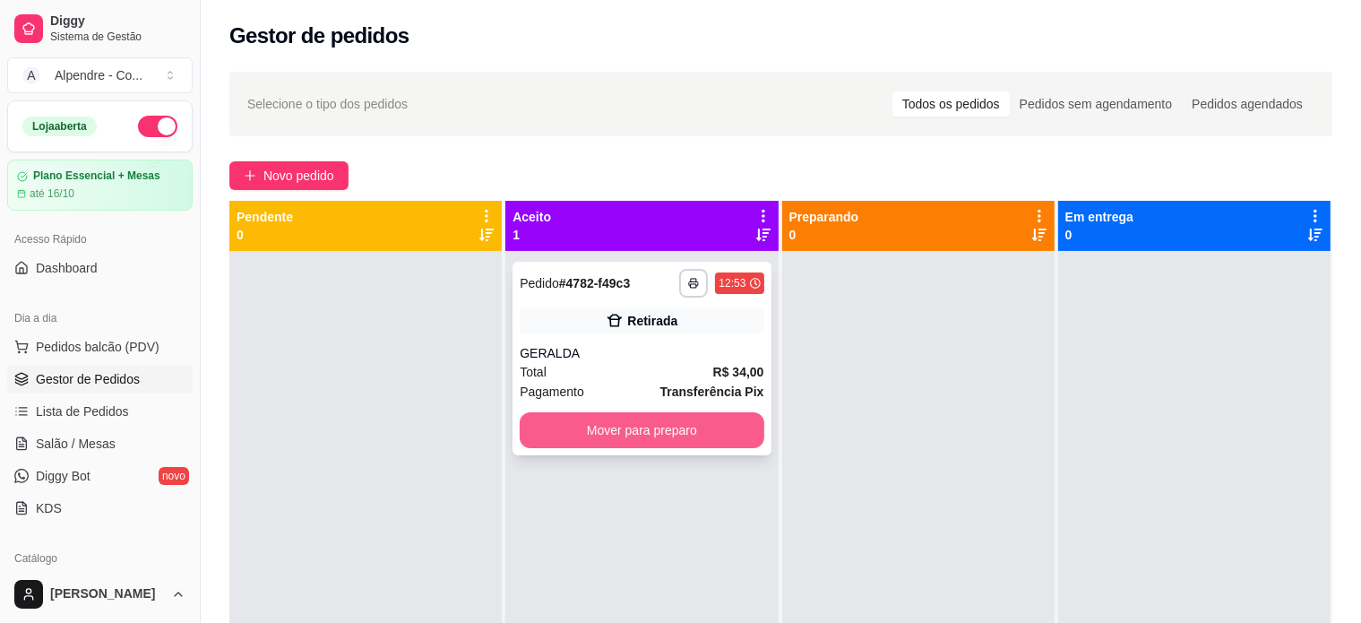
click at [657, 425] on button "Mover para preparo" at bounding box center [642, 430] width 244 height 36
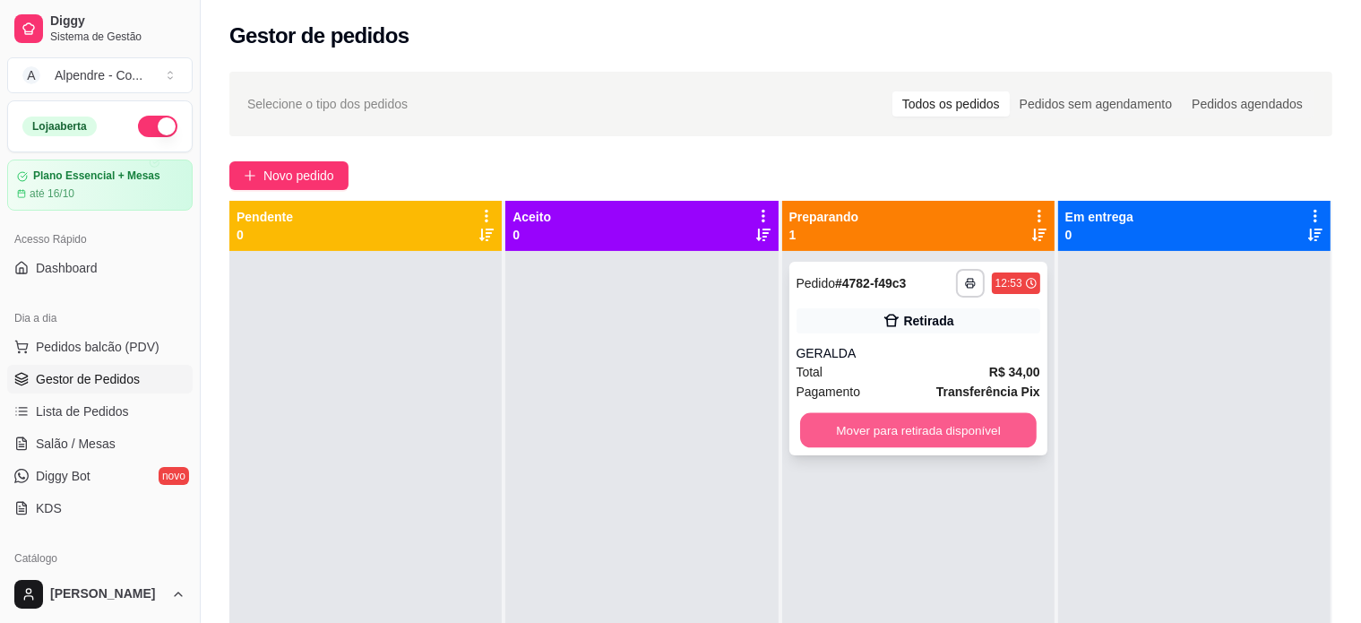
click at [907, 429] on button "Mover para retirada disponível" at bounding box center [918, 430] width 237 height 35
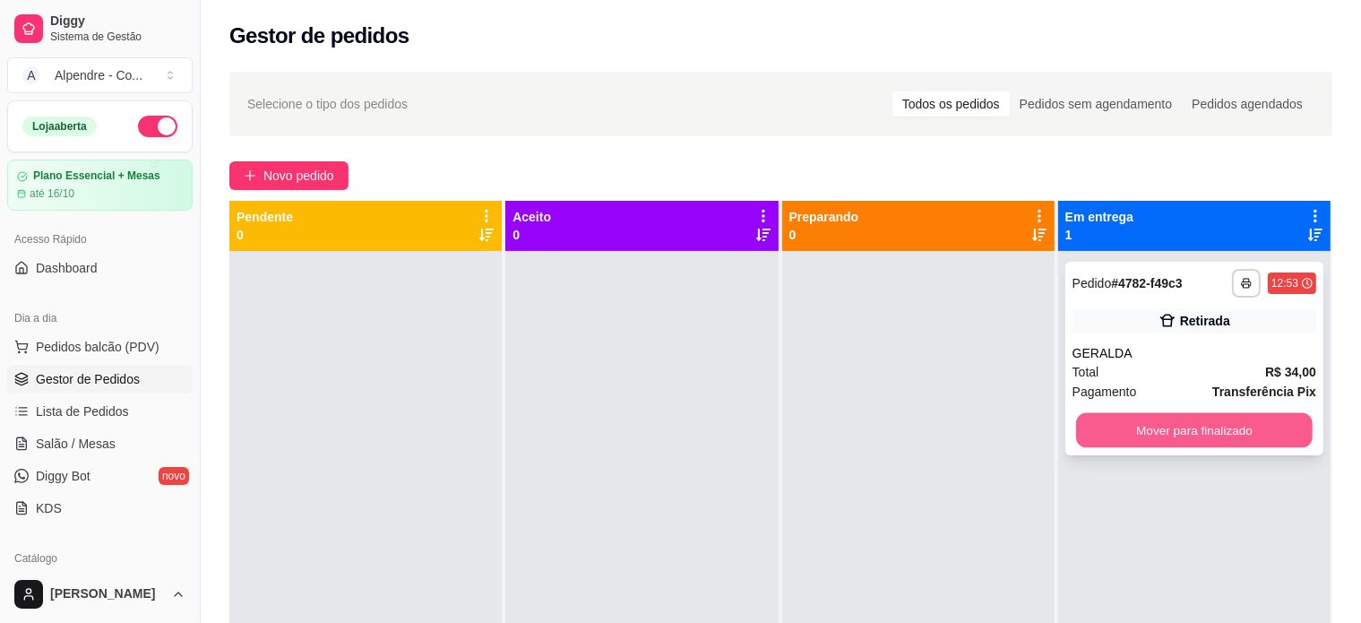
click at [1192, 436] on button "Mover para finalizado" at bounding box center [1194, 430] width 237 height 35
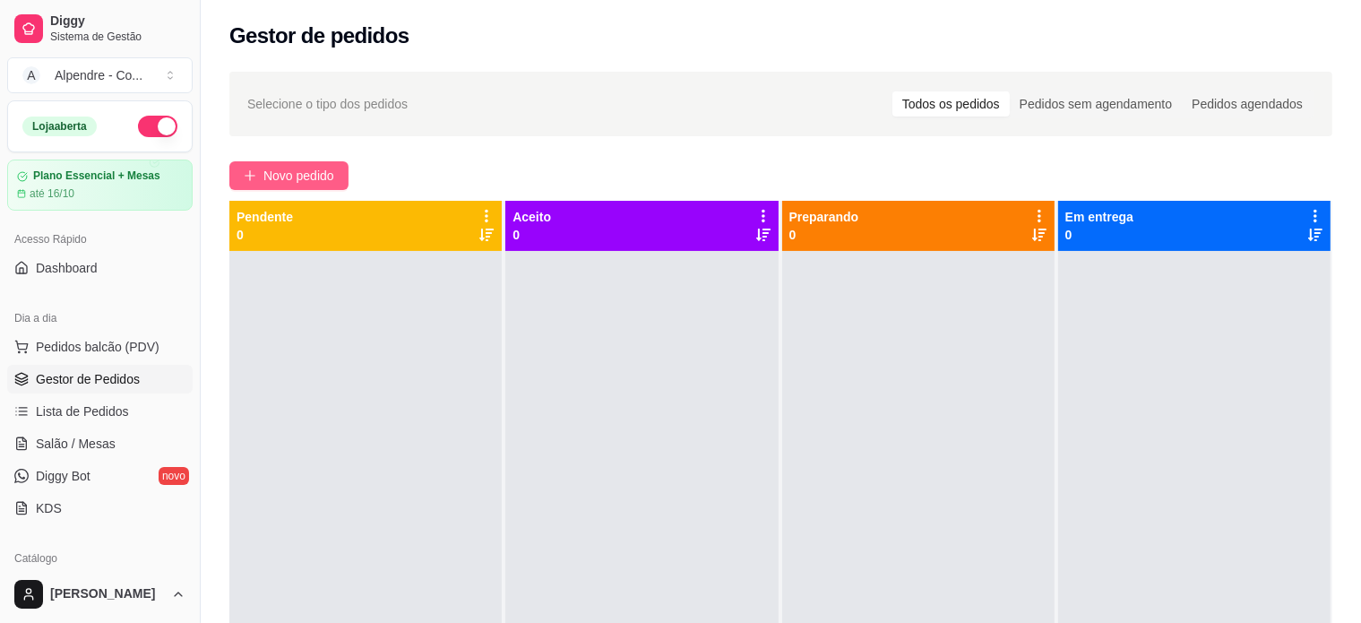
click at [282, 173] on span "Novo pedido" at bounding box center [298, 176] width 71 height 20
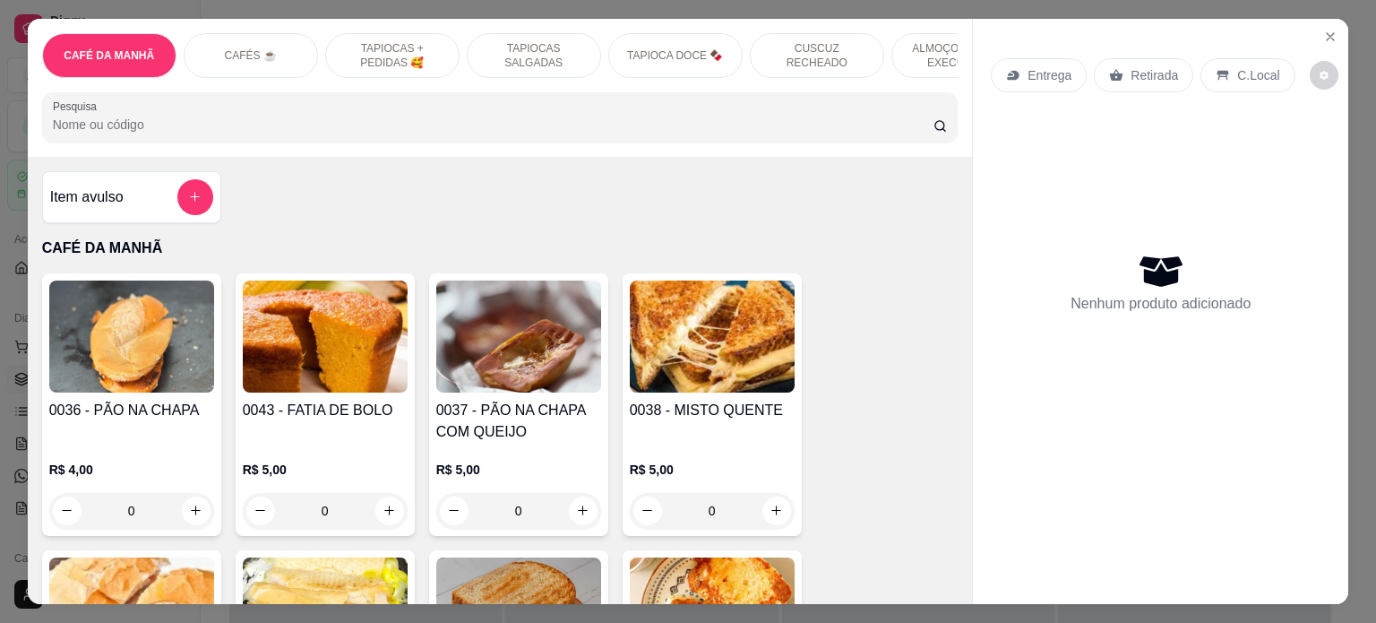
click at [931, 53] on p "ALMOÇO - PRATO EXECUTIVO" at bounding box center [959, 55] width 104 height 29
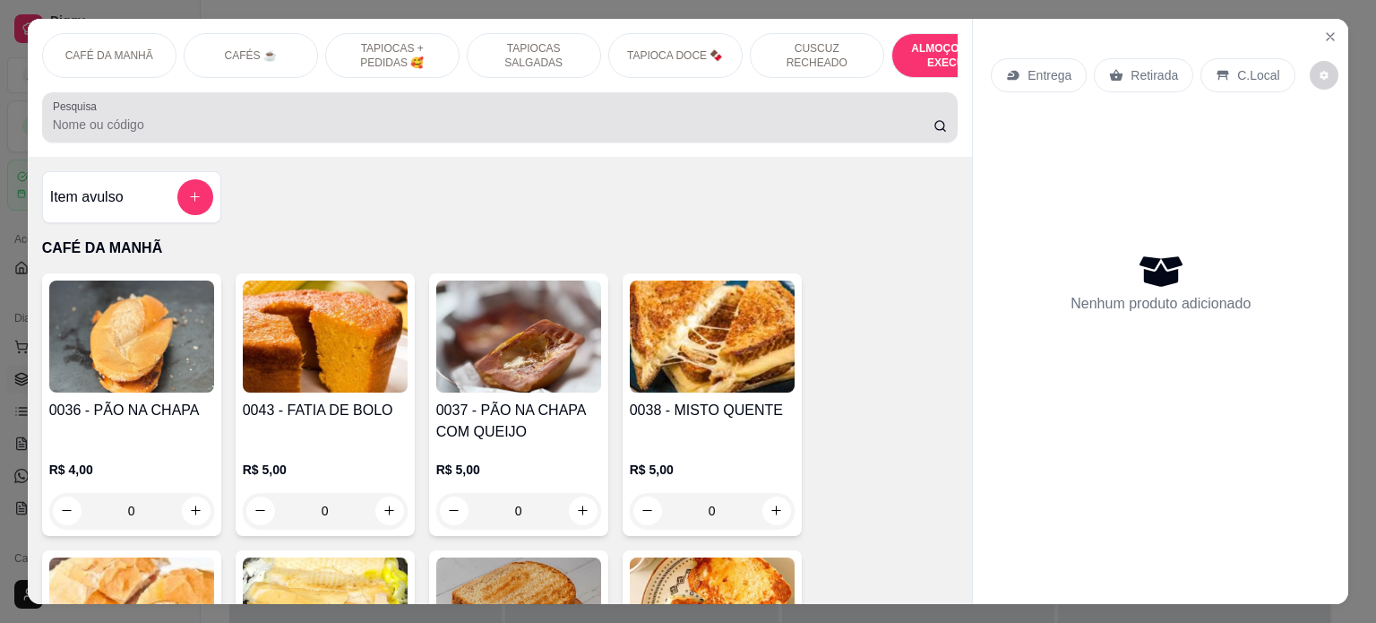
scroll to position [3674, 0]
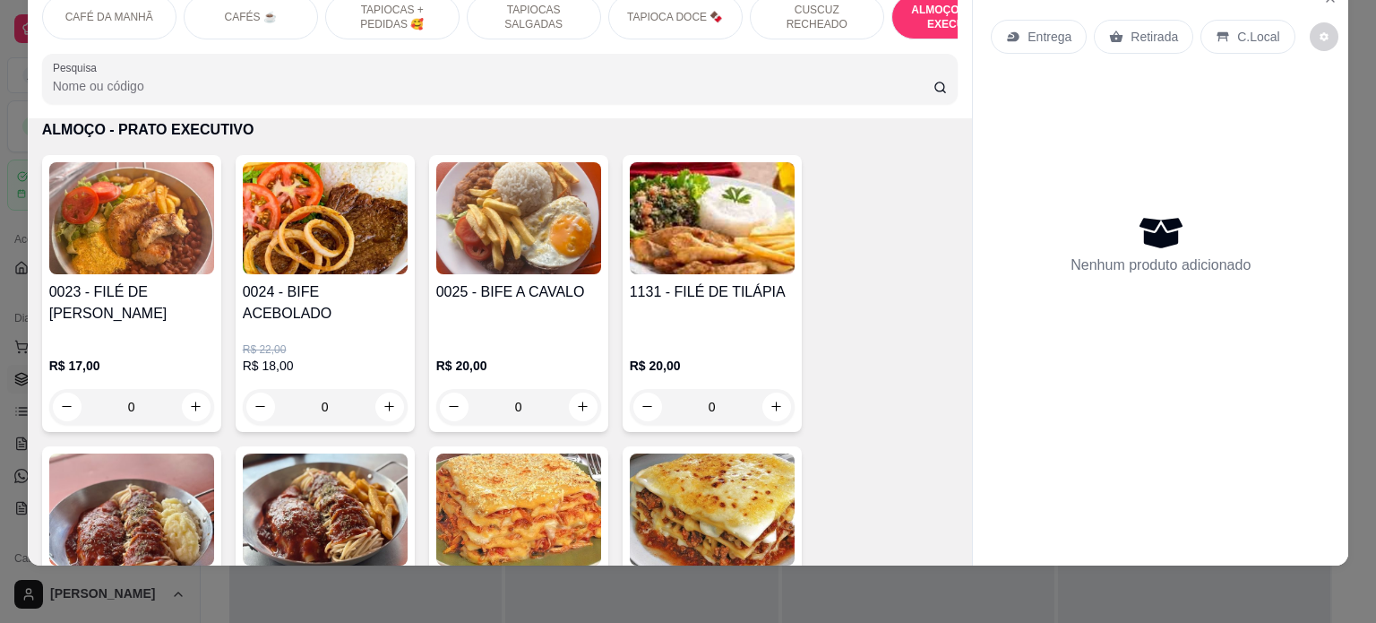
click at [382, 392] on div "0" at bounding box center [325, 407] width 165 height 36
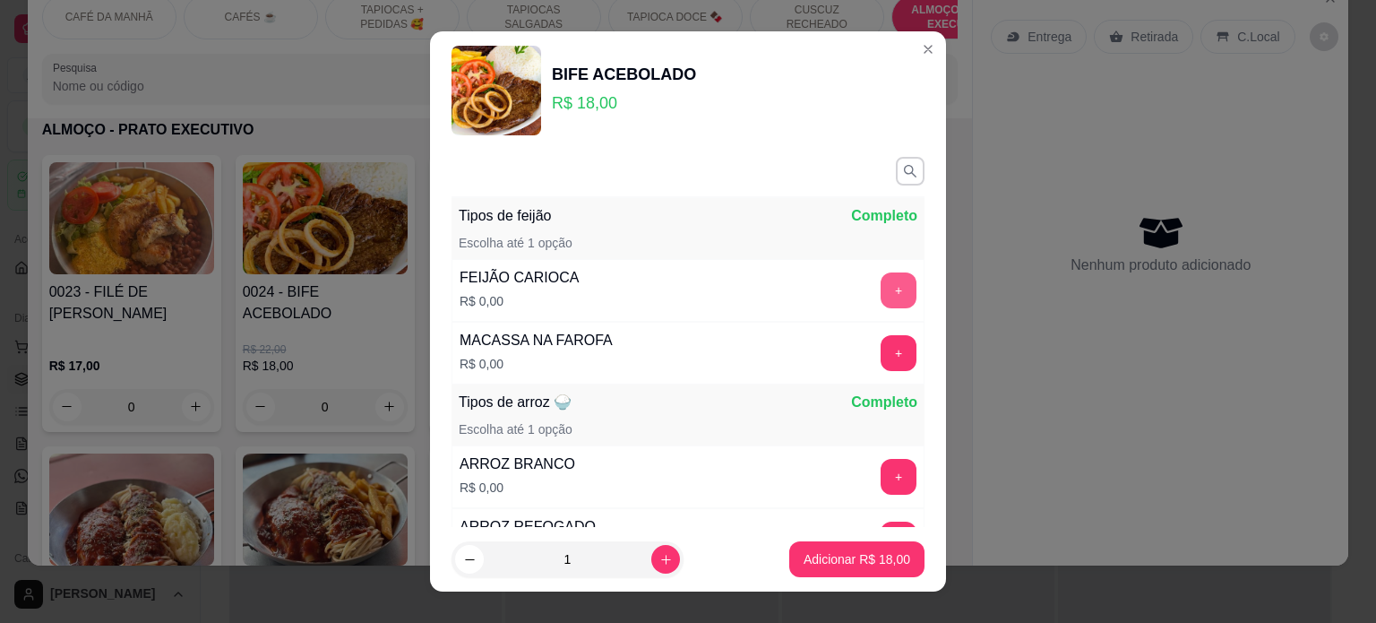
click at [881, 287] on button "+" at bounding box center [899, 290] width 36 height 36
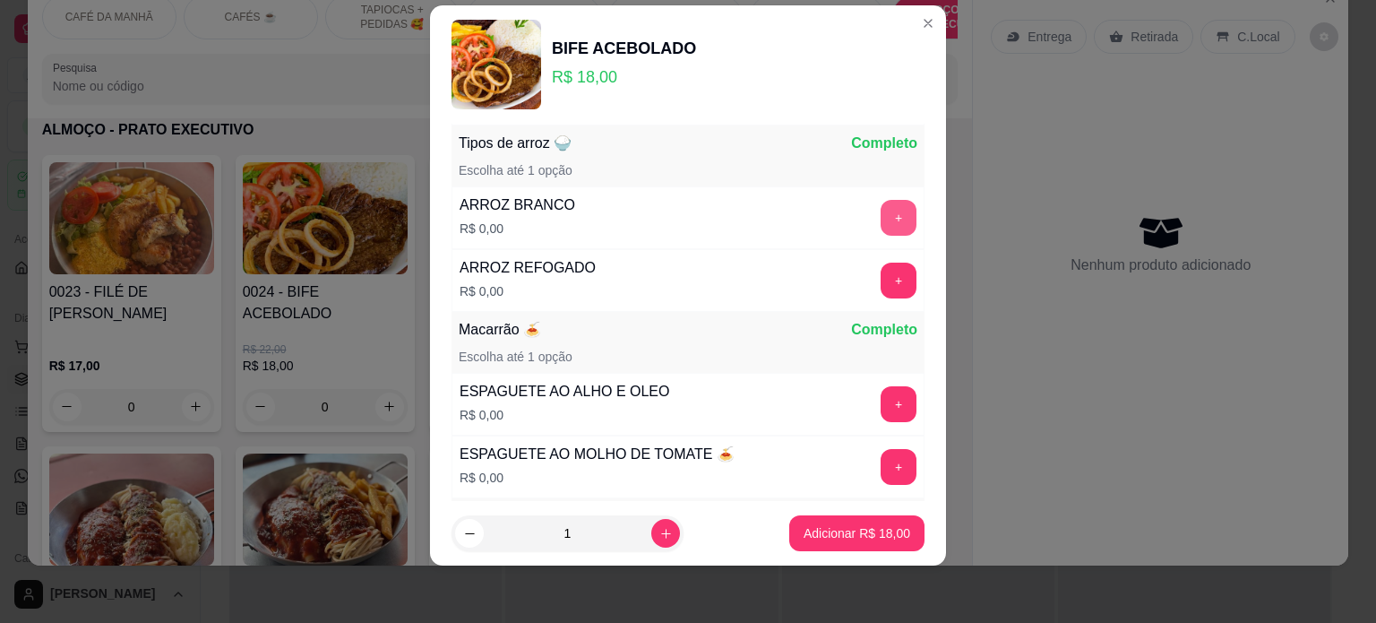
click at [881, 219] on button "+" at bounding box center [899, 218] width 36 height 36
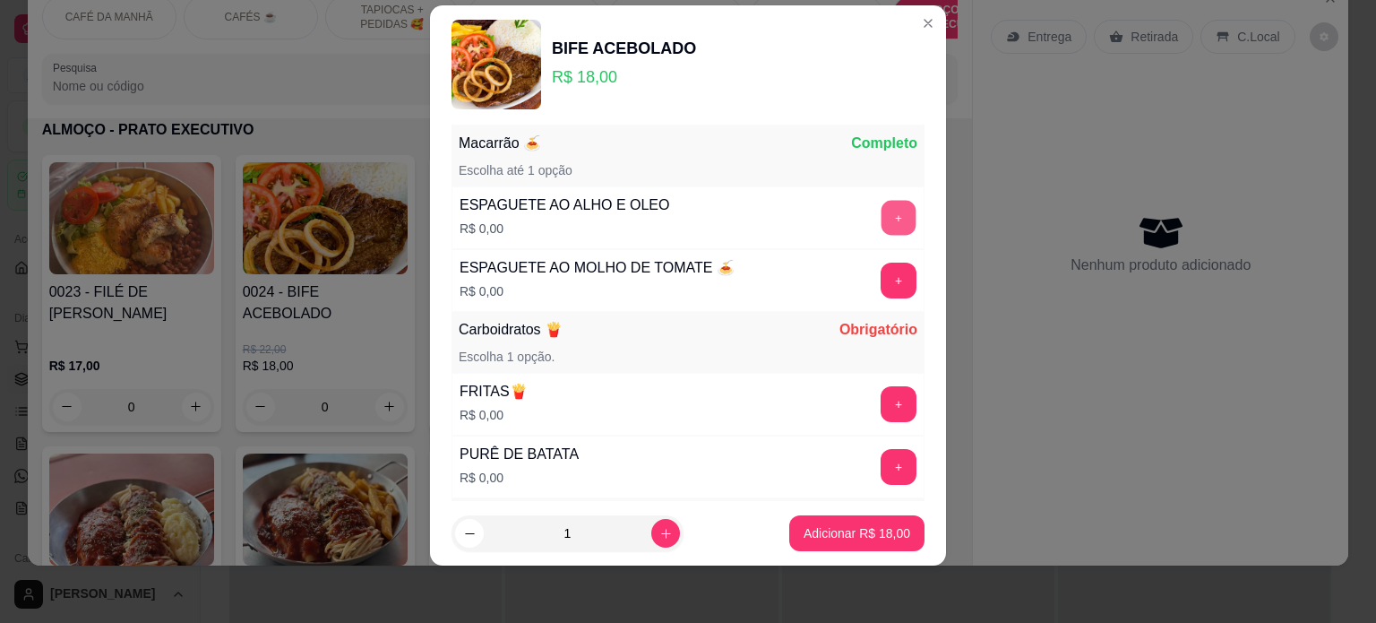
click at [882, 213] on button "+" at bounding box center [899, 217] width 35 height 35
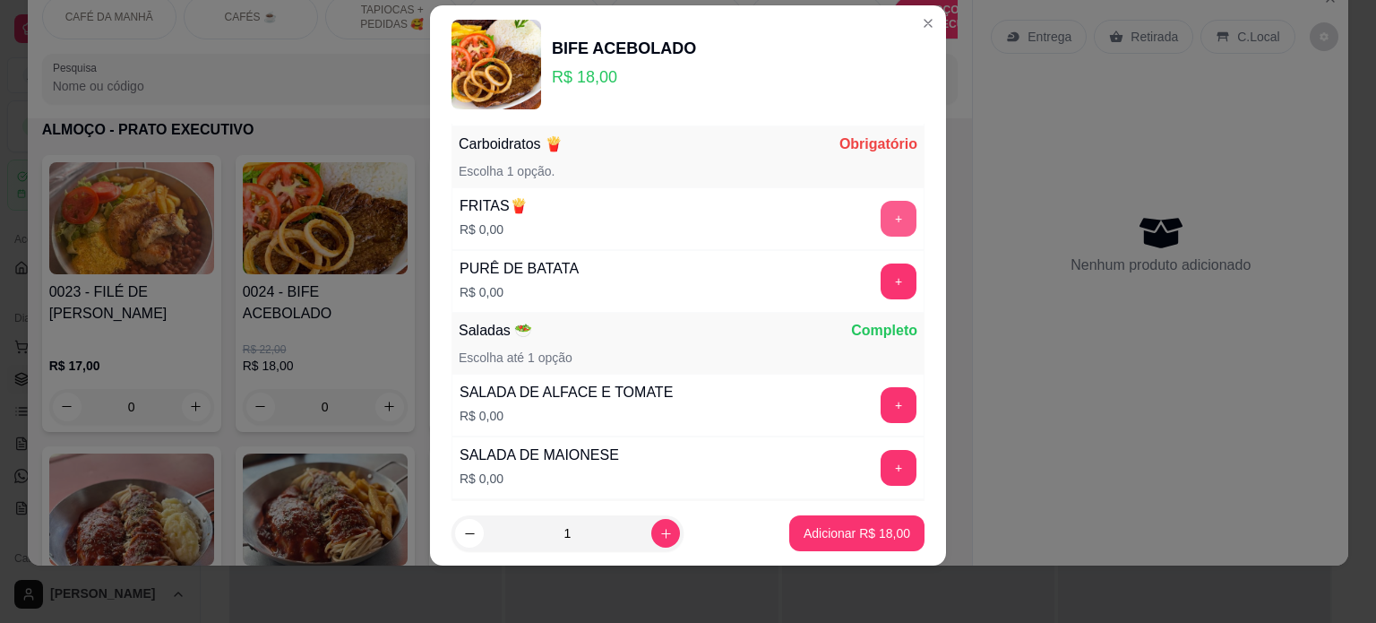
click at [881, 208] on button "+" at bounding box center [899, 219] width 36 height 36
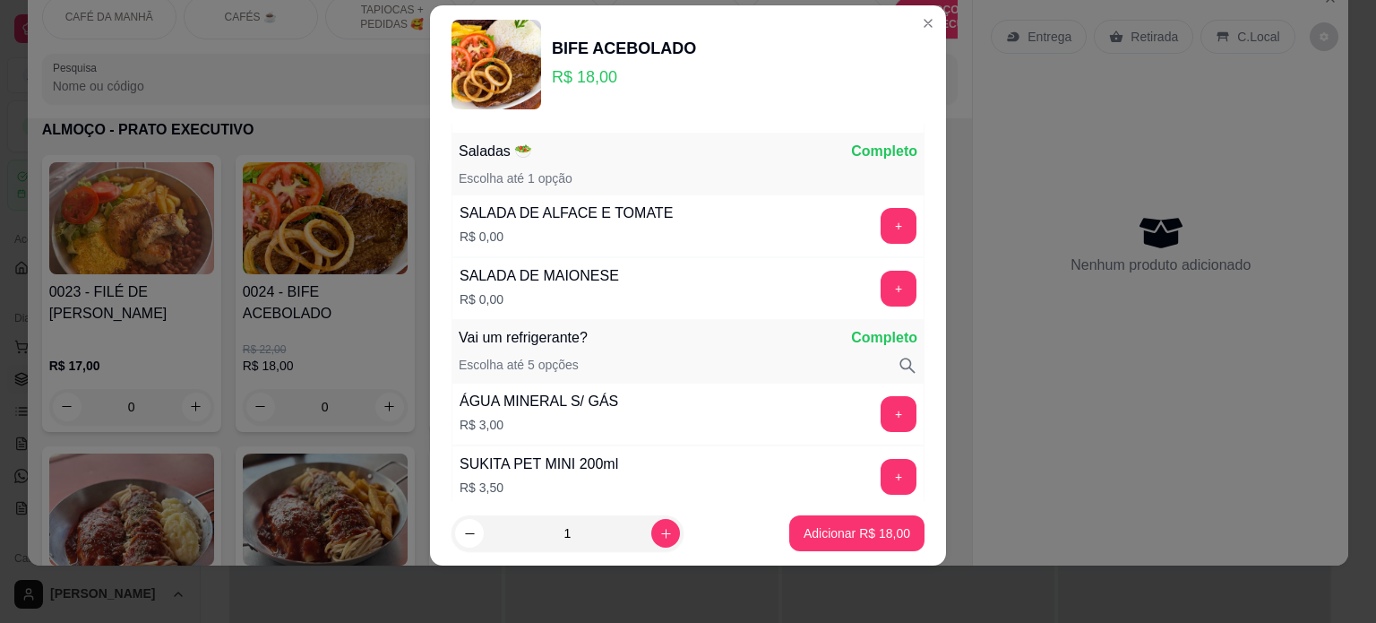
scroll to position [790, 0]
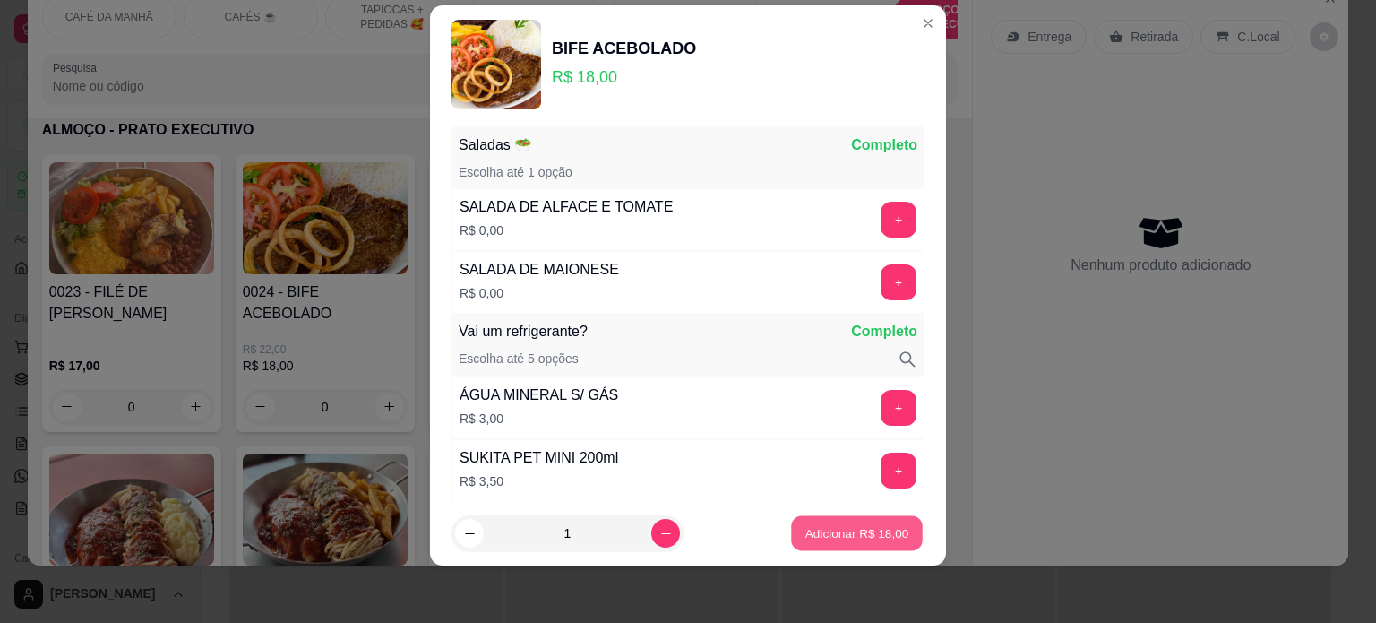
click at [832, 539] on p "Adicionar R$ 18,00" at bounding box center [857, 533] width 104 height 17
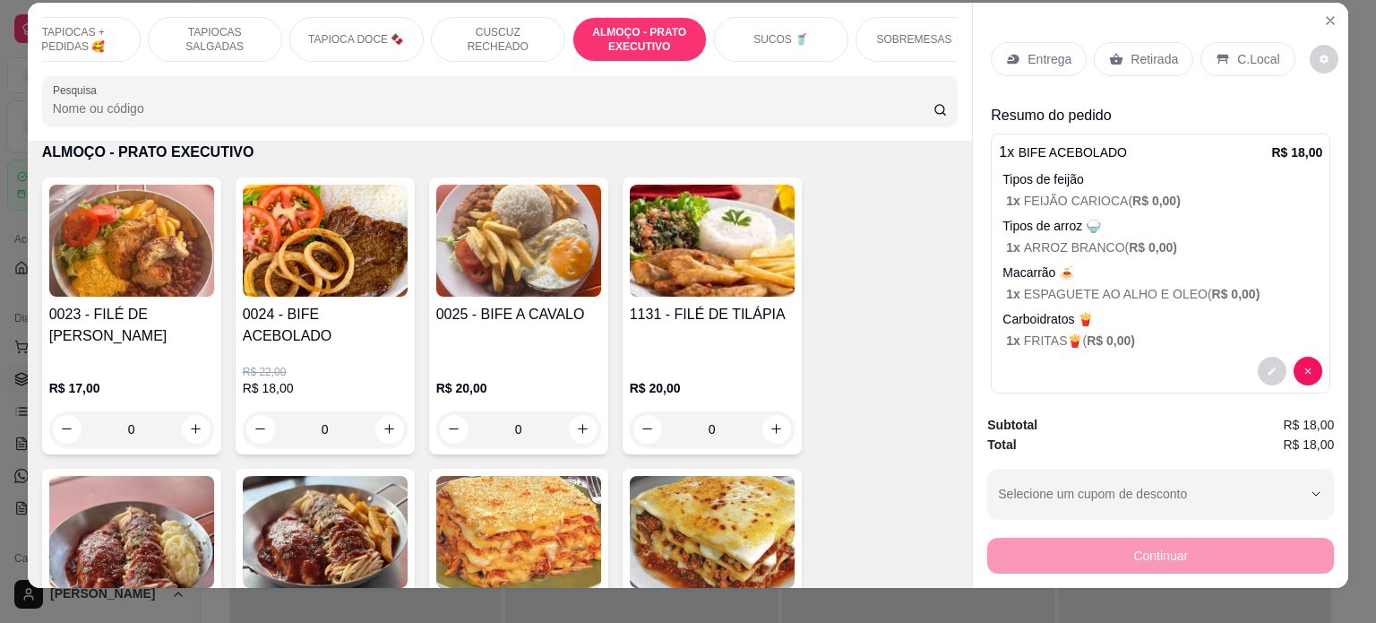
scroll to position [0, 0]
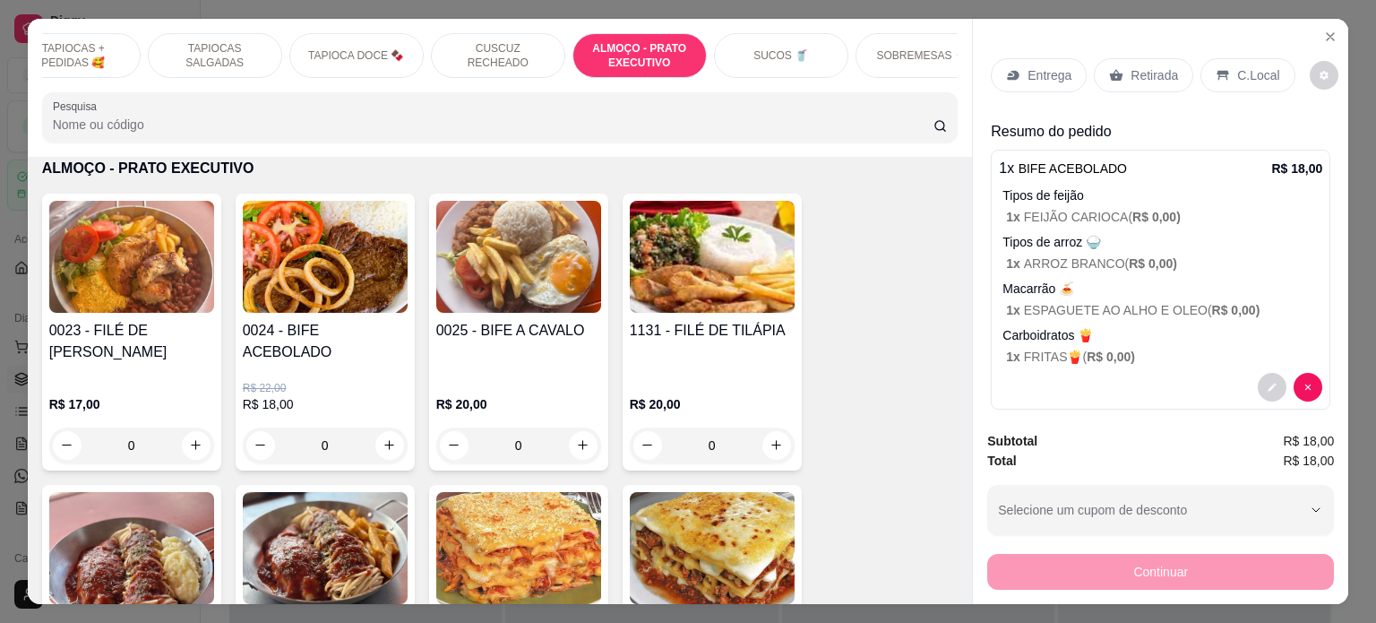
click at [921, 50] on p "SOBREMESAS 🍨" at bounding box center [922, 55] width 91 height 14
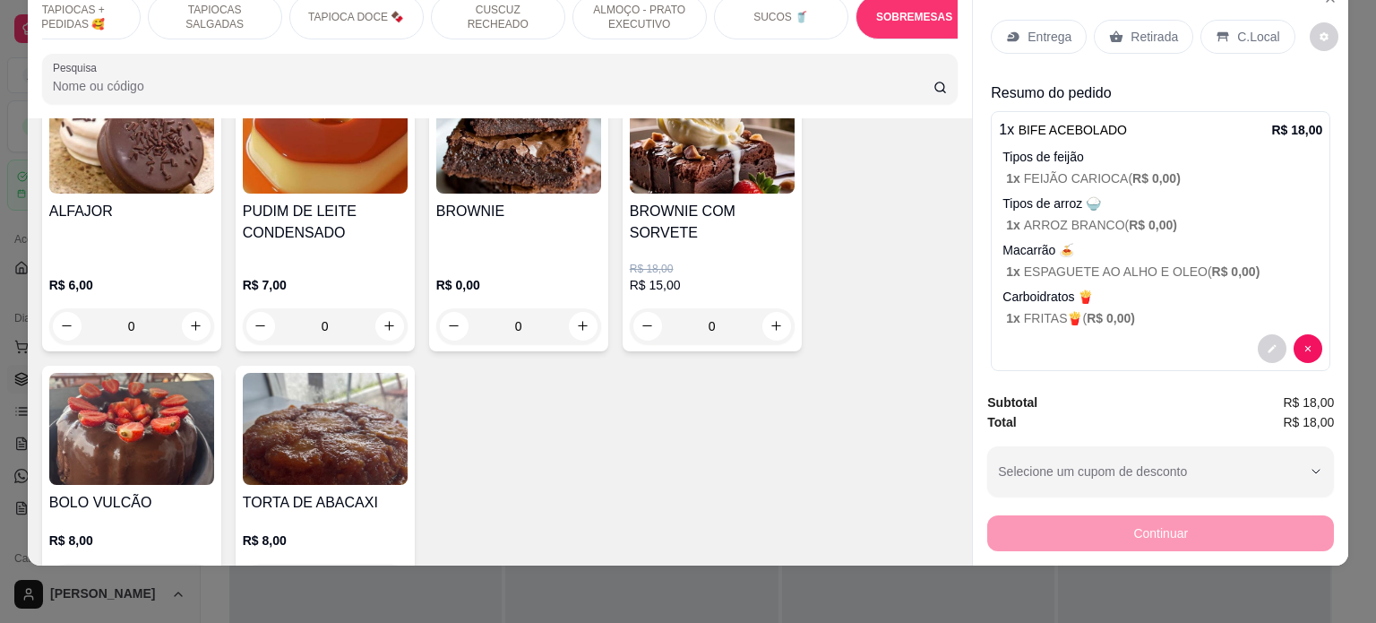
scroll to position [5476, 0]
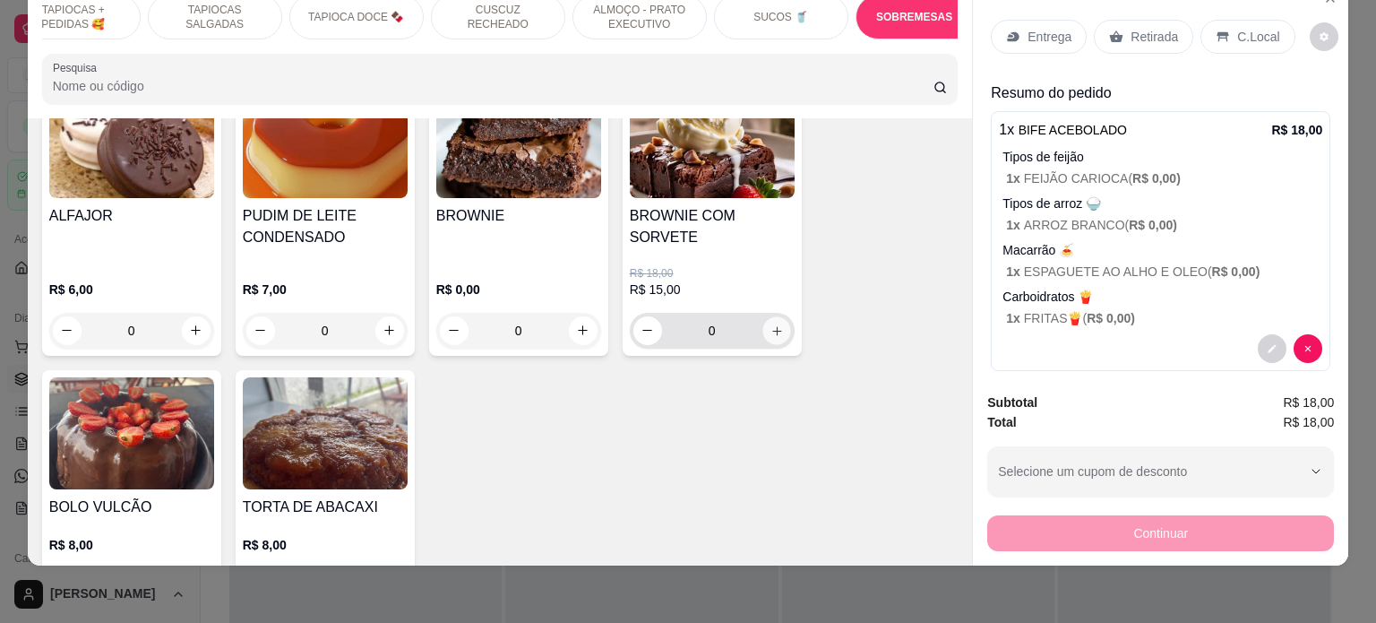
click at [770, 324] on icon "increase-product-quantity" at bounding box center [776, 330] width 13 height 13
type input "1"
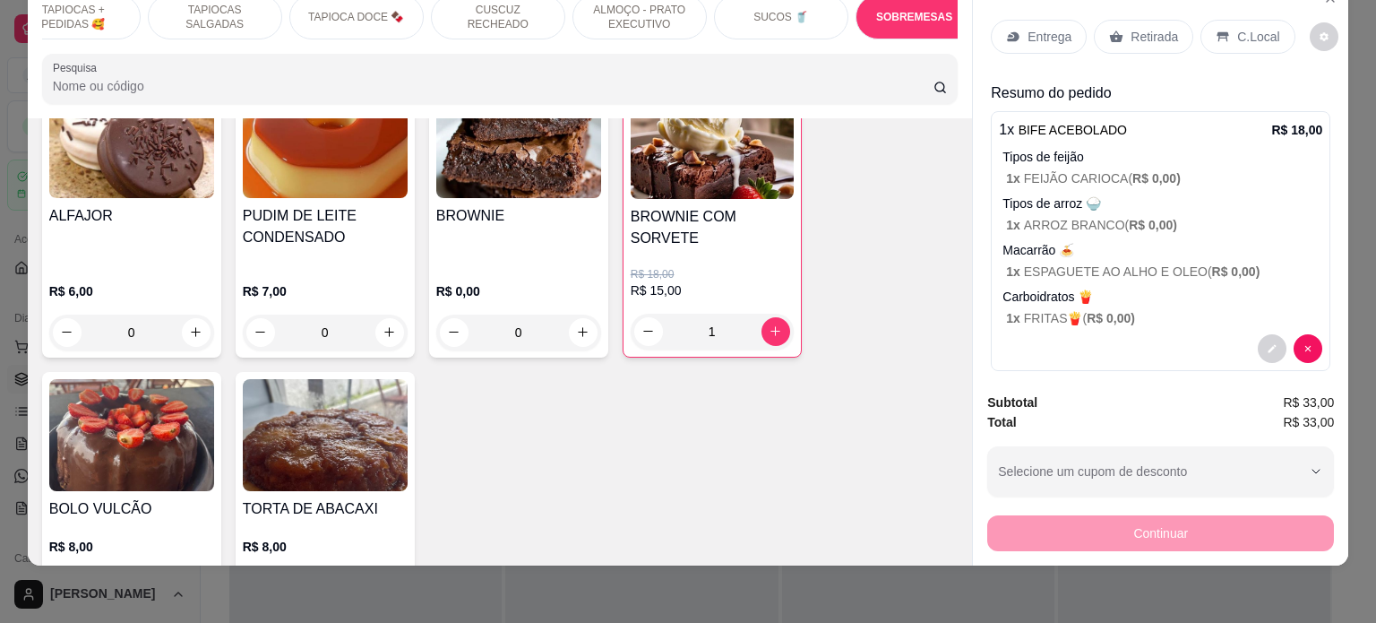
click at [1131, 28] on p "Retirada" at bounding box center [1154, 37] width 47 height 18
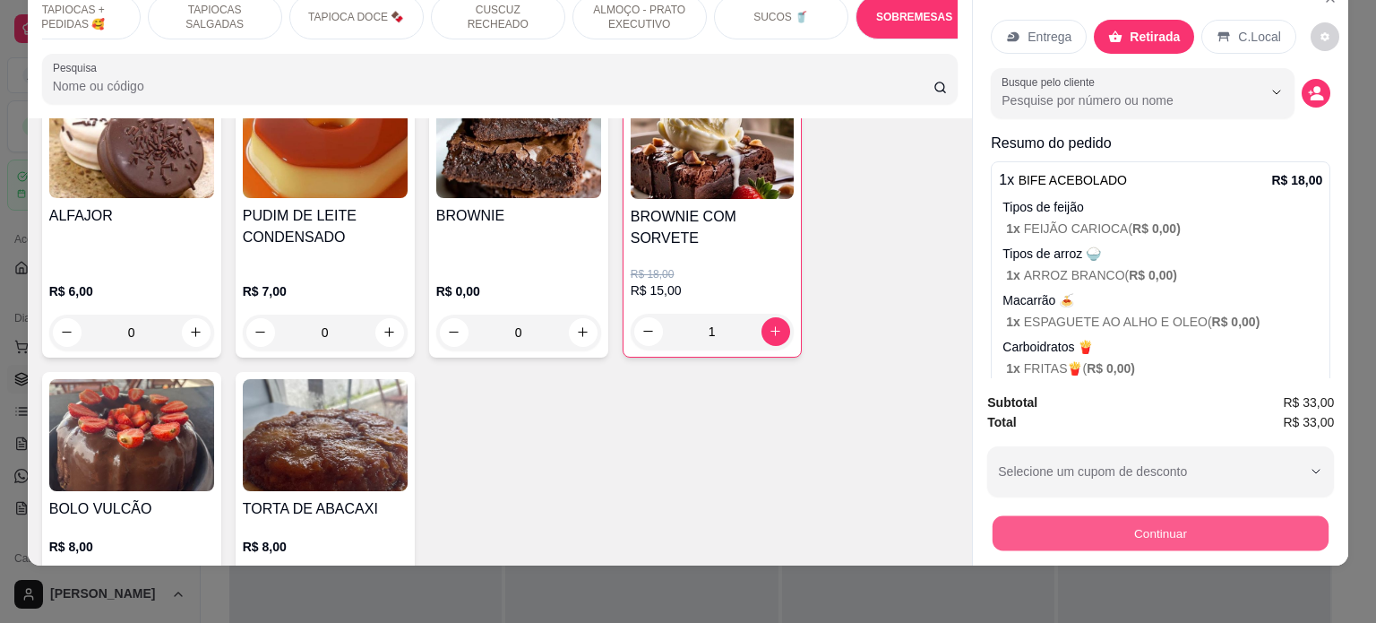
click at [1188, 519] on button "Continuar" at bounding box center [1161, 533] width 336 height 35
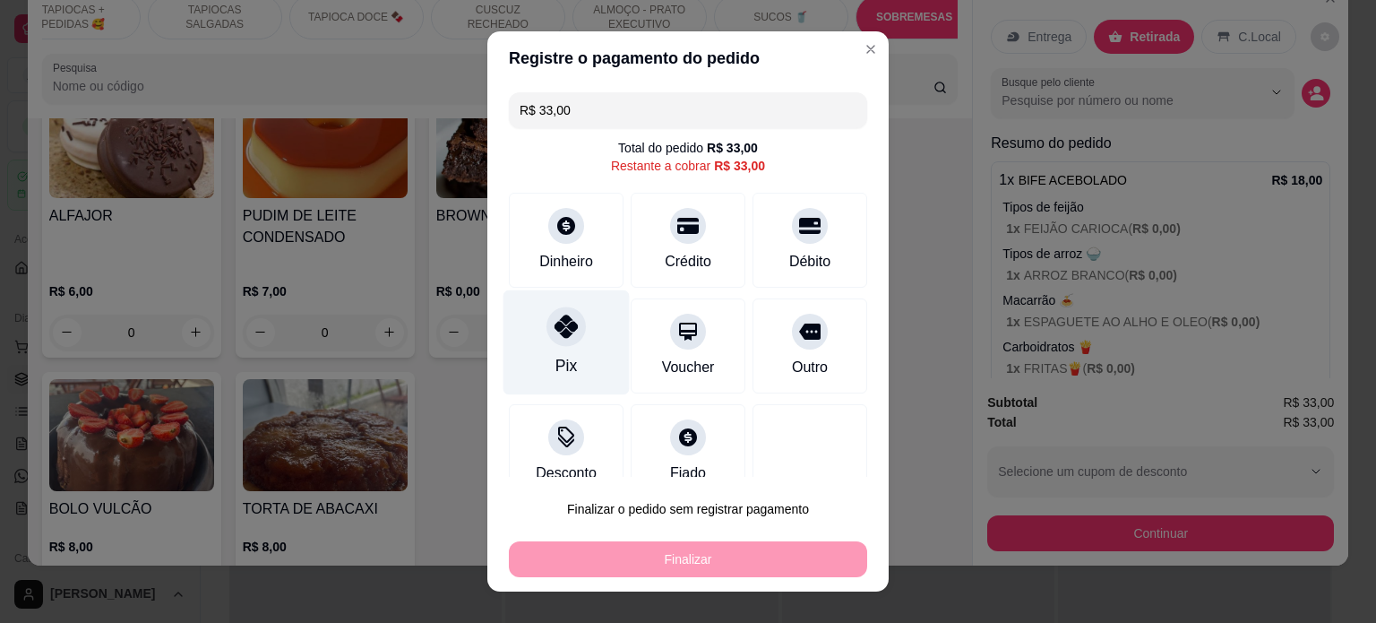
click at [555, 322] on icon at bounding box center [566, 325] width 23 height 23
type input "R$ 0,00"
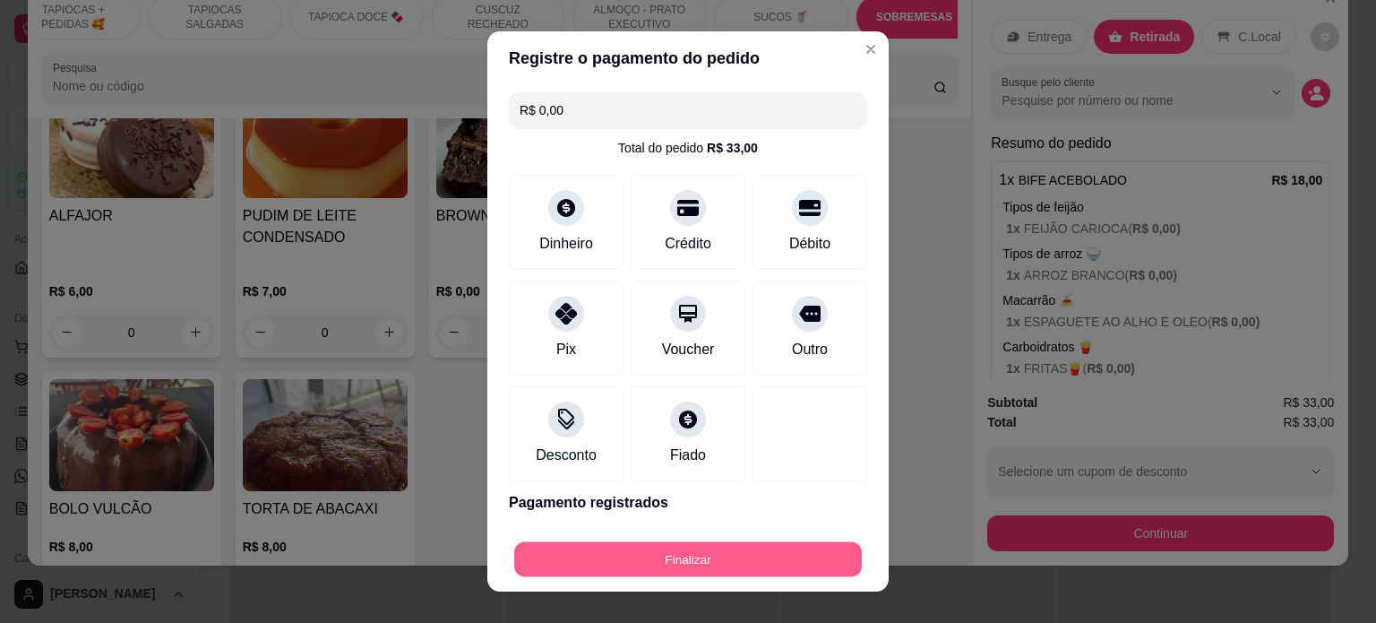
click at [726, 558] on button "Finalizar" at bounding box center [688, 559] width 348 height 35
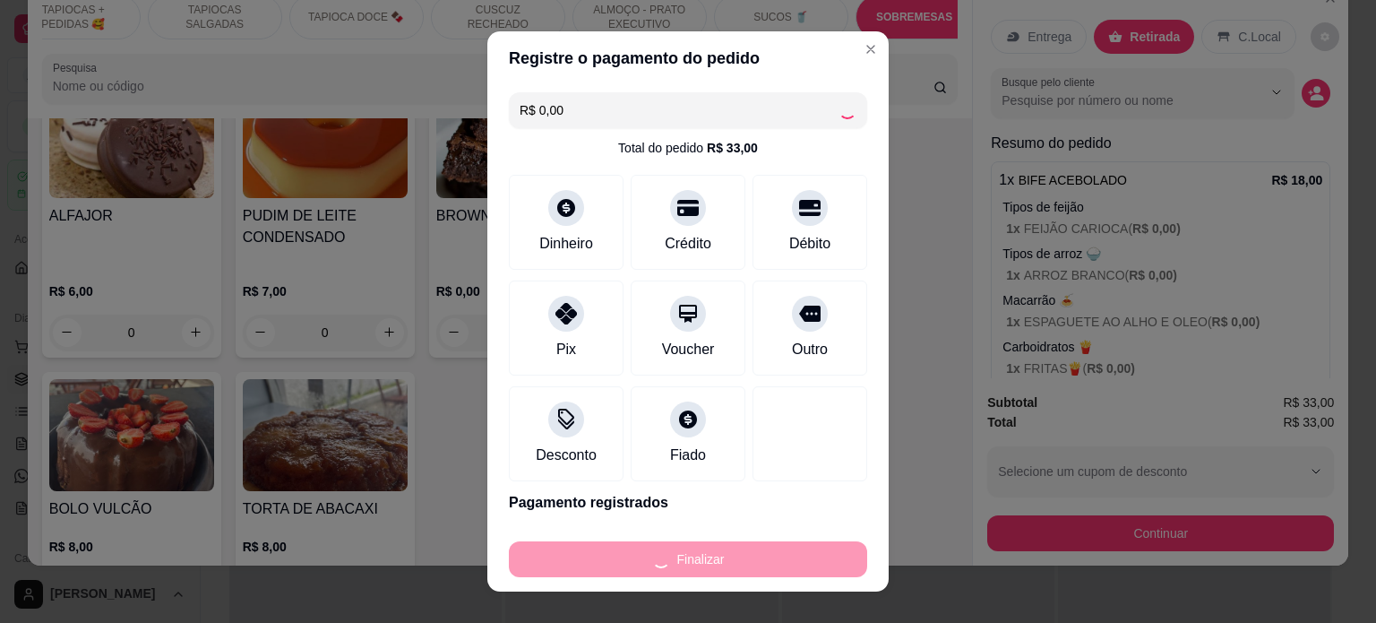
type input "0"
type input "-R$ 33,00"
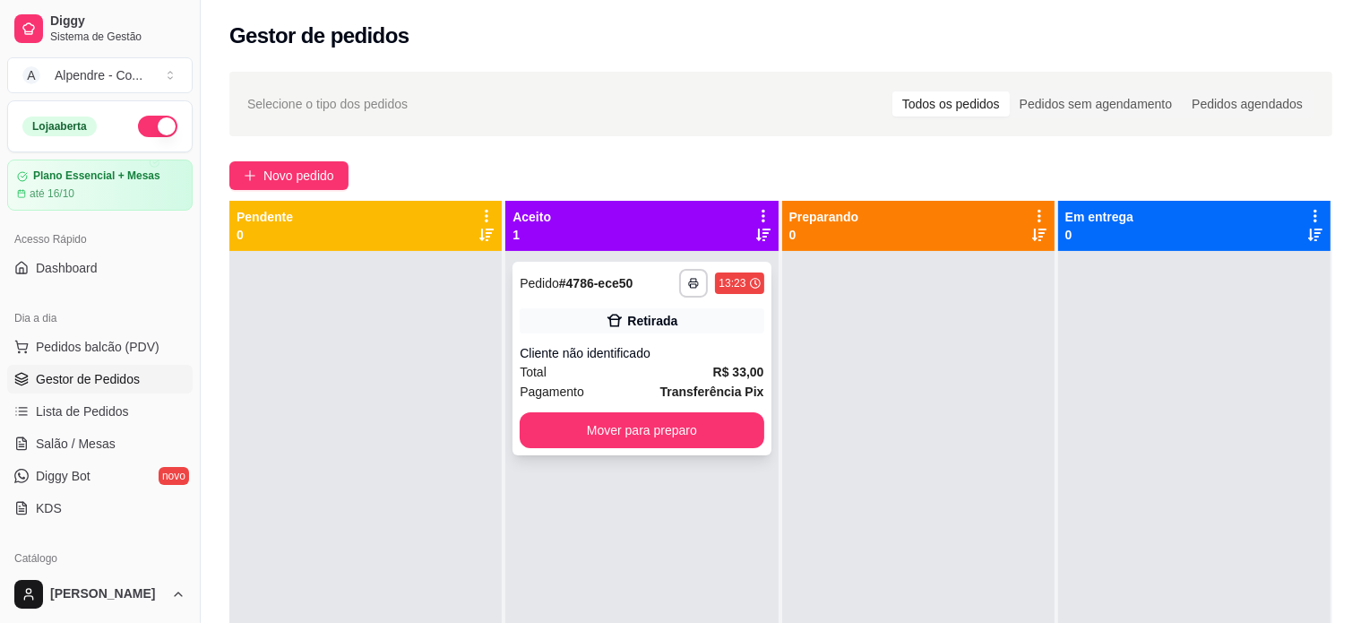
click at [635, 386] on div "Pagamento Transferência Pix" at bounding box center [642, 392] width 244 height 20
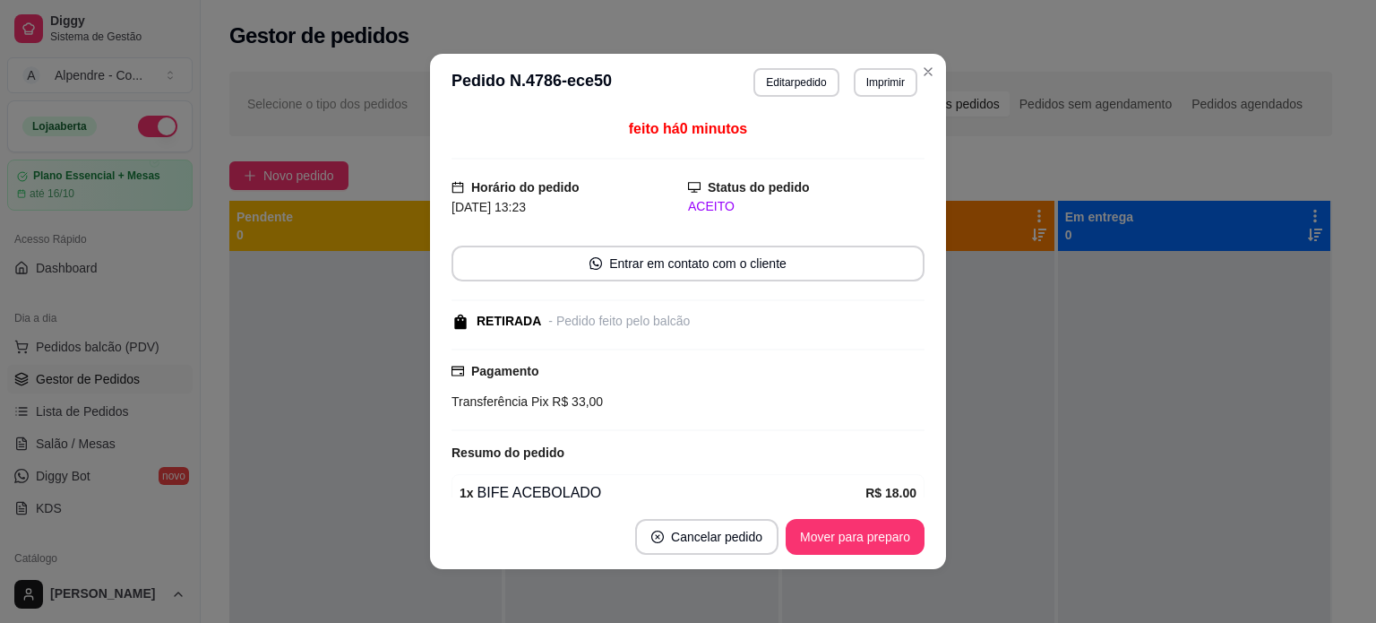
scroll to position [344, 0]
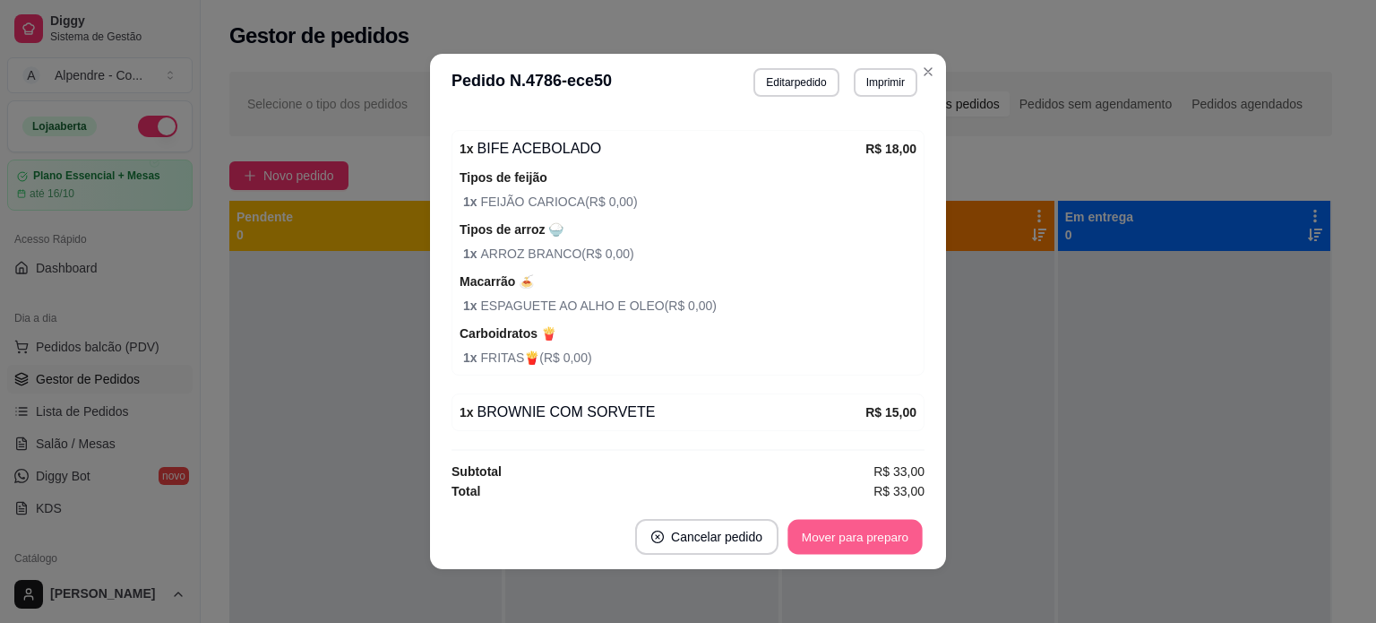
click at [846, 533] on button "Mover para preparo" at bounding box center [854, 537] width 134 height 35
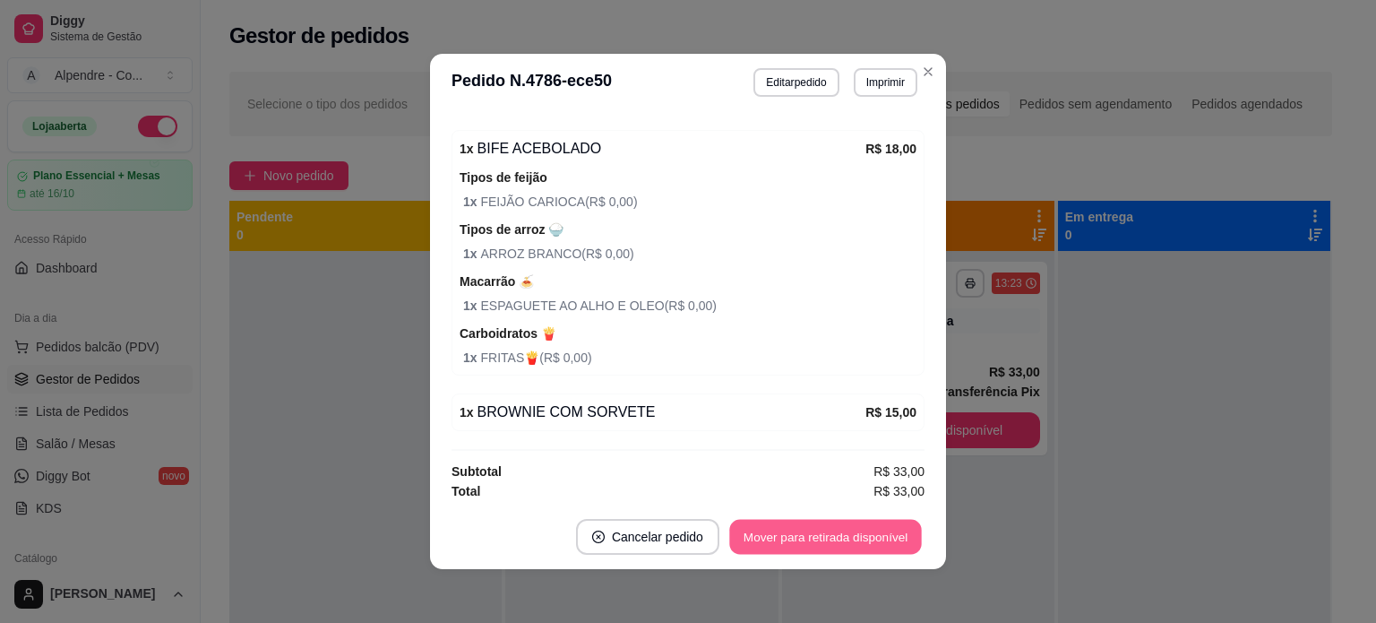
click at [852, 533] on button "Mover para retirada disponível" at bounding box center [825, 537] width 192 height 35
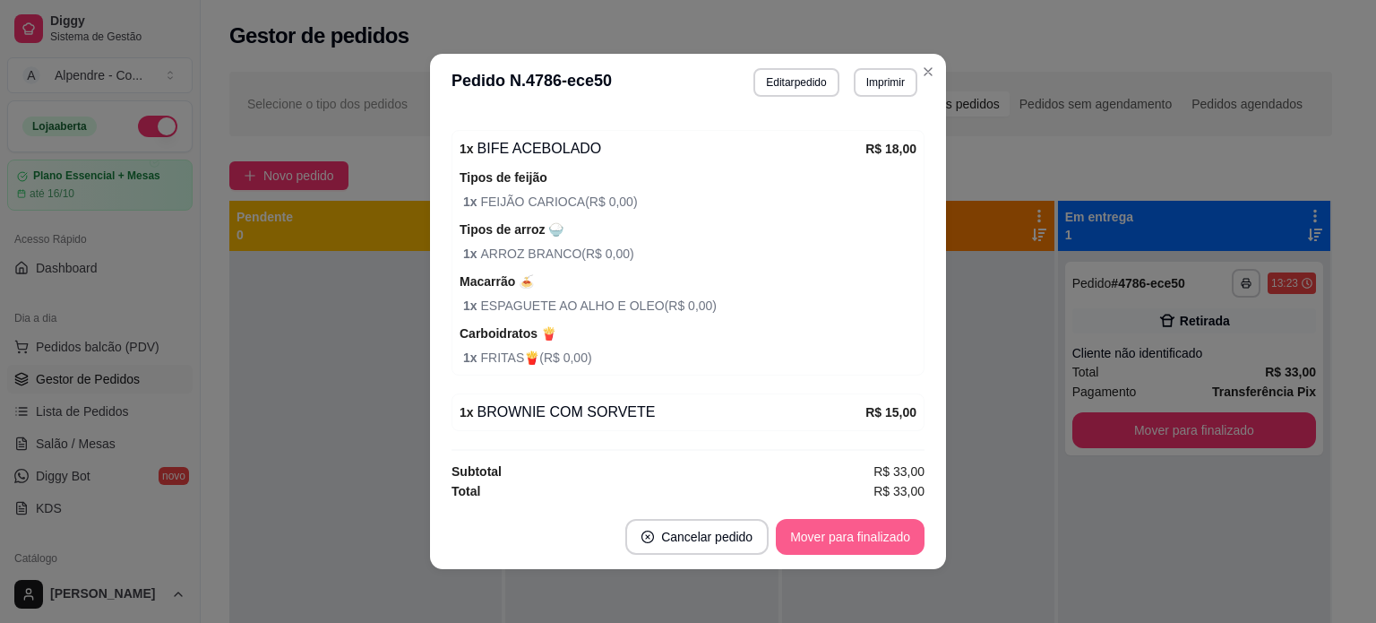
click at [852, 533] on button "Mover para finalizado" at bounding box center [850, 537] width 149 height 36
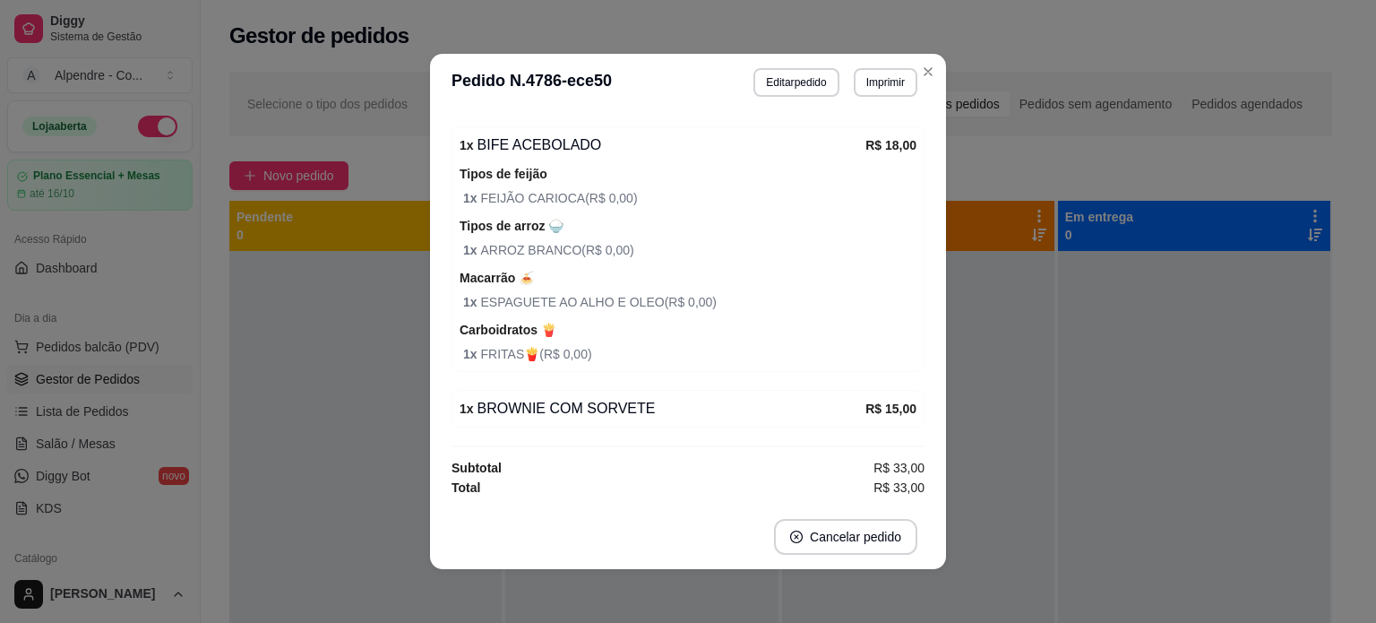
scroll to position [268, 0]
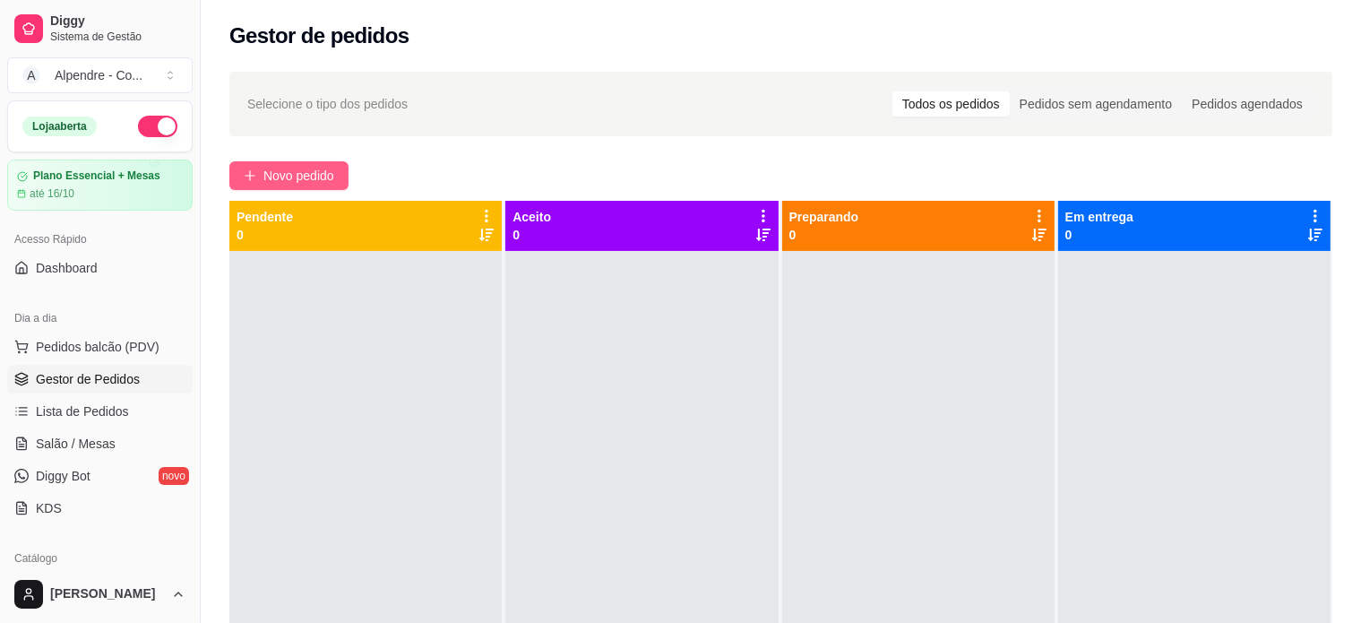
click at [280, 168] on span "Novo pedido" at bounding box center [298, 176] width 71 height 20
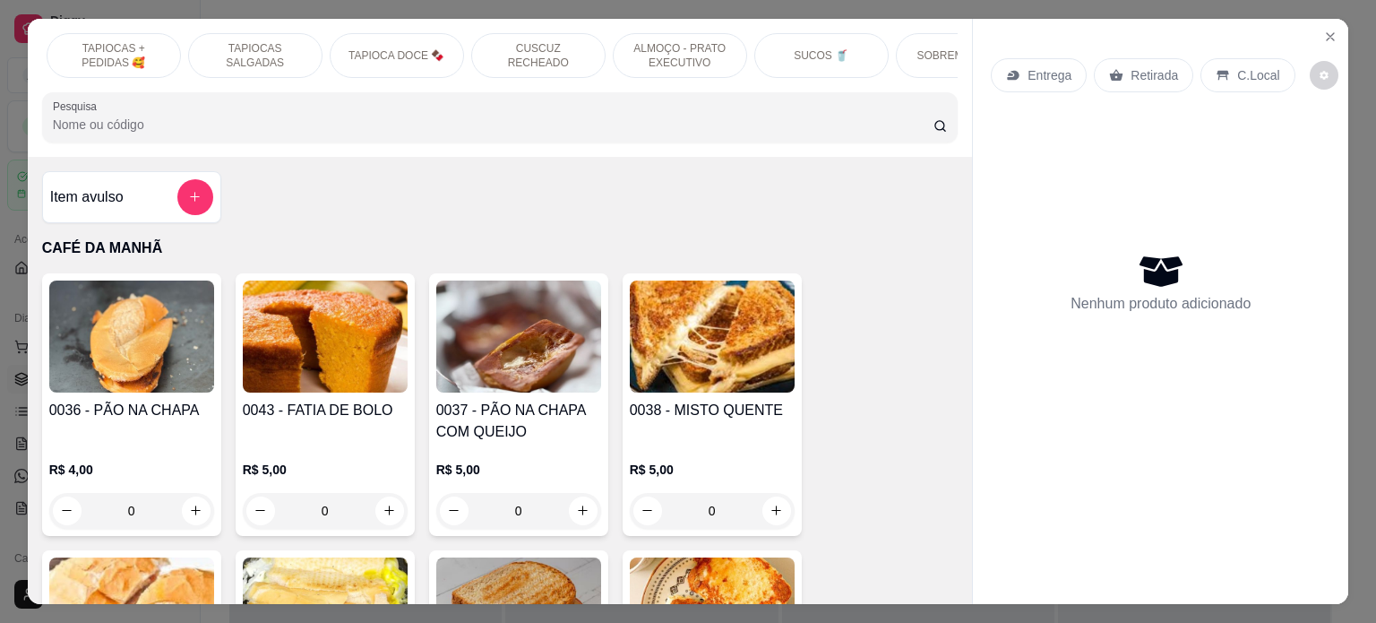
scroll to position [0, 374]
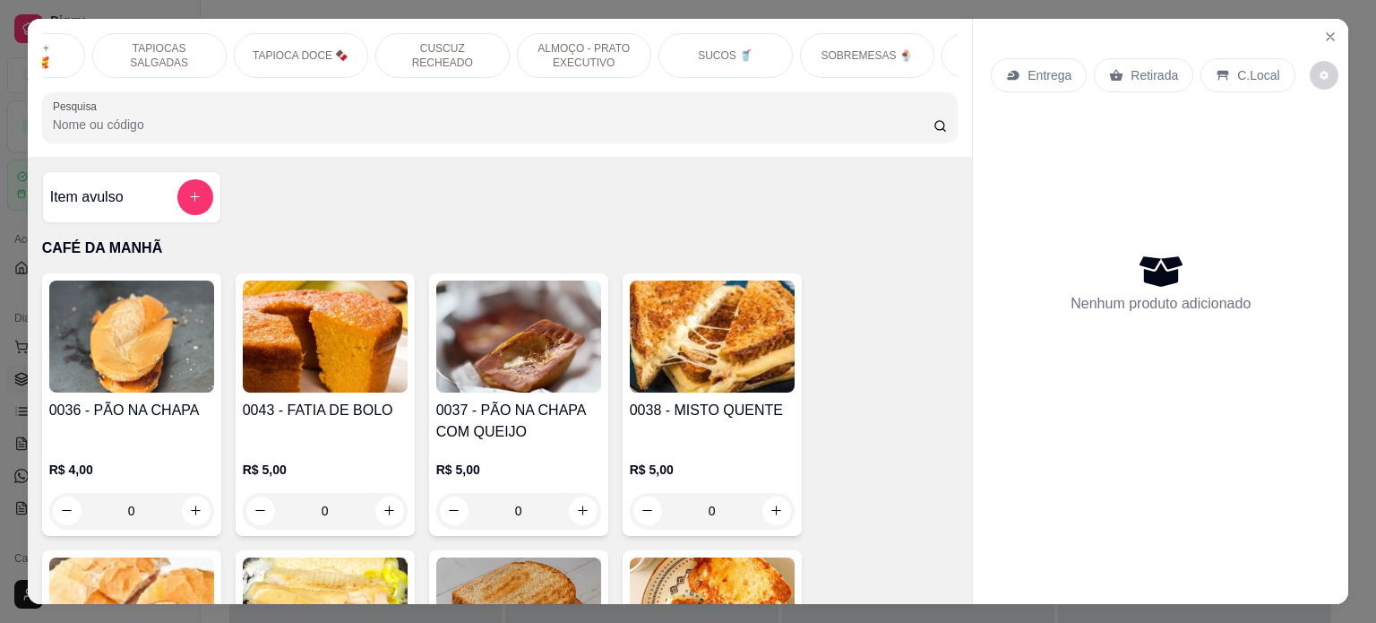
click at [704, 33] on div "SUCOS 🥤" at bounding box center [725, 55] width 134 height 45
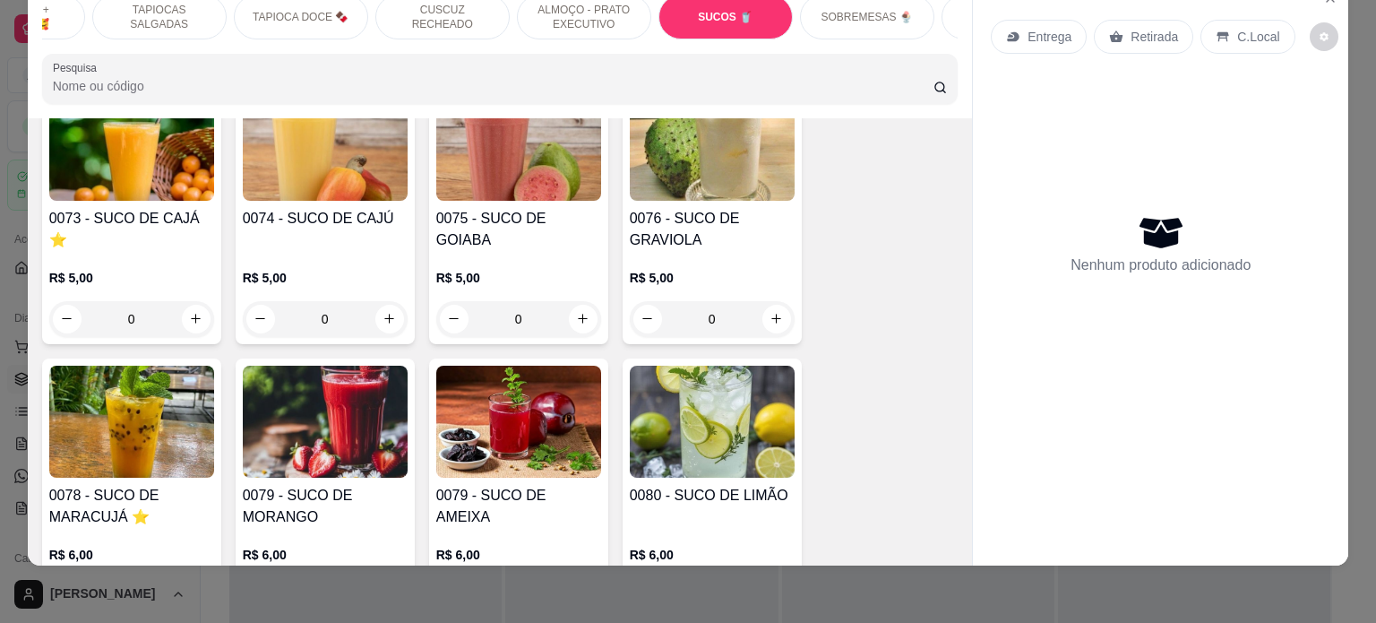
scroll to position [4975, 0]
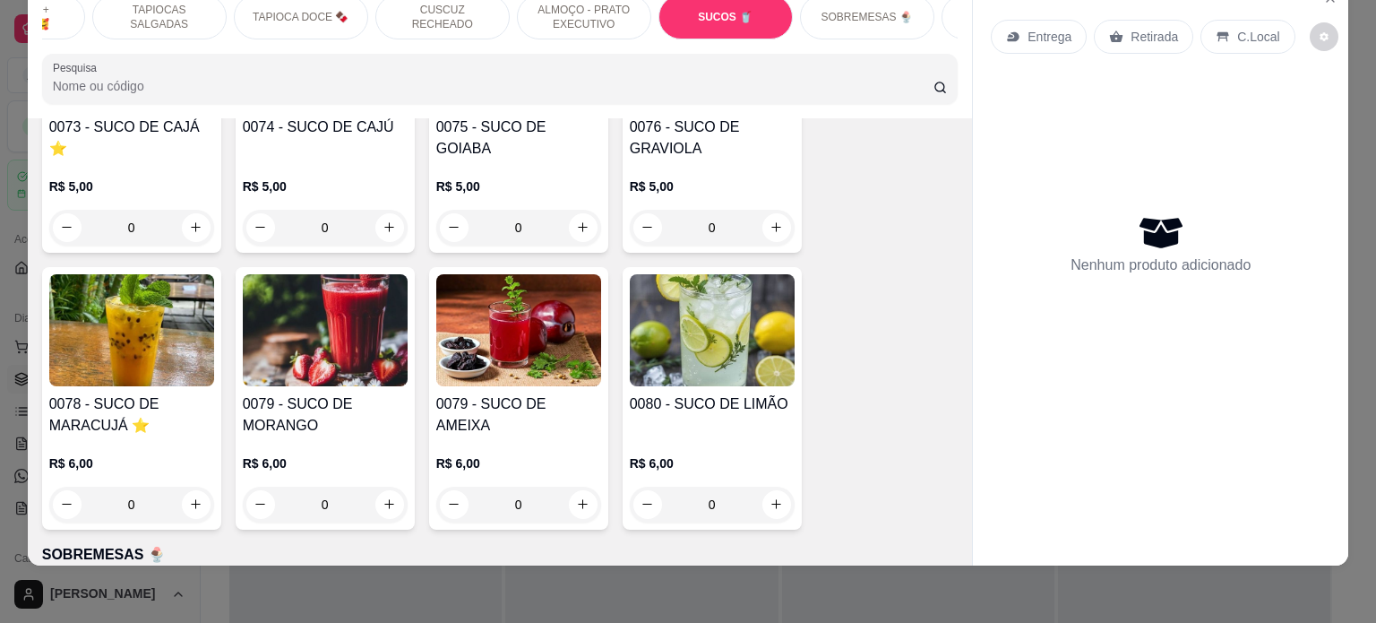
click at [178, 486] on div "0" at bounding box center [131, 504] width 165 height 36
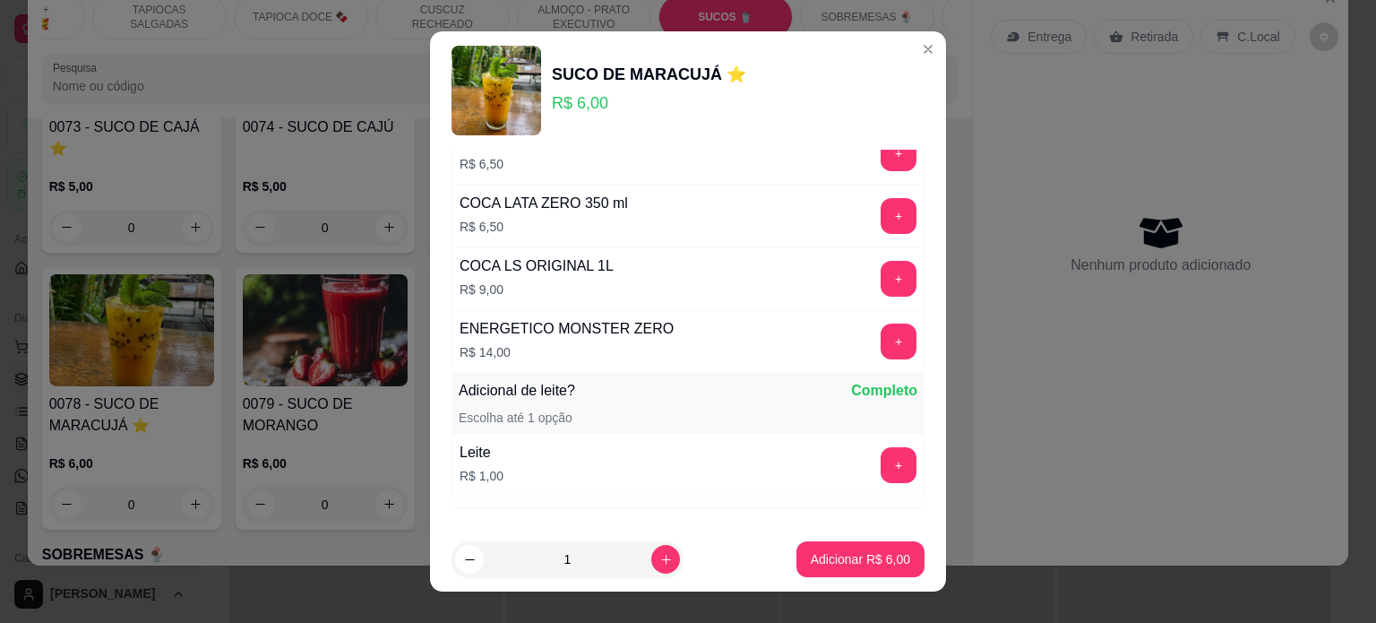
scroll to position [985, 0]
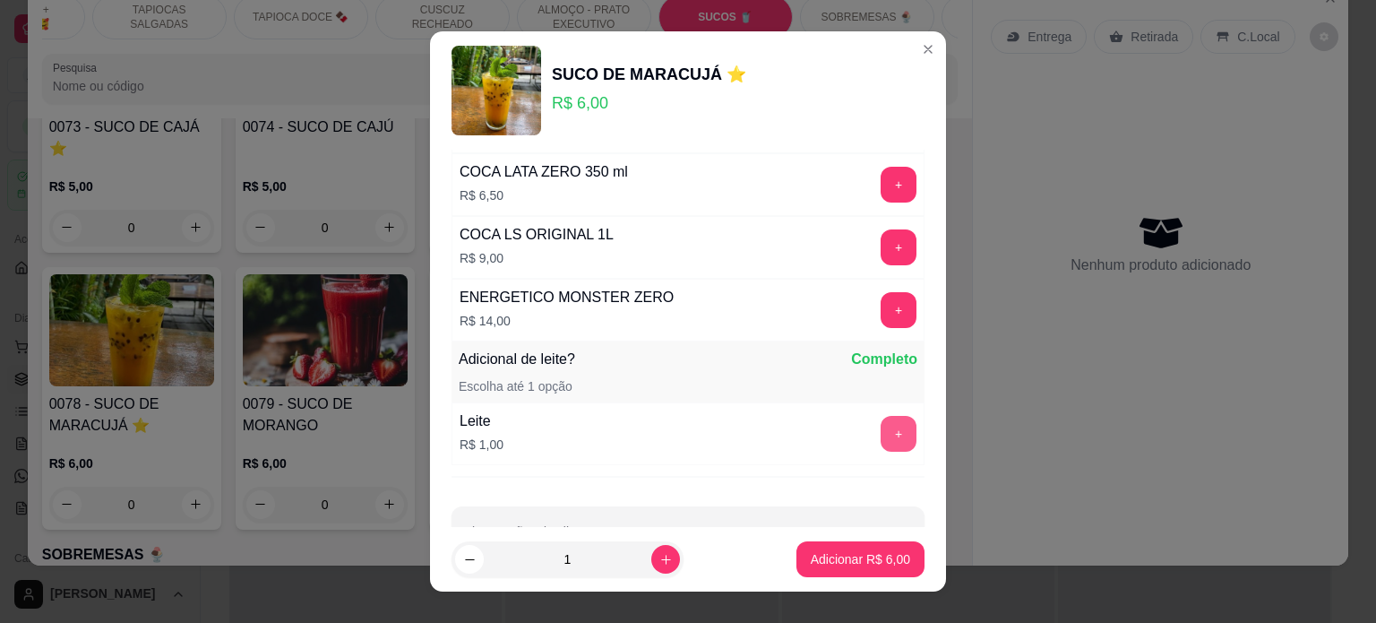
click at [881, 422] on button "+" at bounding box center [899, 434] width 36 height 36
click at [855, 558] on p "Adicionar R$ 7,00" at bounding box center [860, 559] width 97 height 17
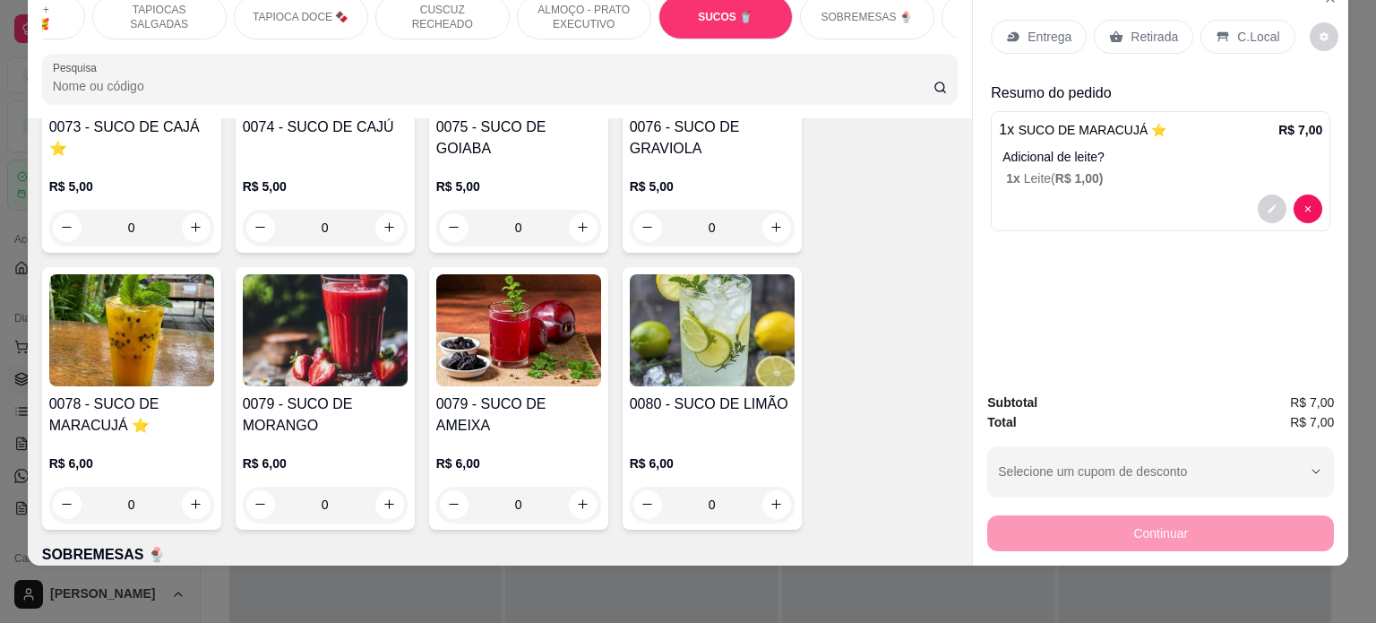
click at [1131, 28] on p "Retirada" at bounding box center [1154, 37] width 47 height 18
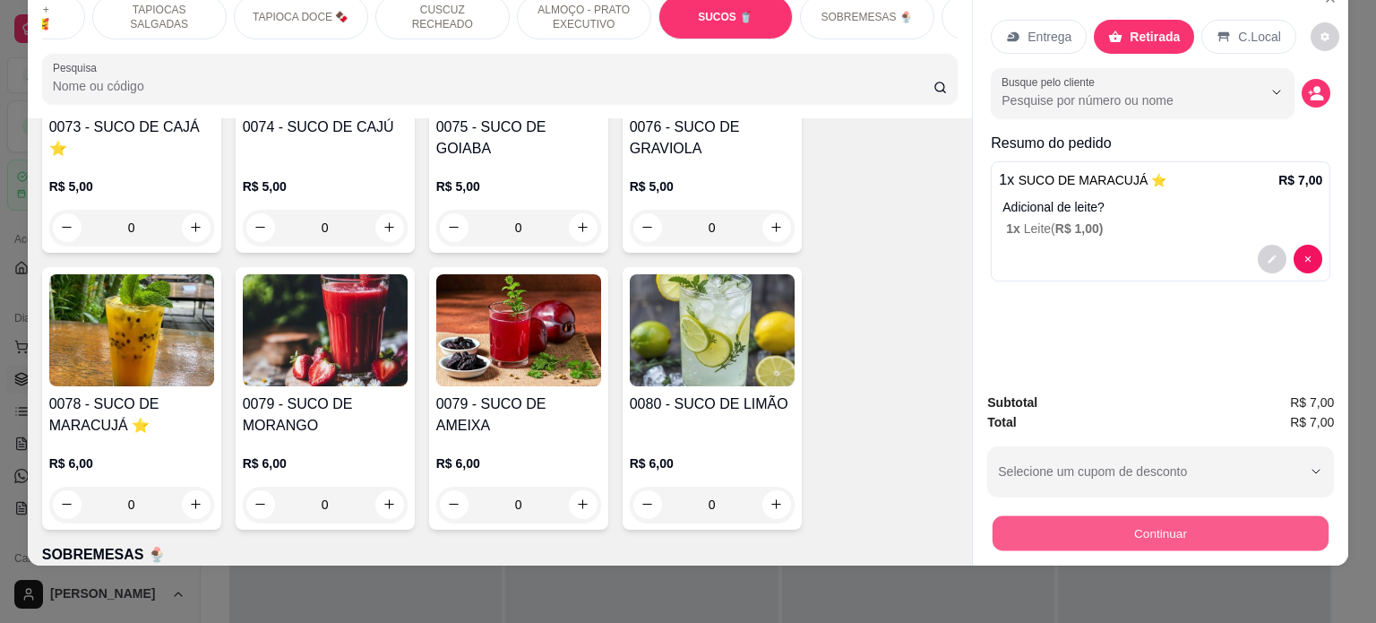
click at [1156, 519] on button "Continuar" at bounding box center [1161, 533] width 336 height 35
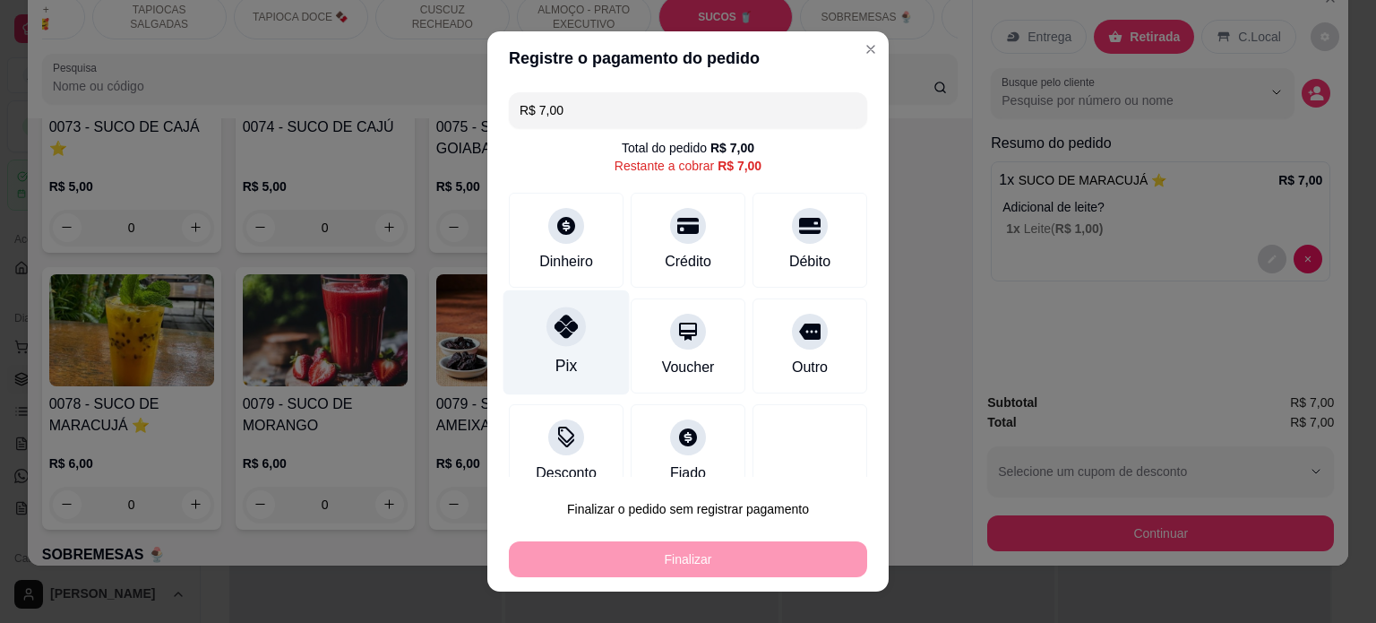
click at [570, 342] on div "Pix" at bounding box center [566, 341] width 126 height 105
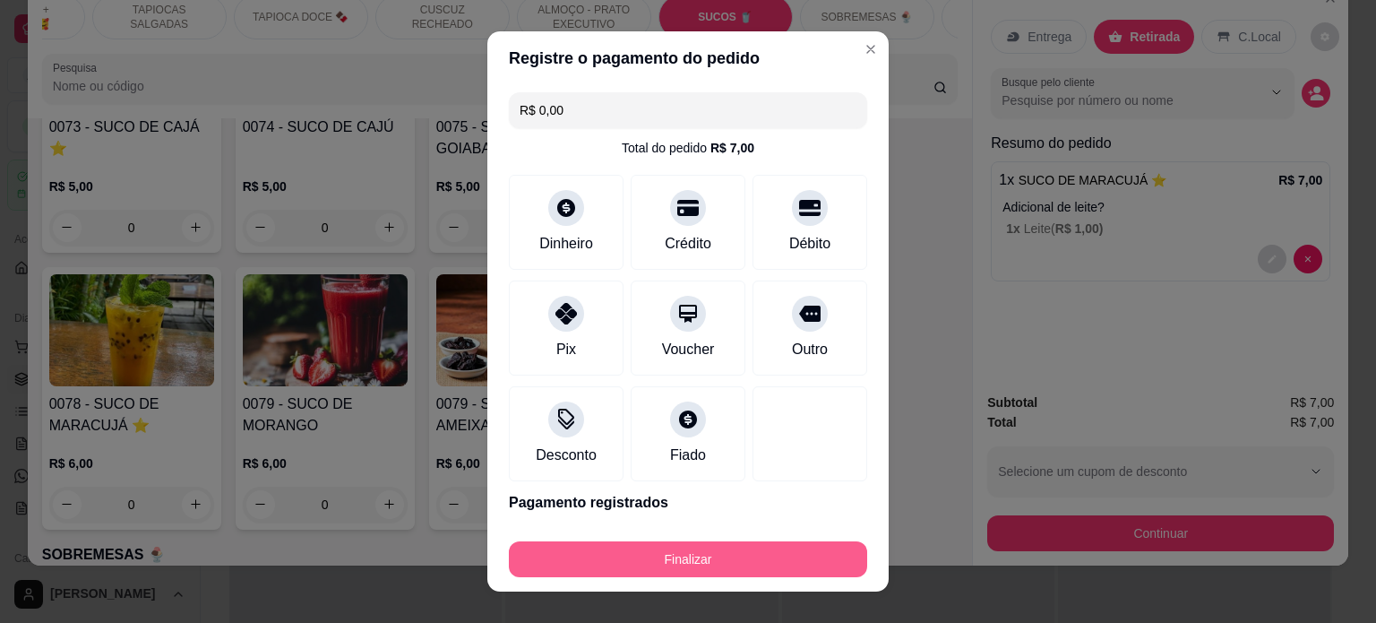
click at [676, 557] on button "Finalizar" at bounding box center [688, 559] width 358 height 36
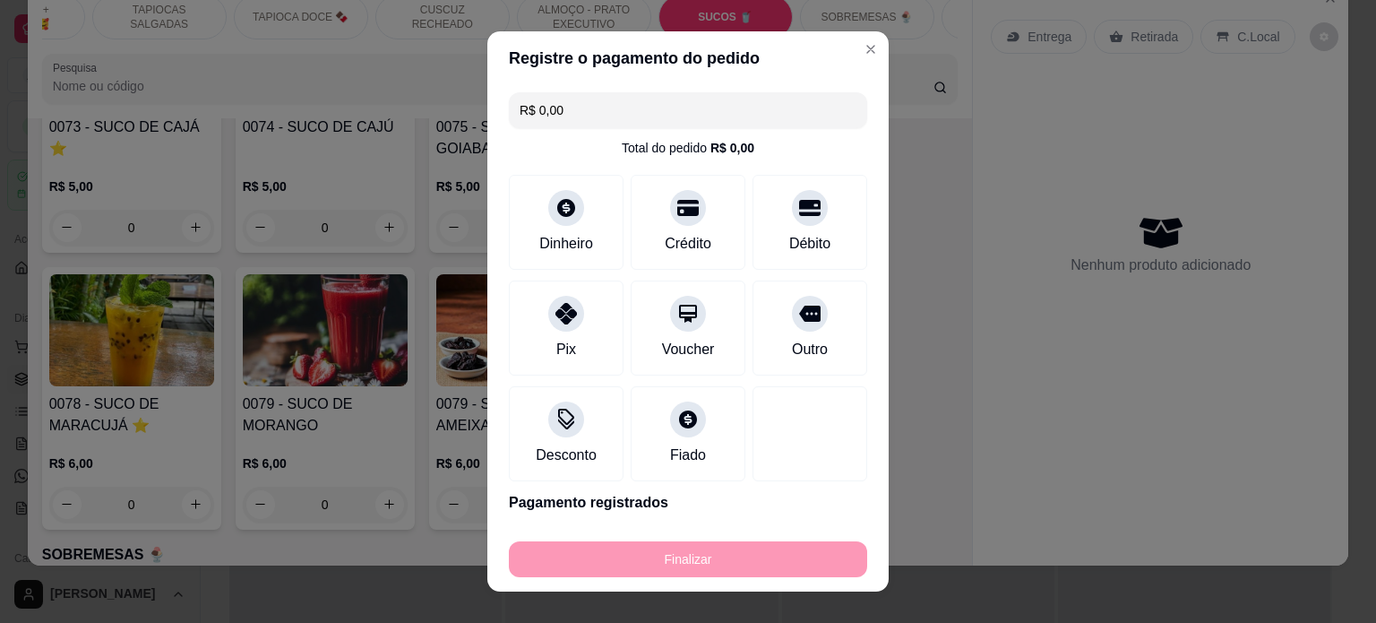
type input "-R$ 7,00"
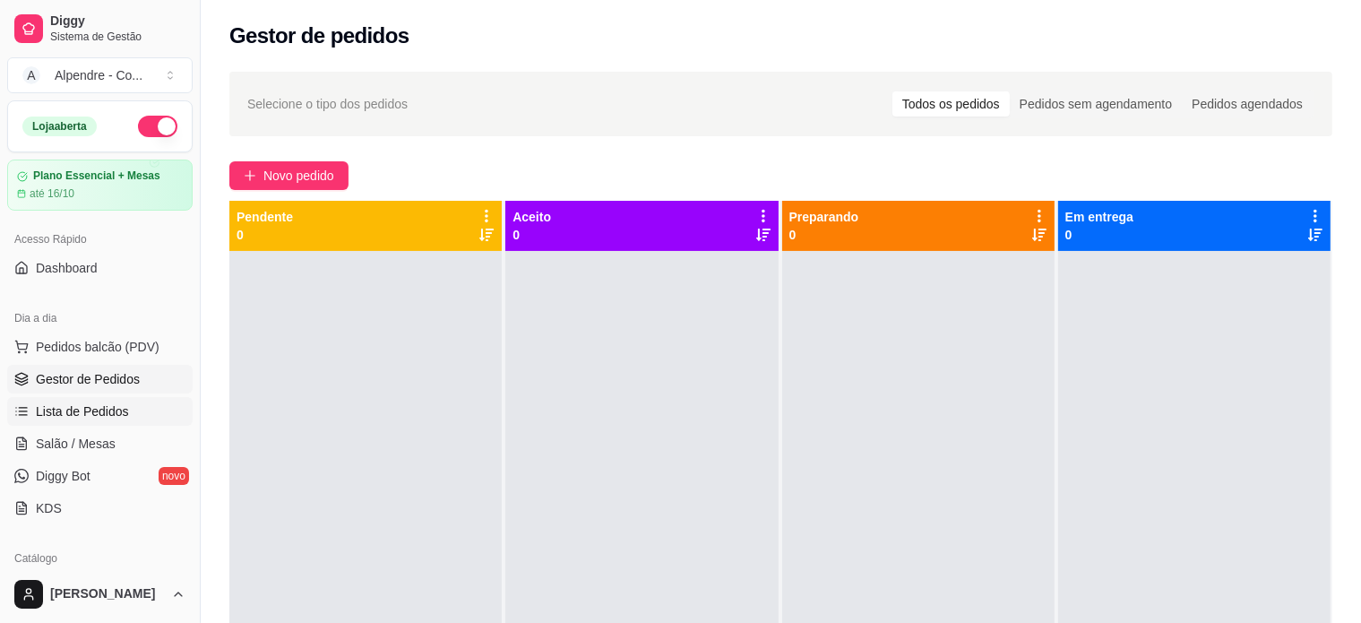
click at [107, 419] on link "Lista de Pedidos" at bounding box center [99, 411] width 185 height 29
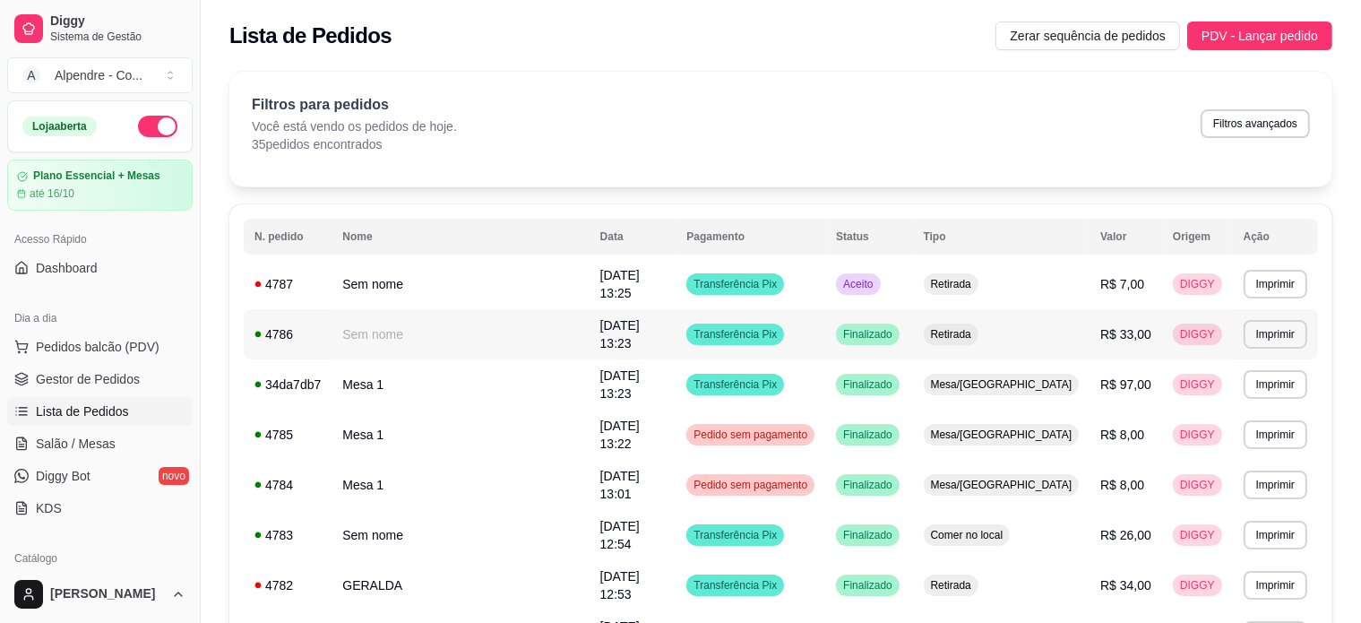
click at [780, 327] on span "Transferência Pix" at bounding box center [735, 334] width 90 height 14
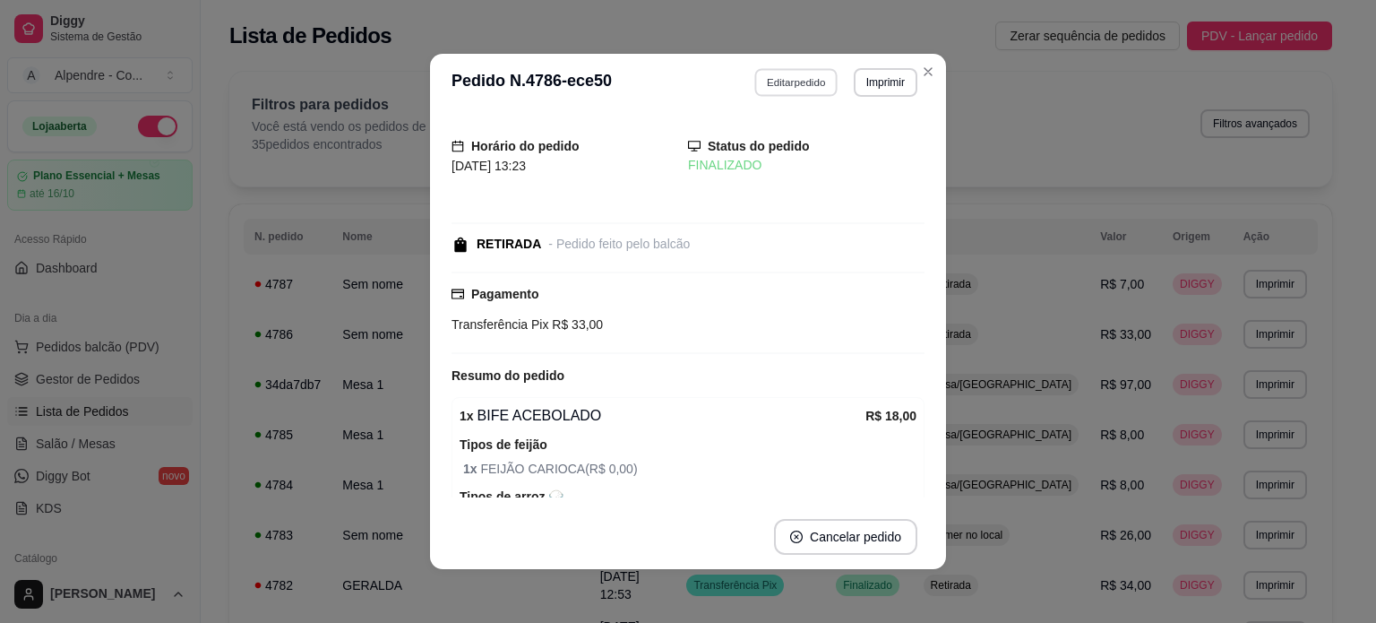
click at [799, 88] on button "Editar pedido" at bounding box center [796, 82] width 83 height 28
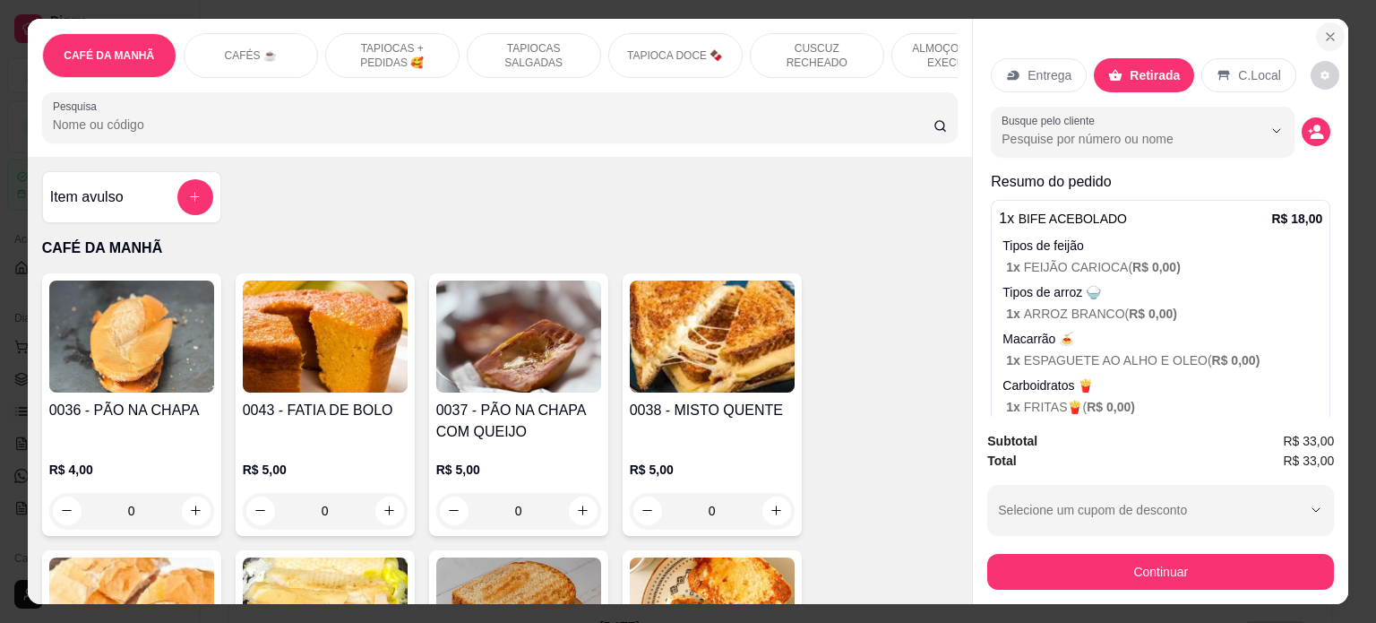
click at [1323, 30] on icon "Close" at bounding box center [1330, 37] width 14 height 14
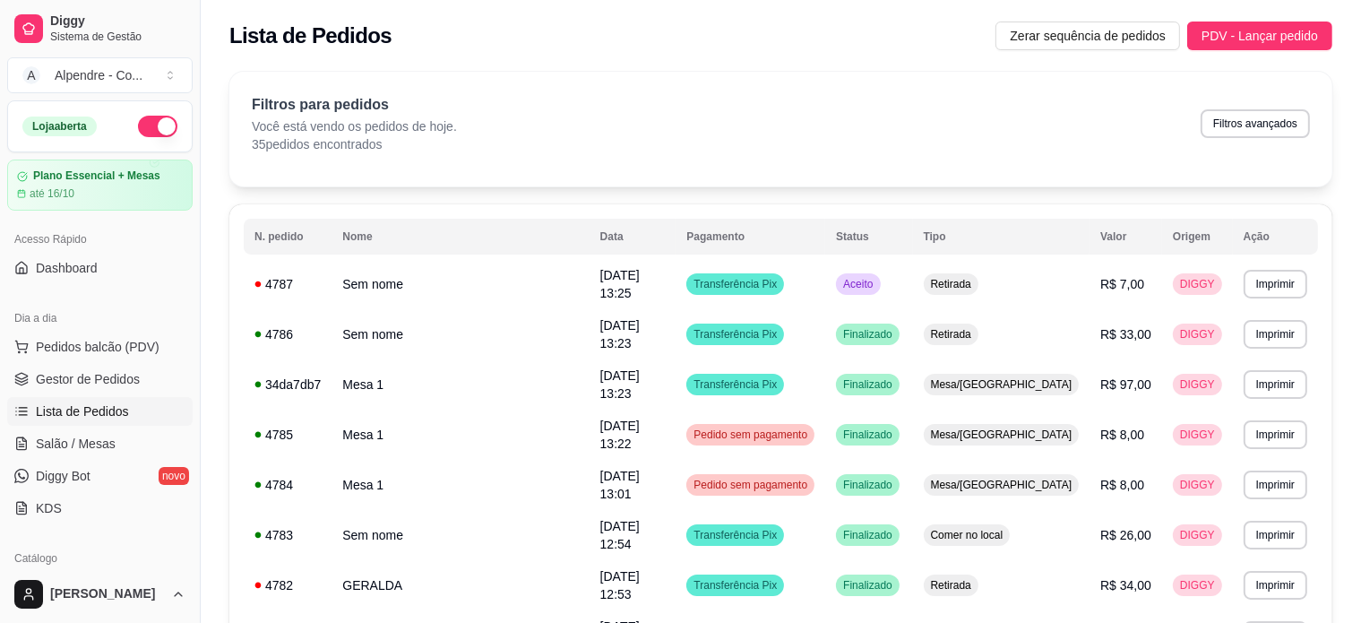
click at [90, 392] on ul "Pedidos balcão (PDV) Gestor de Pedidos Lista de Pedidos Salão / Mesas Diggy Bot…" at bounding box center [99, 427] width 185 height 190
click at [90, 383] on span "Gestor de Pedidos" at bounding box center [88, 379] width 104 height 18
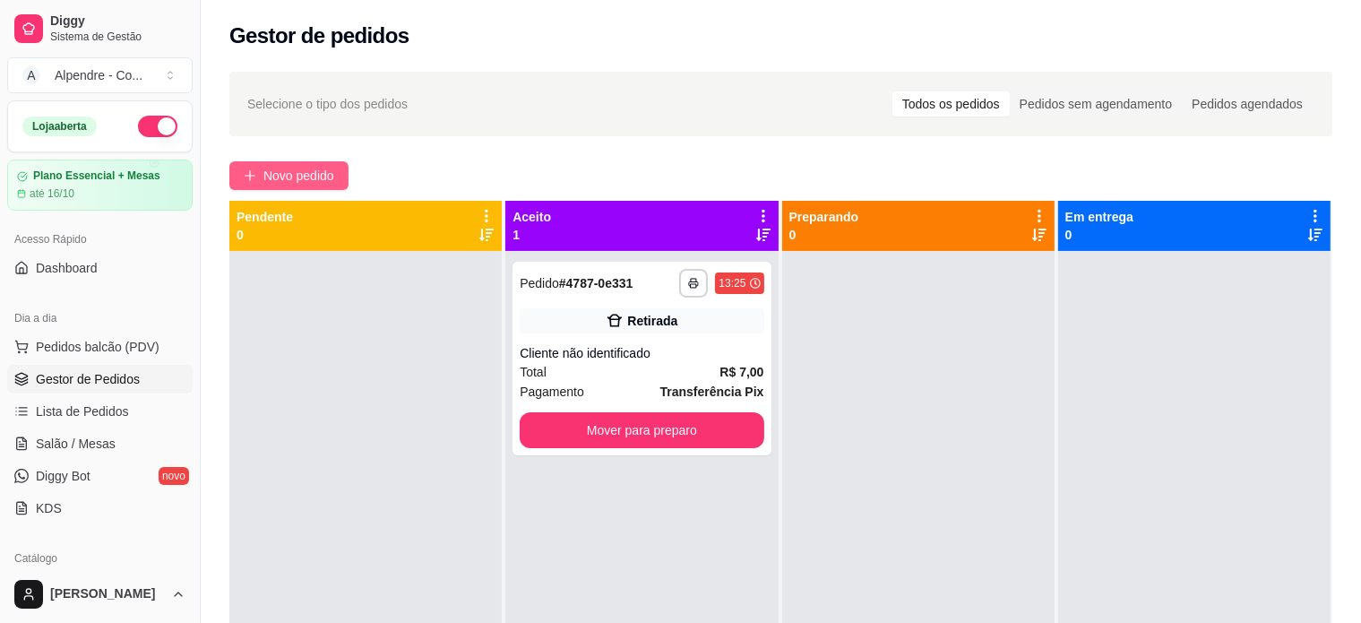
click at [316, 171] on span "Novo pedido" at bounding box center [298, 176] width 71 height 20
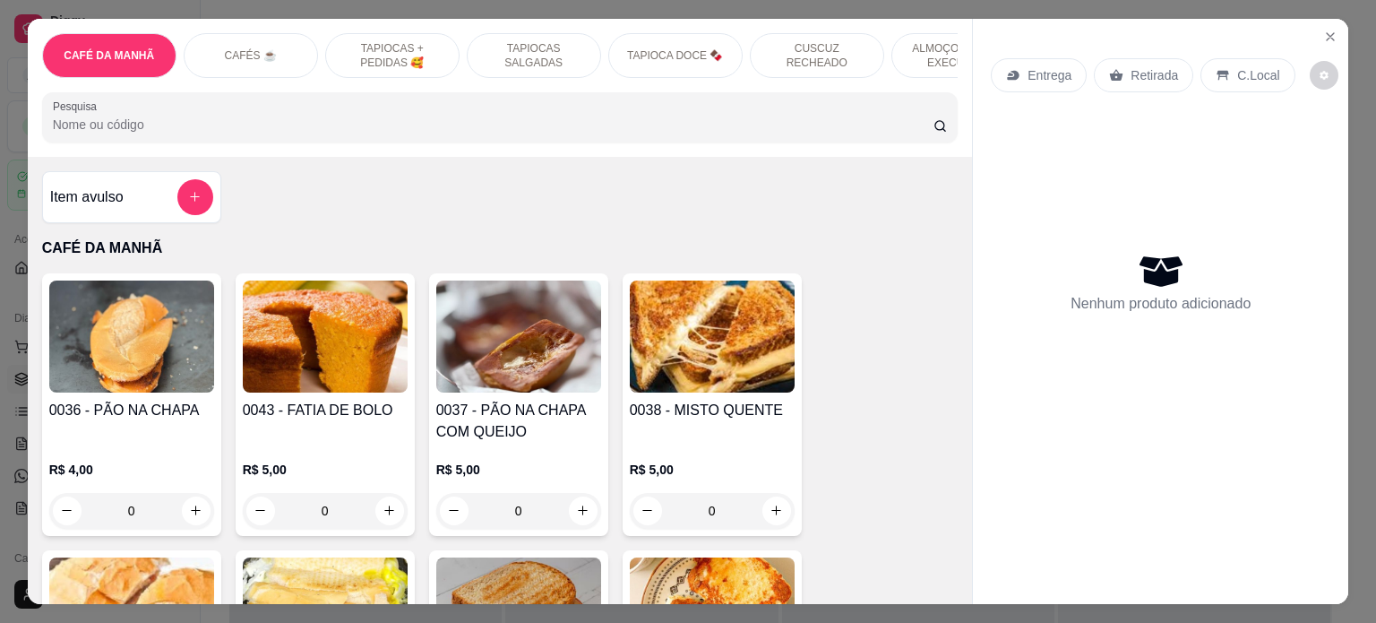
click at [908, 52] on p "ALMOÇO - PRATO EXECUTIVO" at bounding box center [959, 55] width 104 height 29
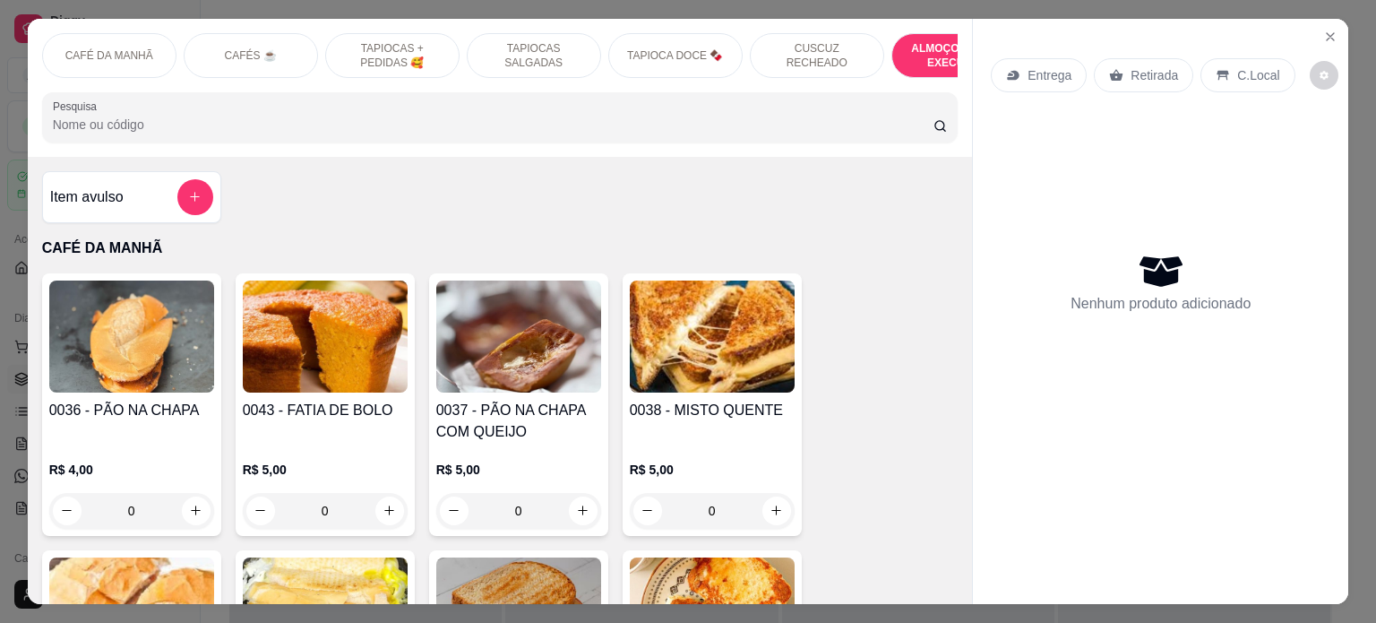
scroll to position [3674, 0]
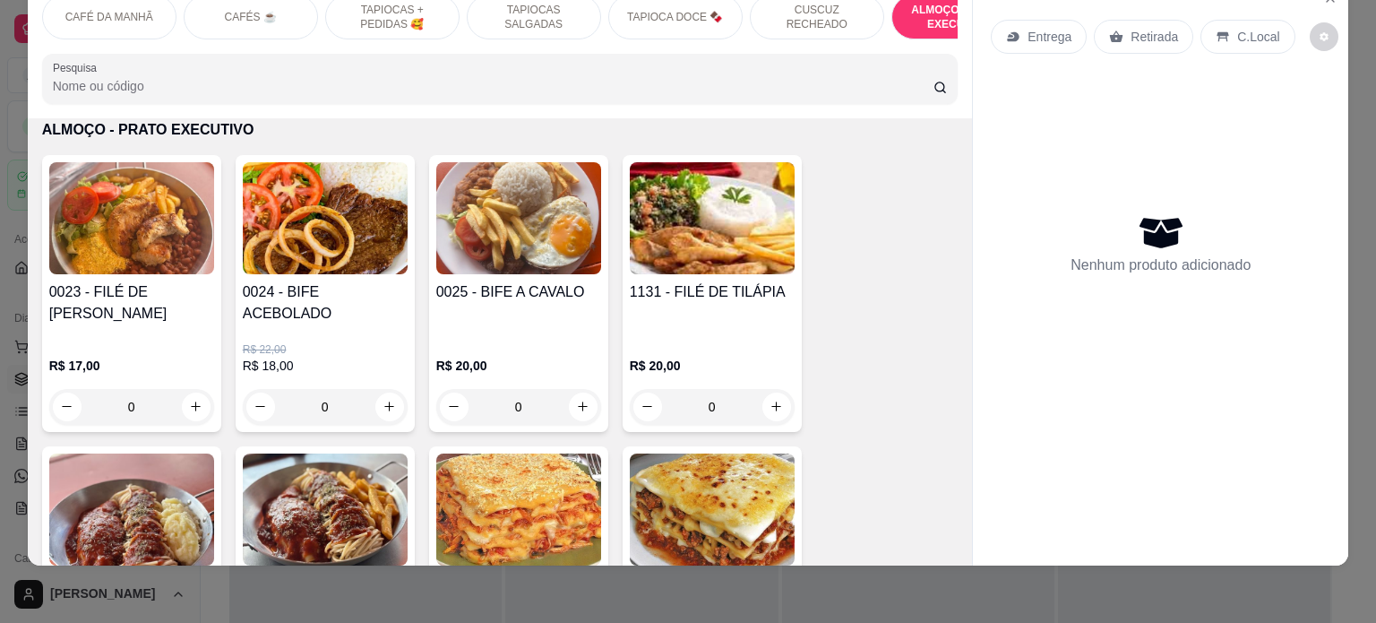
click at [382, 394] on div "0" at bounding box center [325, 407] width 165 height 36
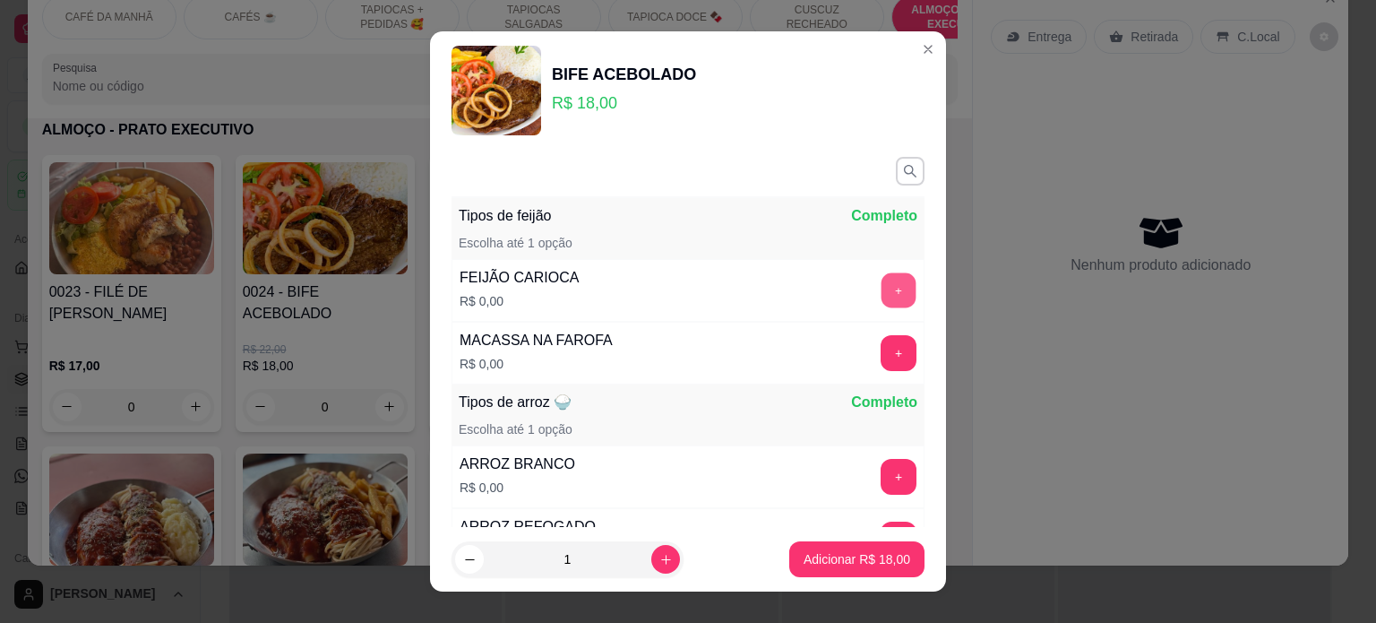
click at [882, 293] on button "+" at bounding box center [899, 289] width 35 height 35
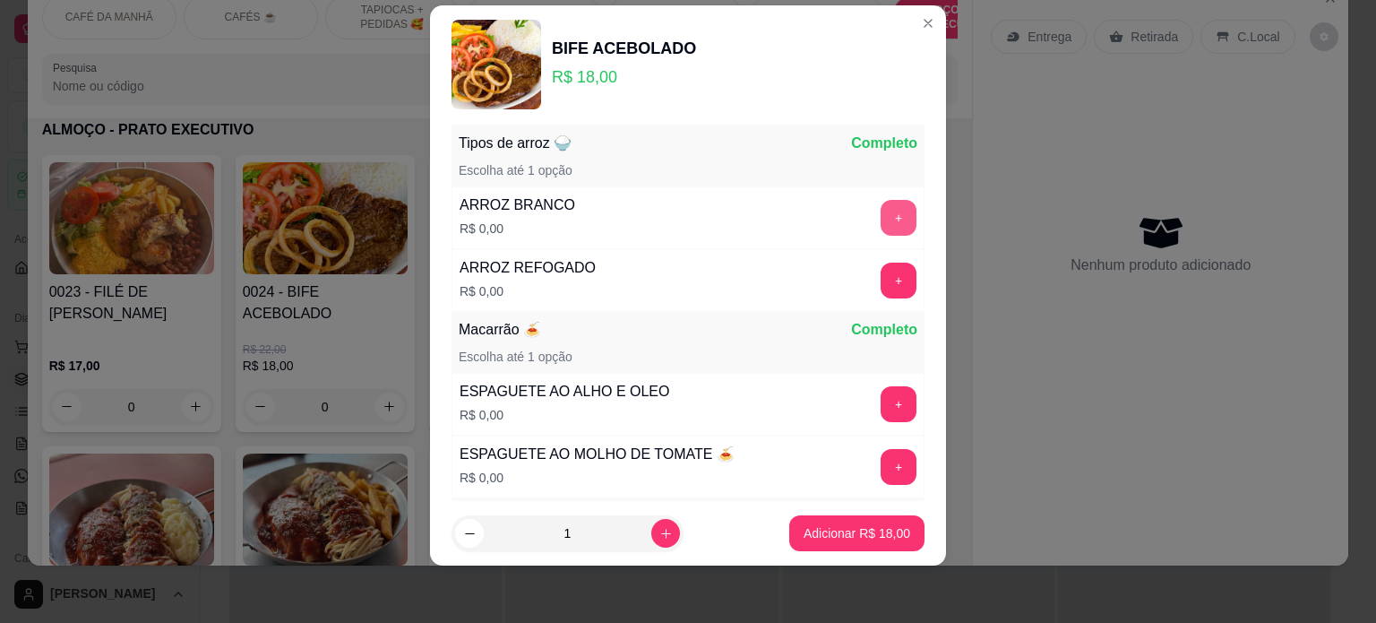
click at [881, 211] on button "+" at bounding box center [899, 218] width 36 height 36
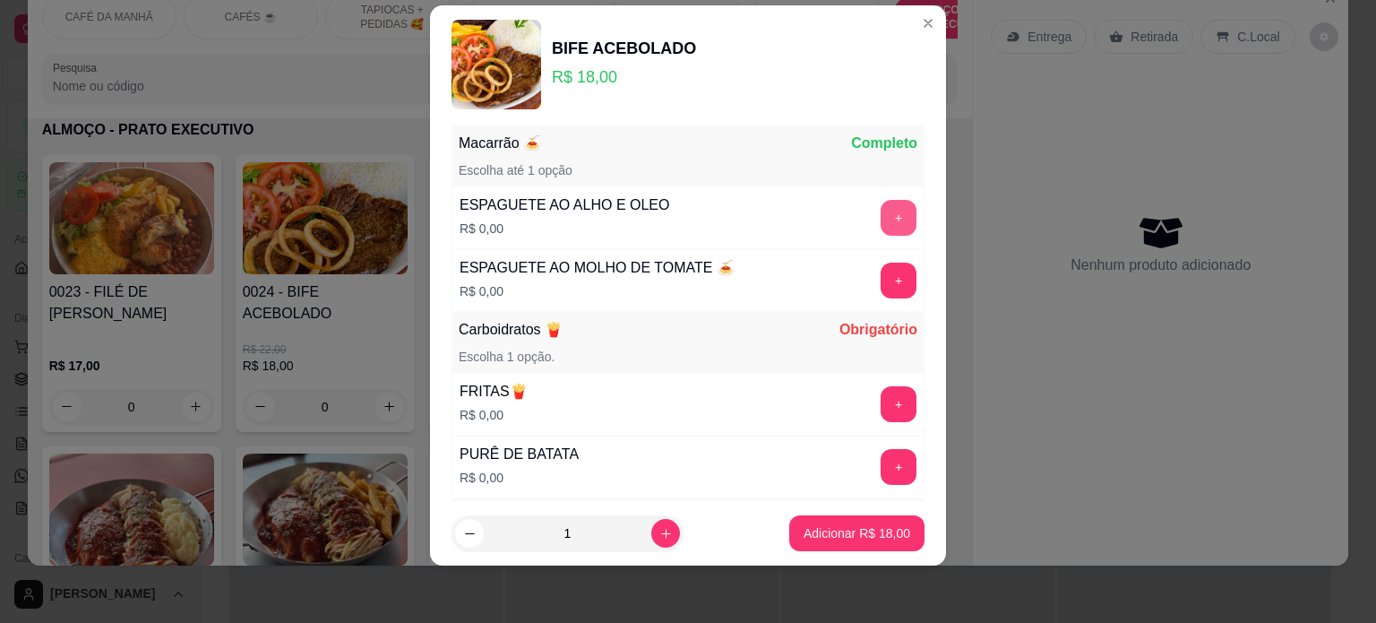
click at [881, 215] on button "+" at bounding box center [899, 218] width 36 height 36
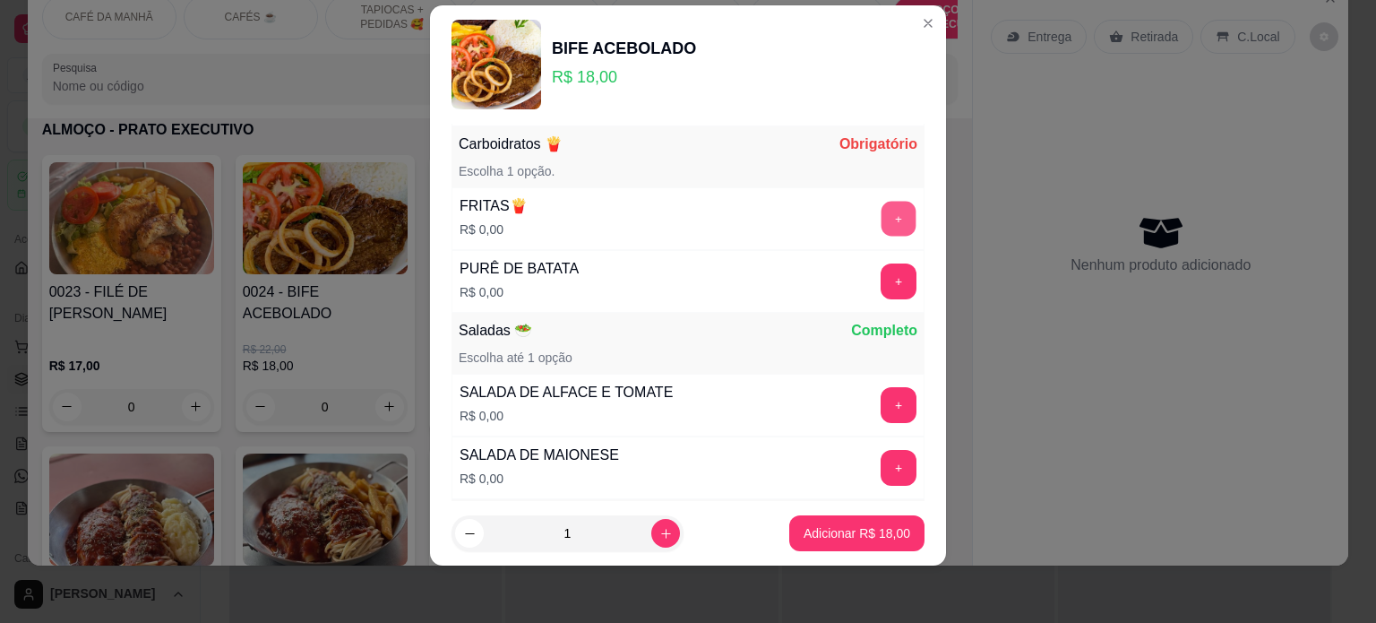
click at [882, 209] on button "+" at bounding box center [899, 218] width 35 height 35
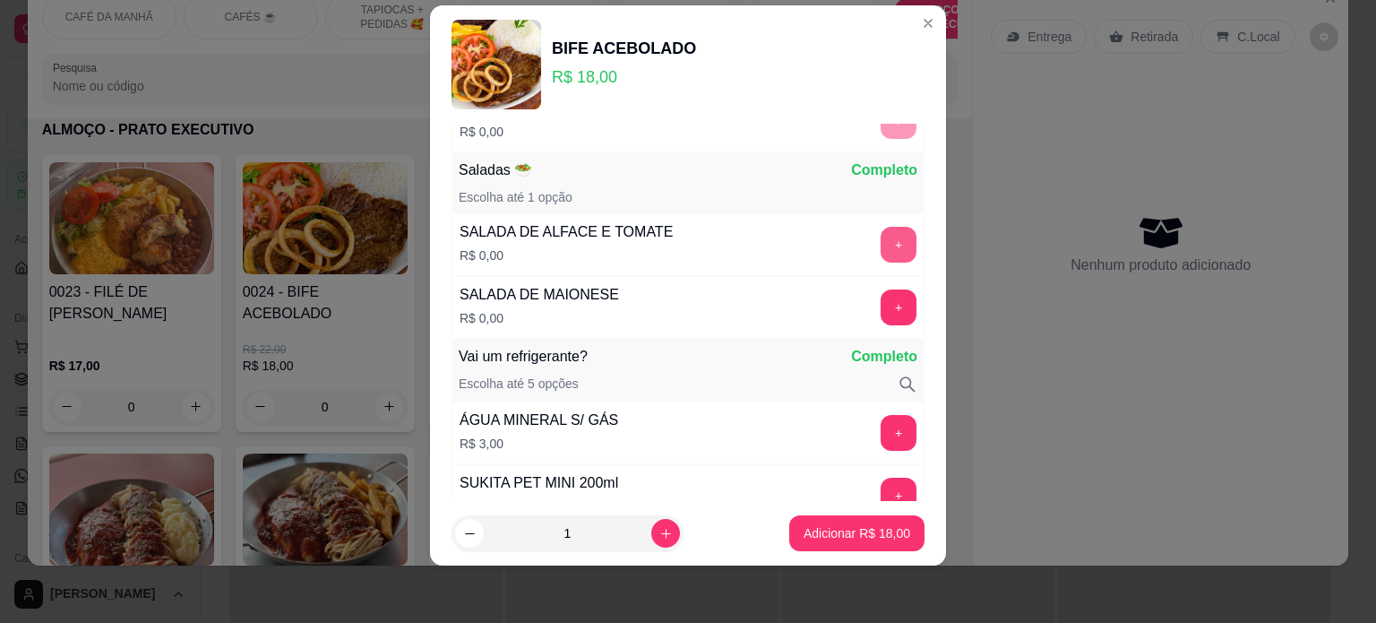
scroll to position [790, 0]
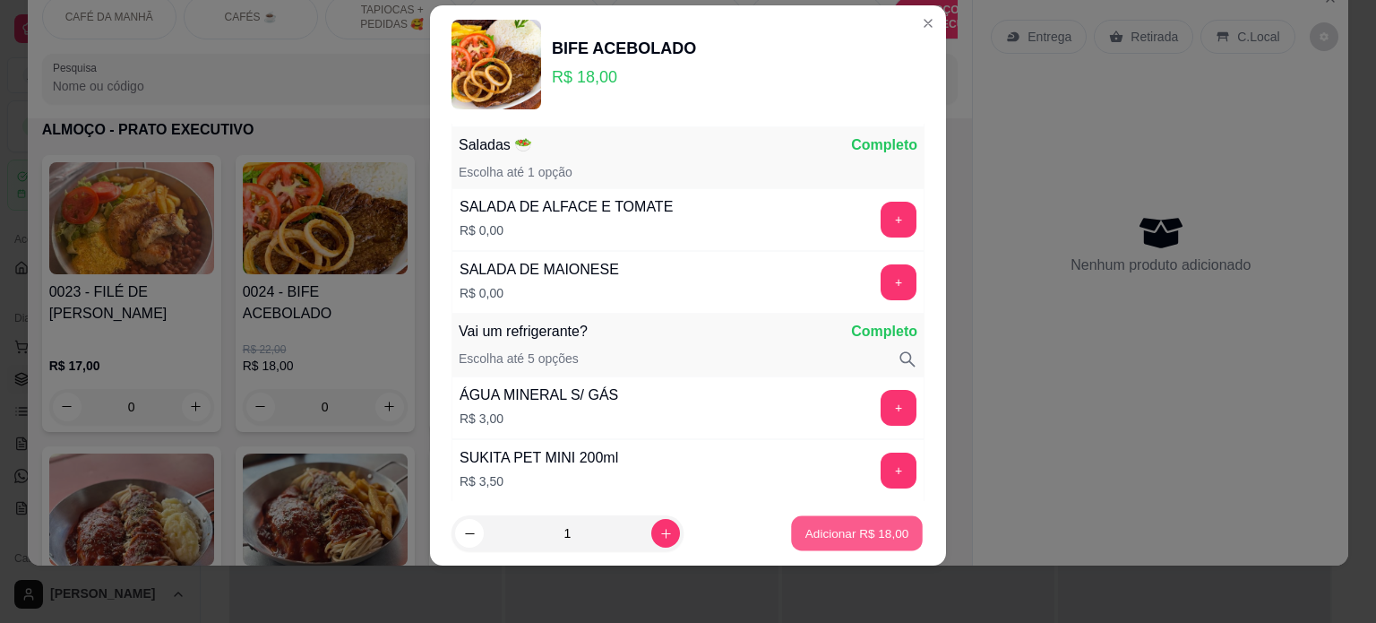
click at [832, 528] on p "Adicionar R$ 18,00" at bounding box center [857, 533] width 104 height 17
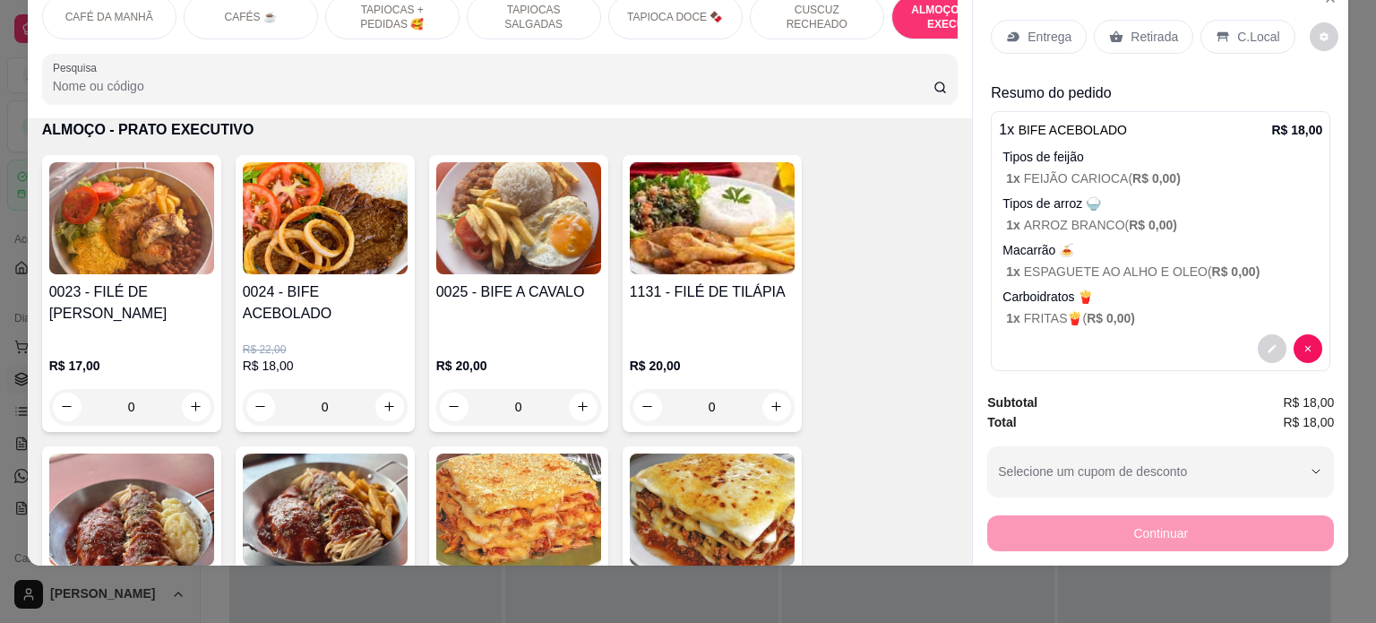
click at [1136, 31] on div "Retirada" at bounding box center [1143, 37] width 99 height 34
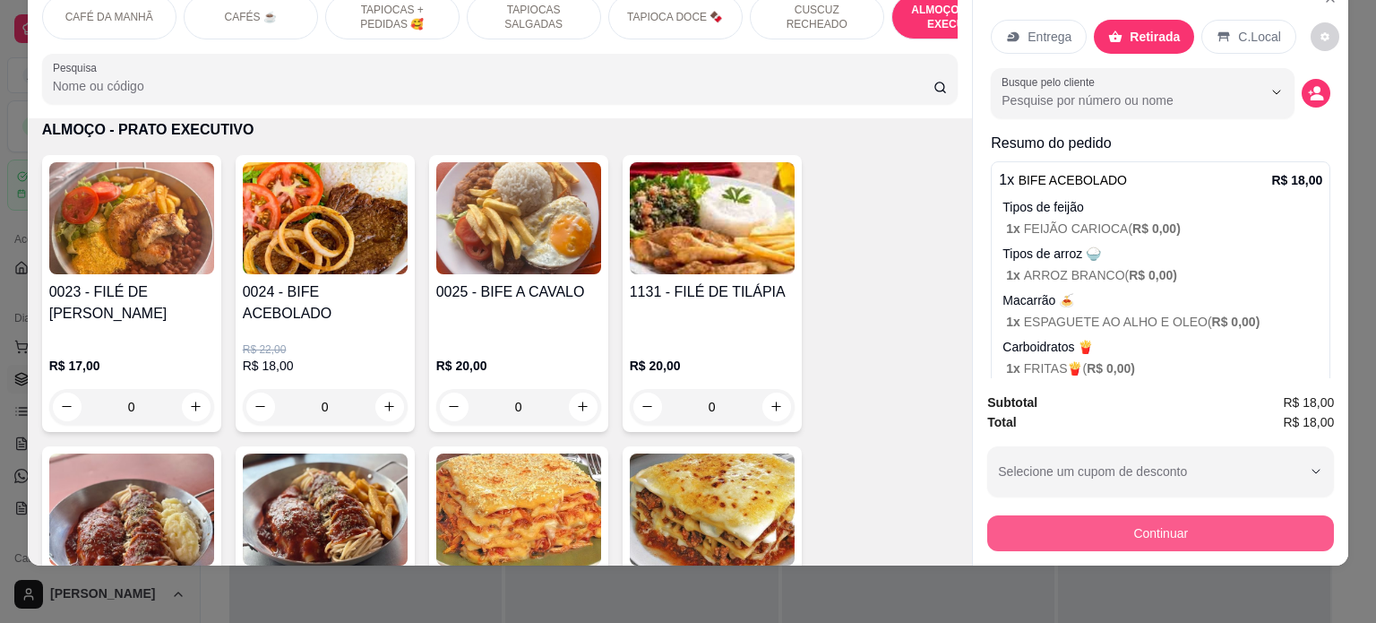
click at [1146, 516] on button "Continuar" at bounding box center [1160, 533] width 347 height 36
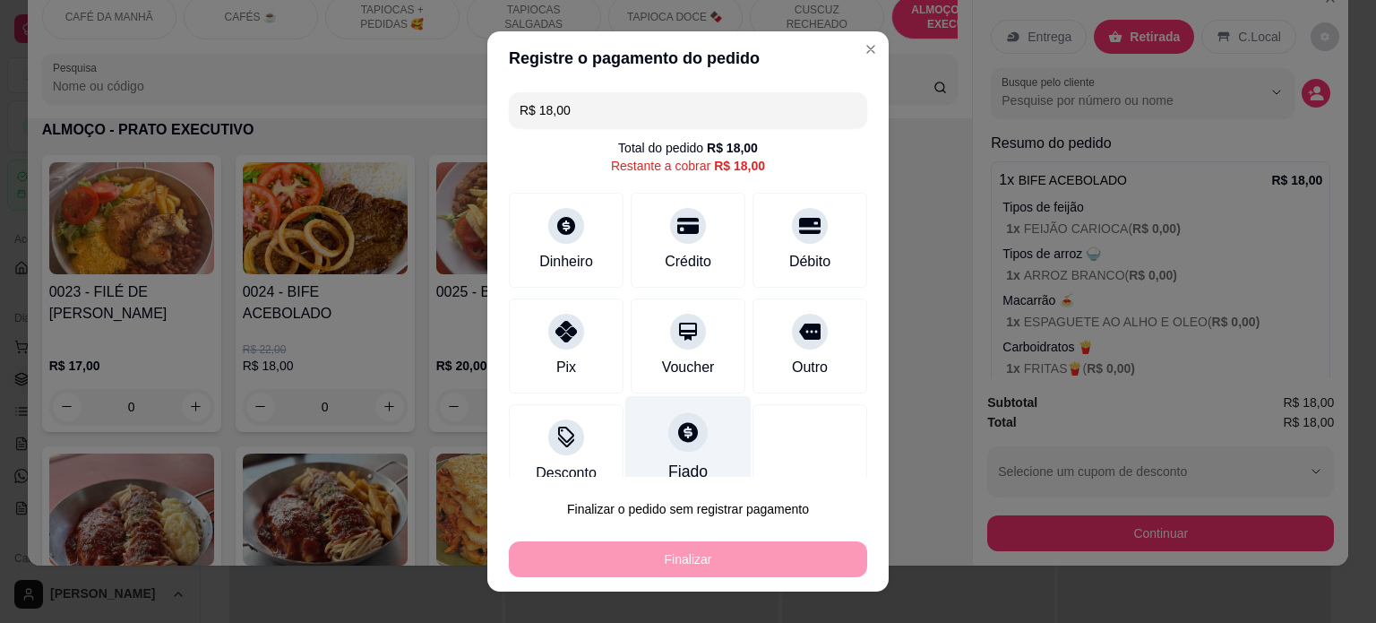
click at [681, 443] on div "Fiado" at bounding box center [688, 447] width 126 height 105
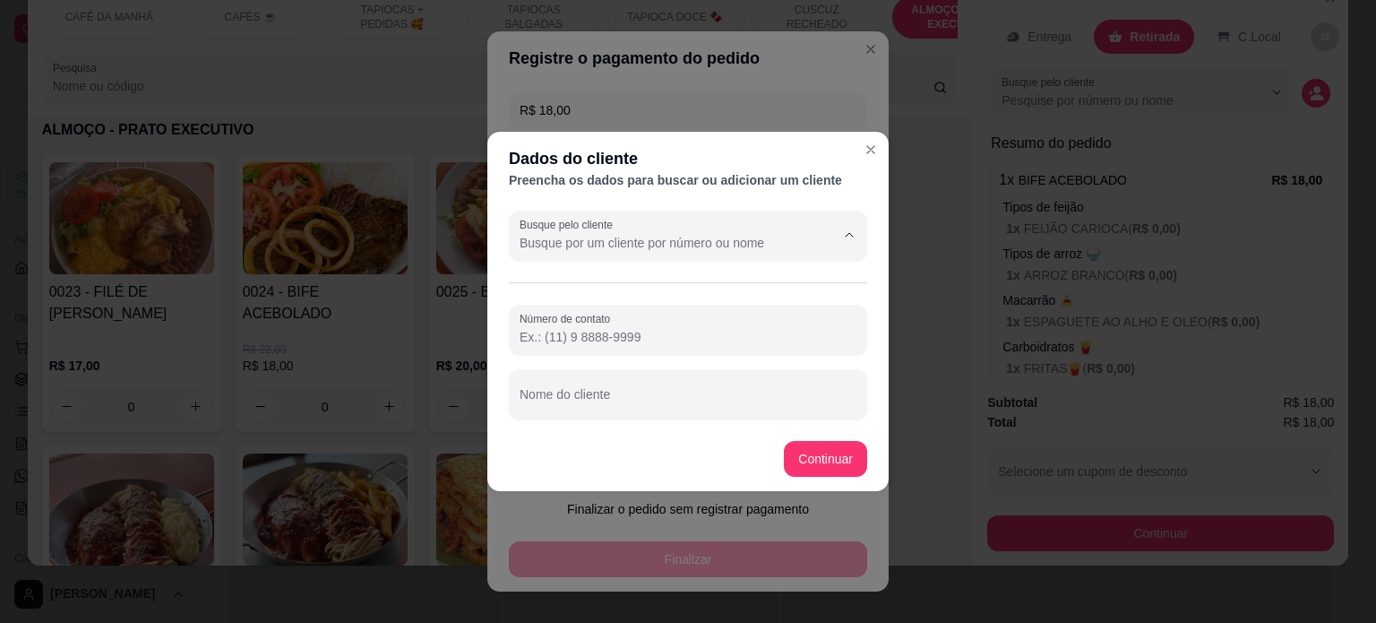
click at [656, 242] on input "Busque pelo cliente" at bounding box center [663, 243] width 287 height 18
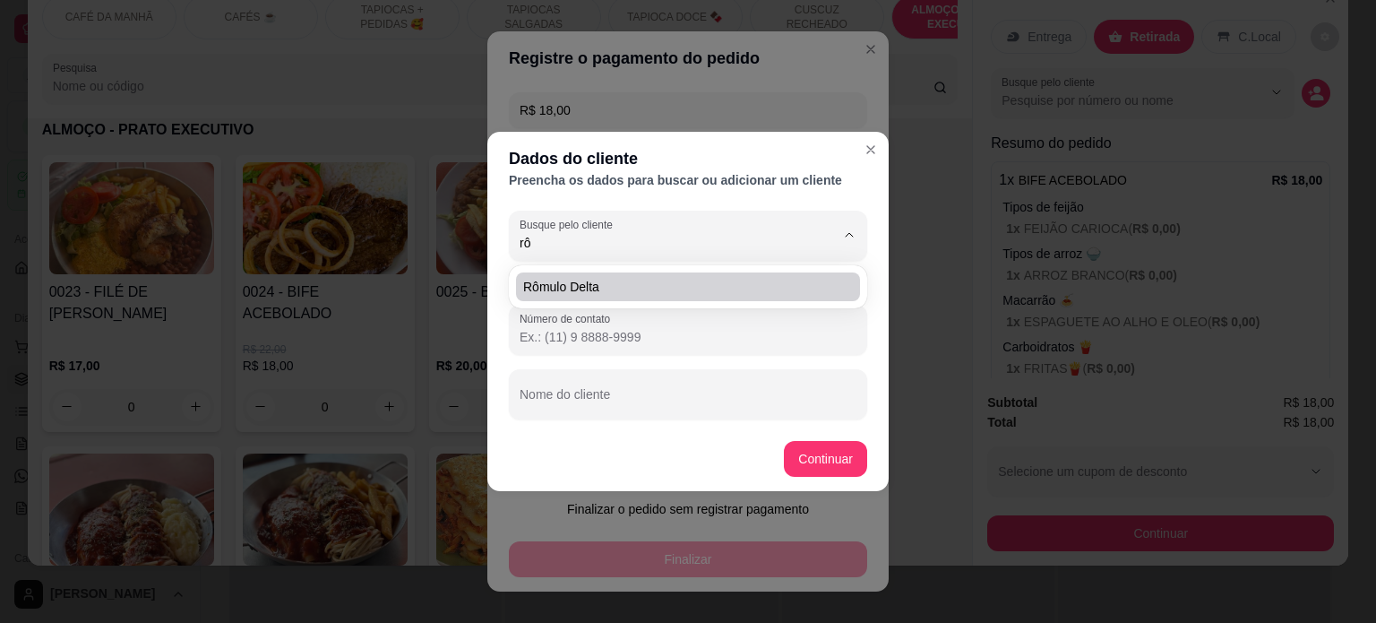
click at [606, 280] on span "Rômulo Delta" at bounding box center [679, 287] width 312 height 18
type input "Rômulo Delta"
type input "[PHONE_NUMBER]"
type input "Rômulo Delta"
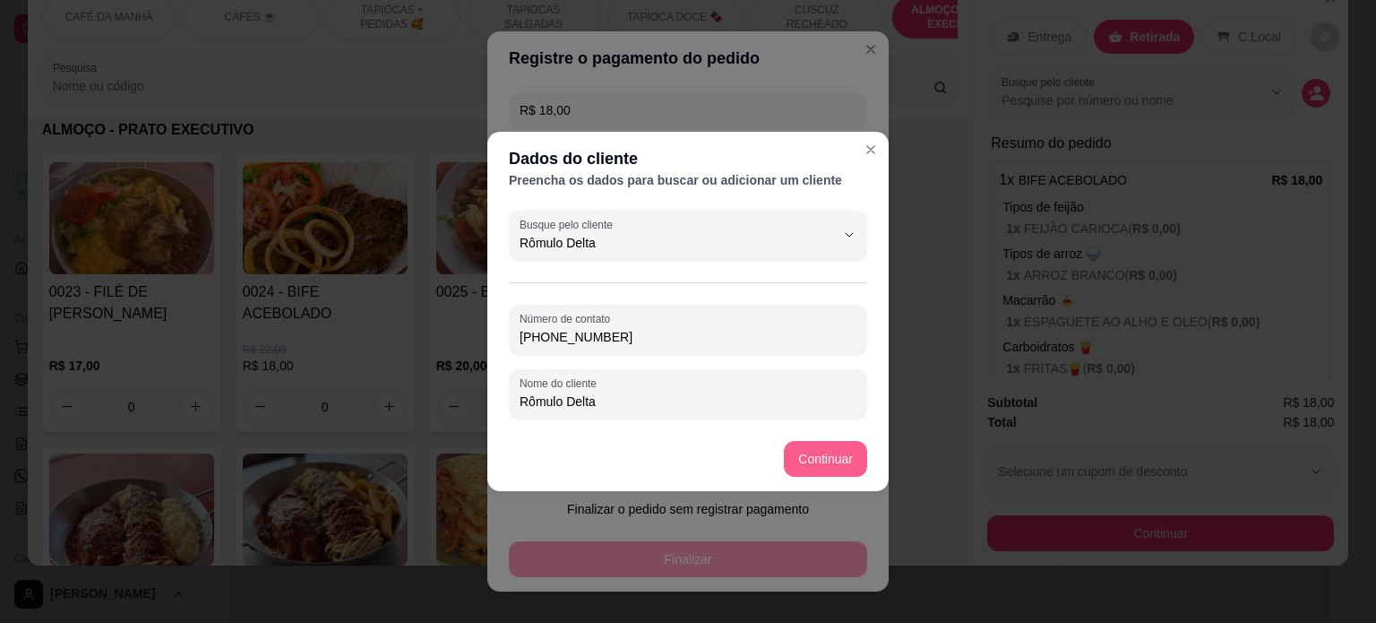
type input "Rômulo Delta"
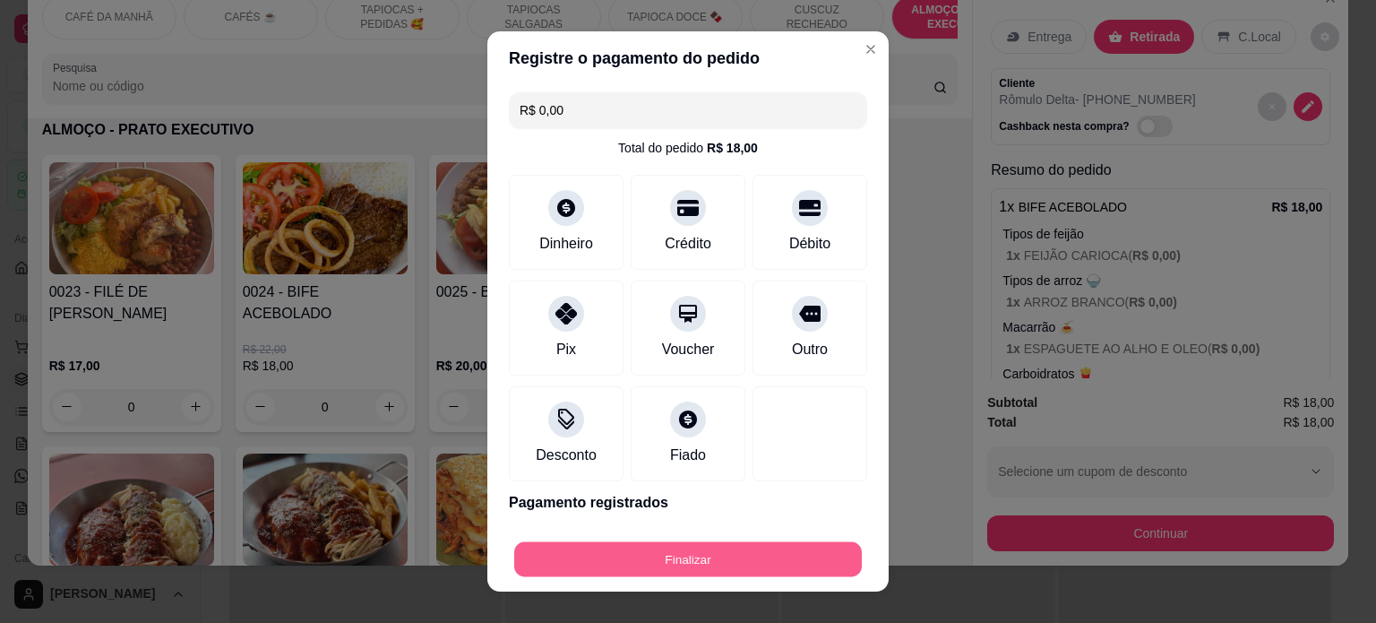
click at [633, 563] on button "Finalizar" at bounding box center [688, 559] width 348 height 35
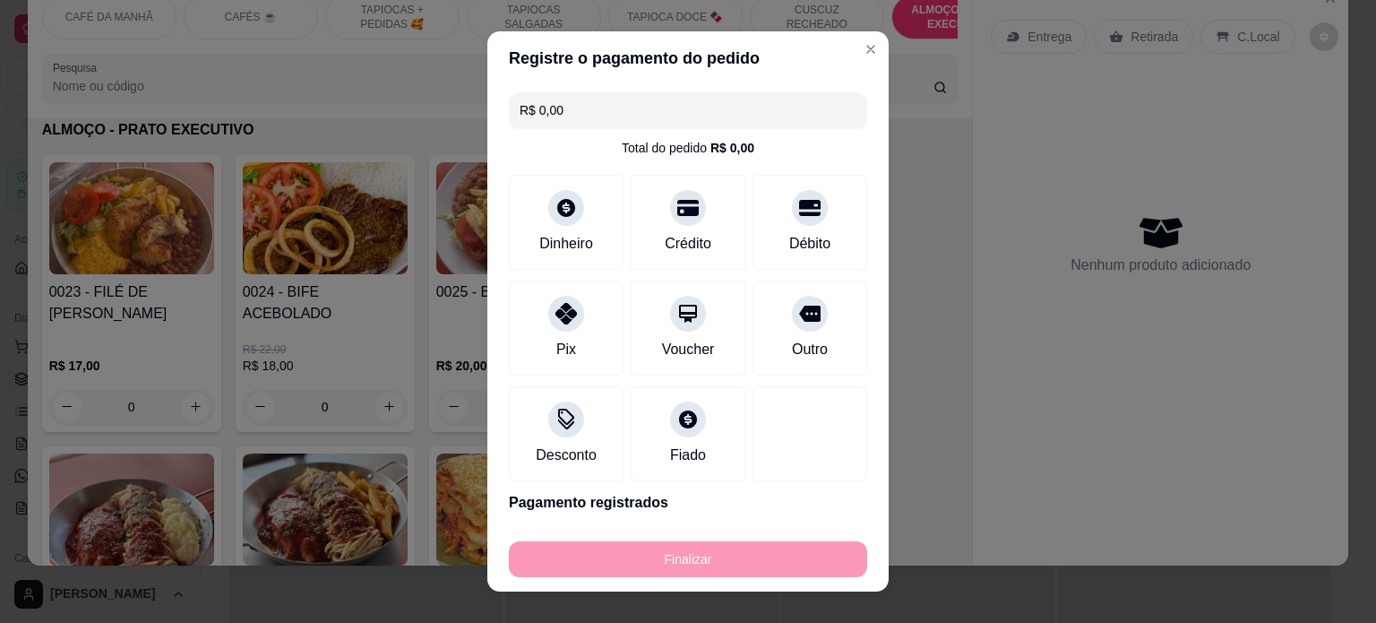
type input "-R$ 18,00"
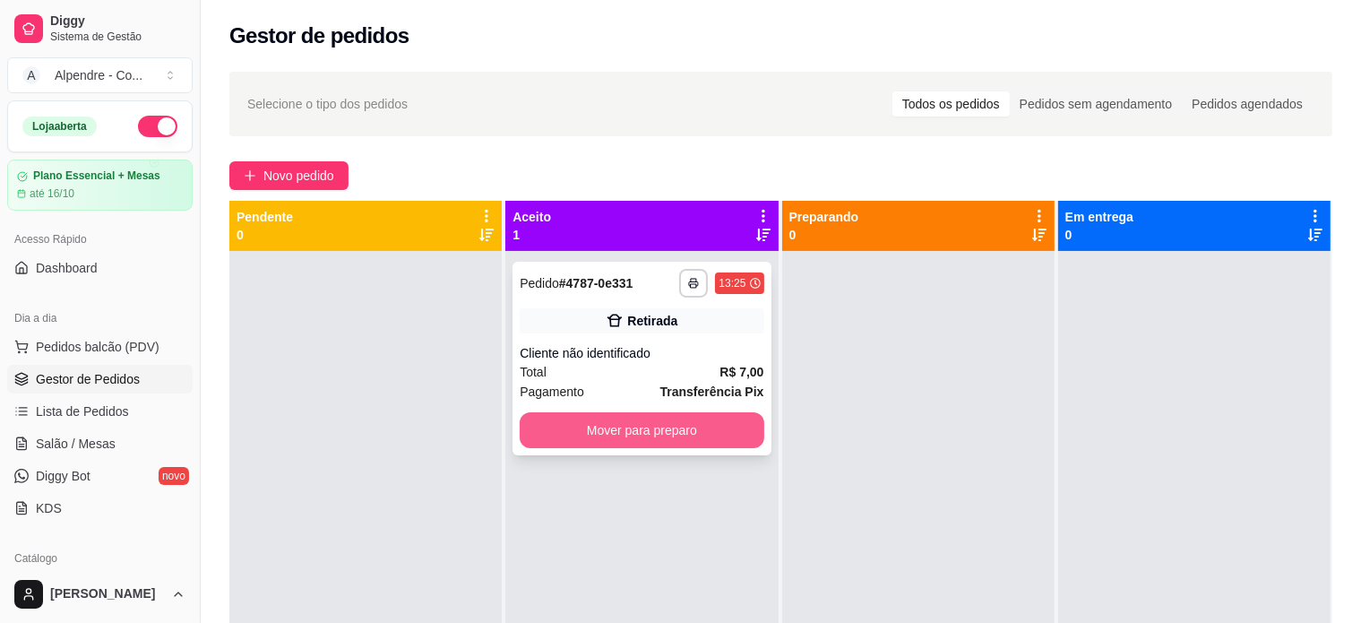
click at [684, 423] on button "Mover para preparo" at bounding box center [642, 430] width 244 height 36
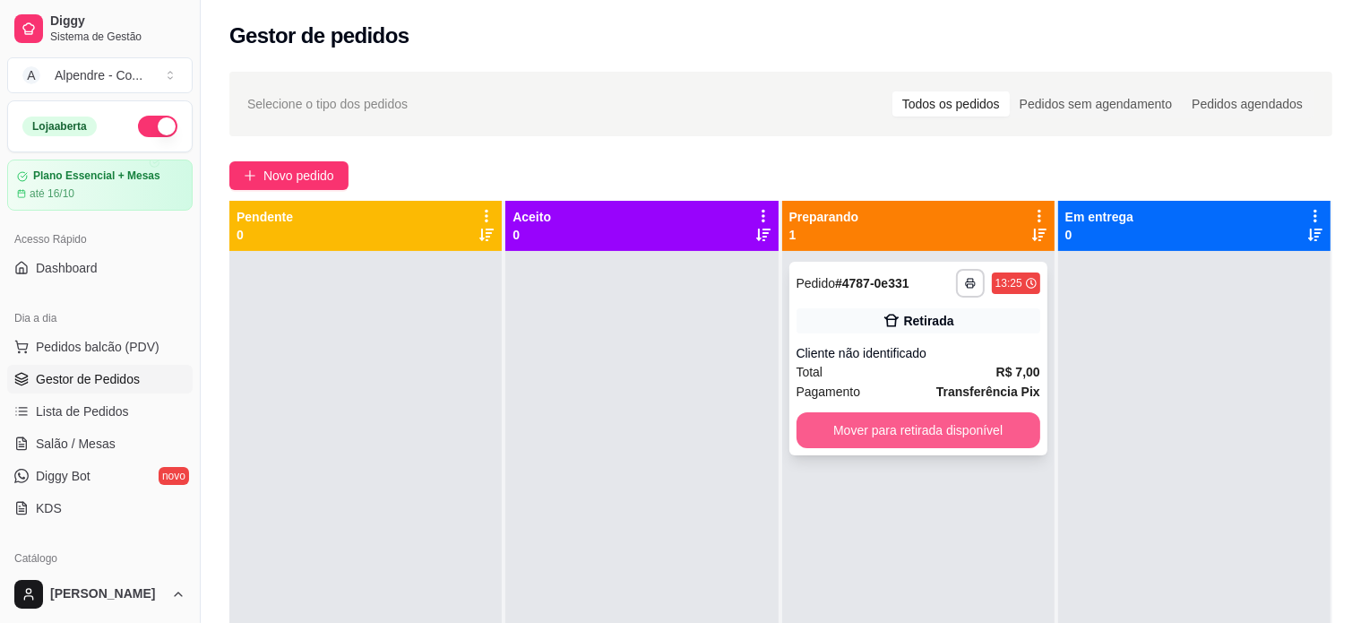
click at [880, 431] on button "Mover para retirada disponível" at bounding box center [918, 430] width 244 height 36
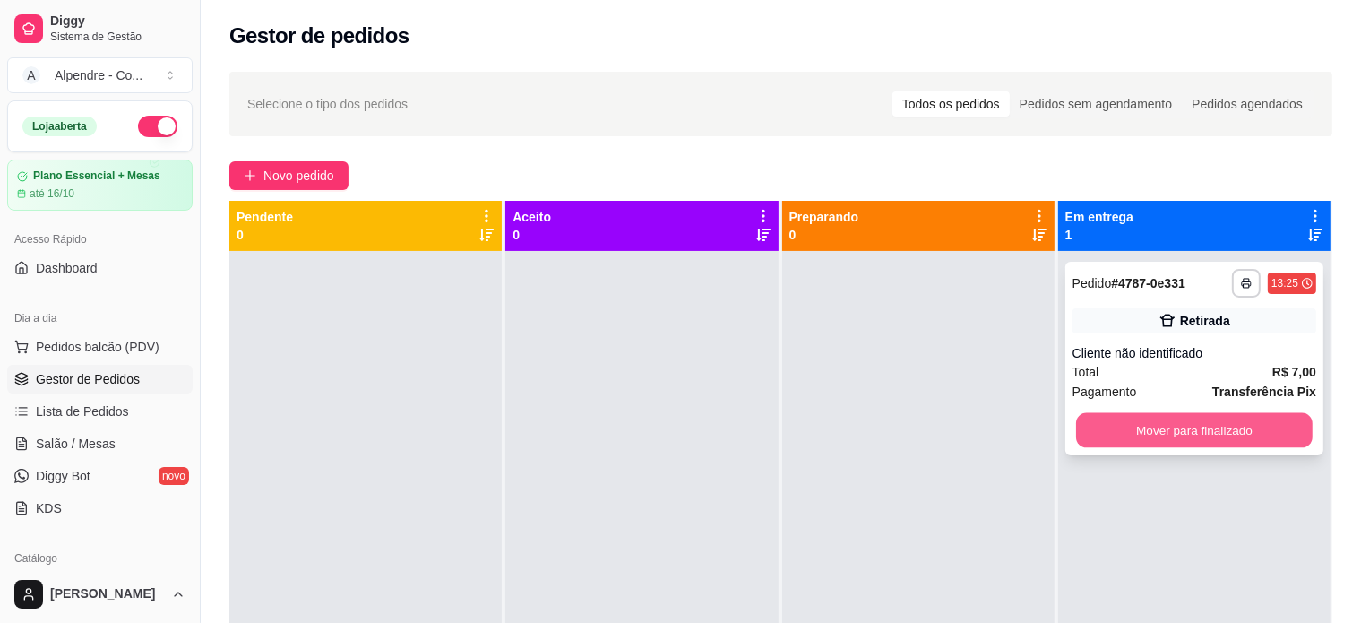
click at [1123, 435] on button "Mover para finalizado" at bounding box center [1194, 430] width 237 height 35
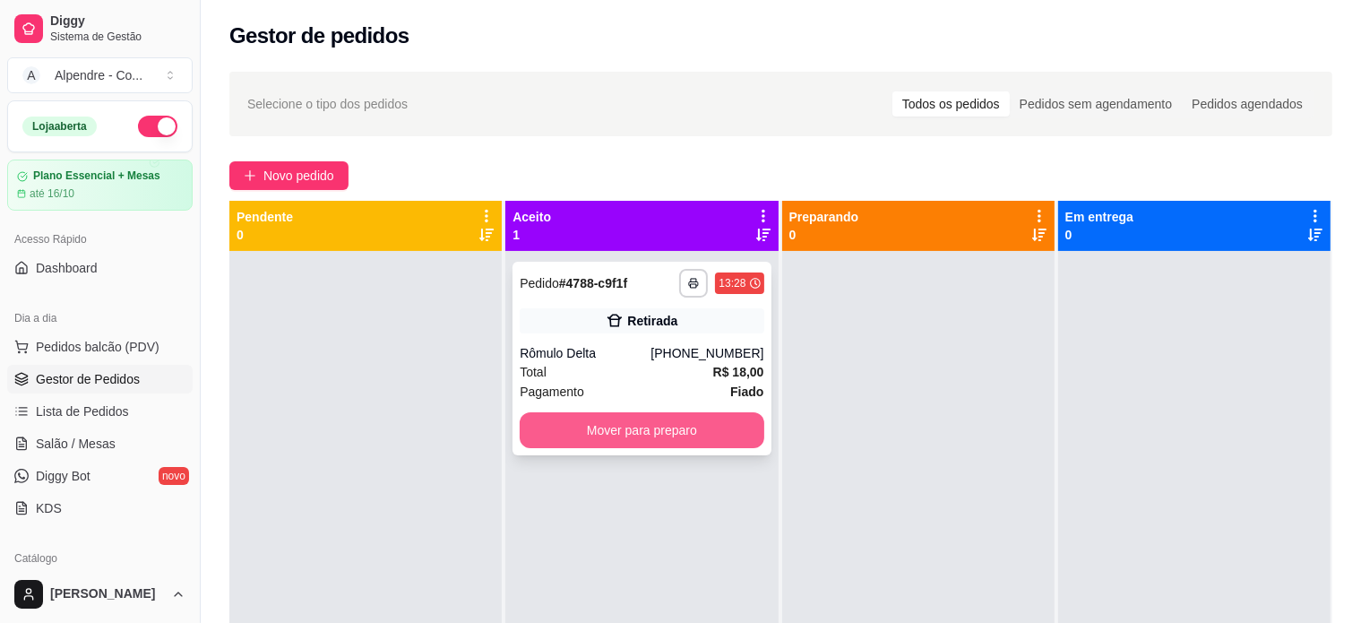
click at [646, 429] on button "Mover para preparo" at bounding box center [642, 430] width 244 height 36
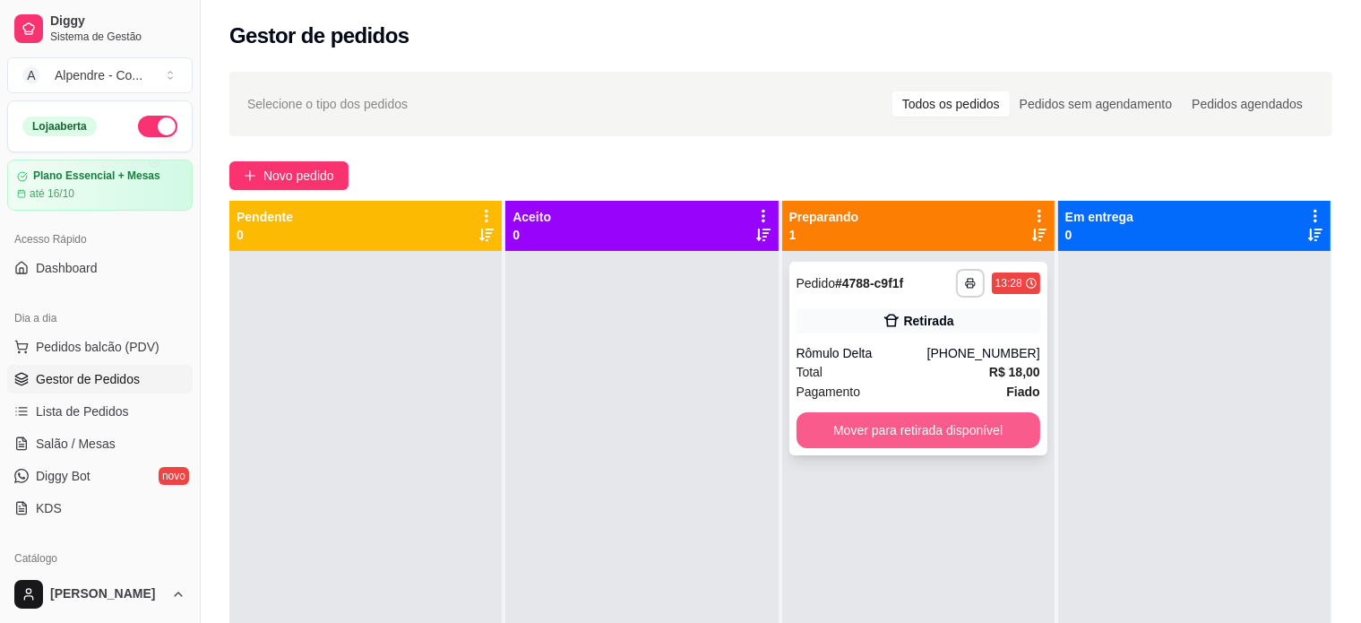
click at [934, 428] on button "Mover para retirada disponível" at bounding box center [918, 430] width 244 height 36
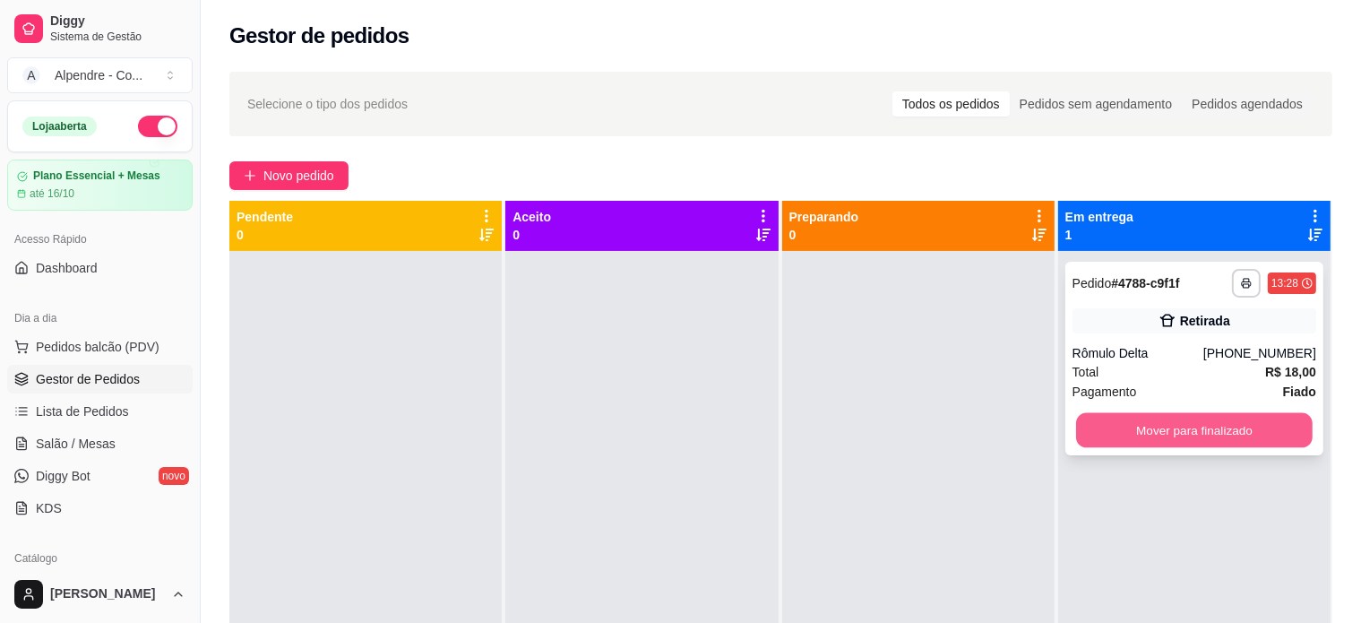
click at [1168, 433] on button "Mover para finalizado" at bounding box center [1194, 430] width 237 height 35
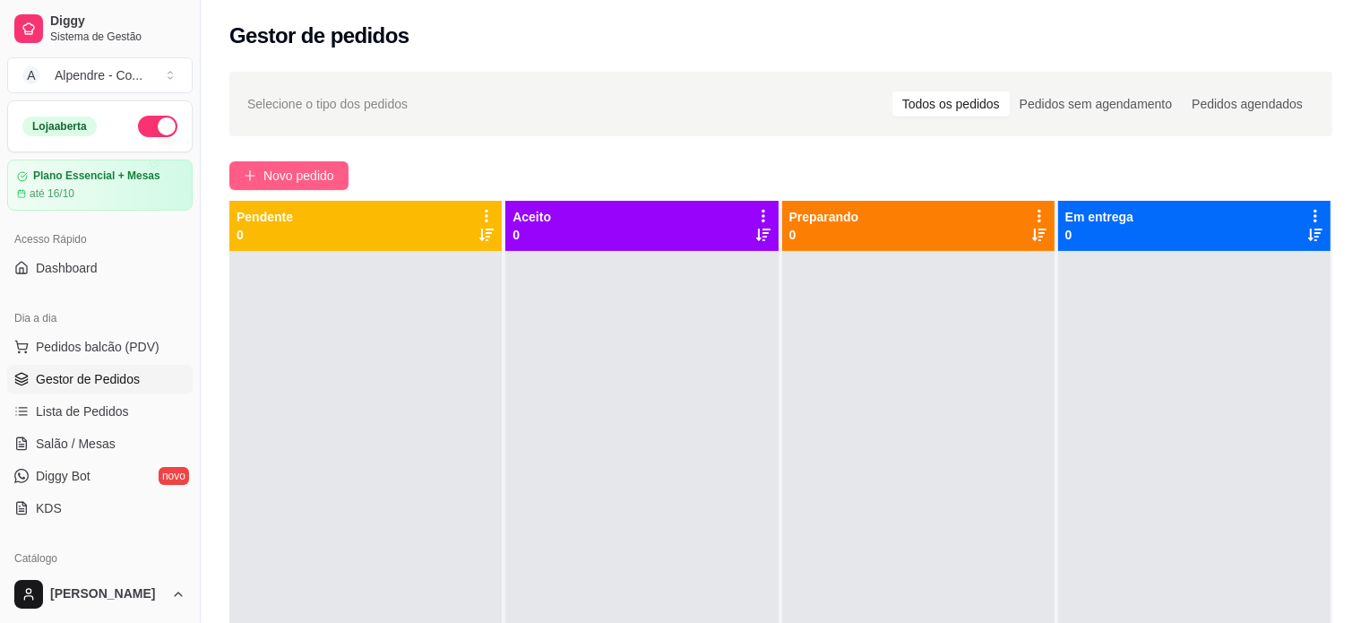
click at [323, 172] on span "Novo pedido" at bounding box center [298, 176] width 71 height 20
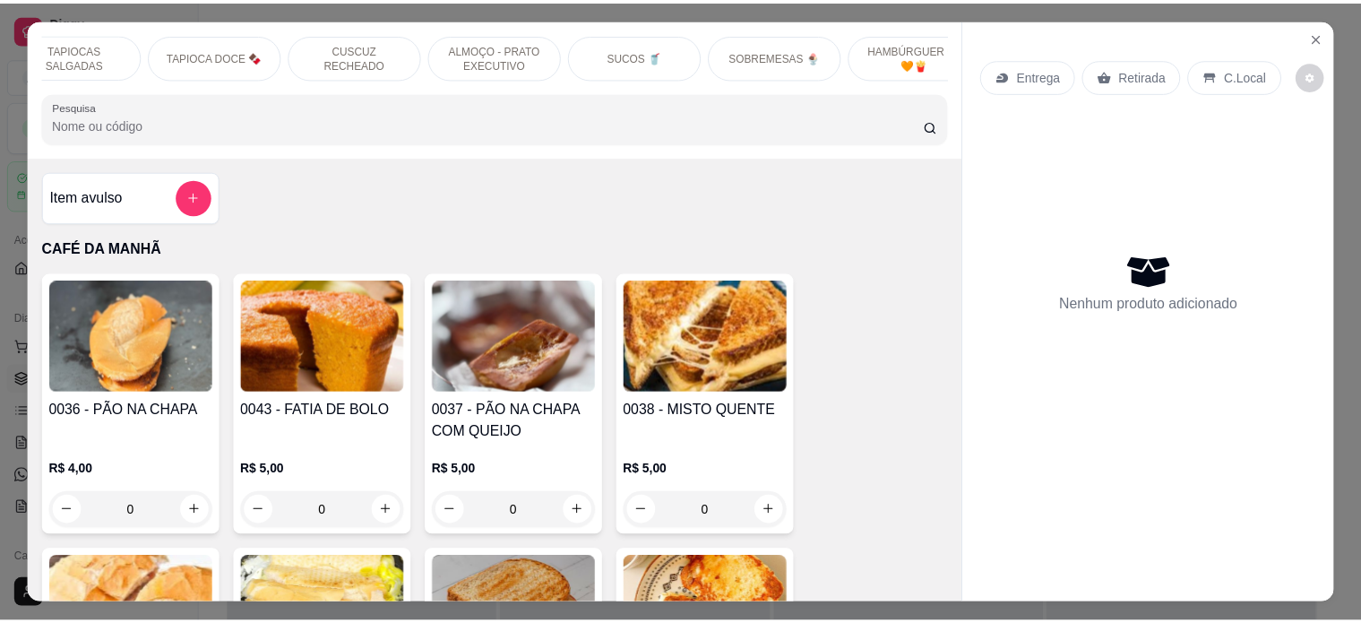
scroll to position [0, 466]
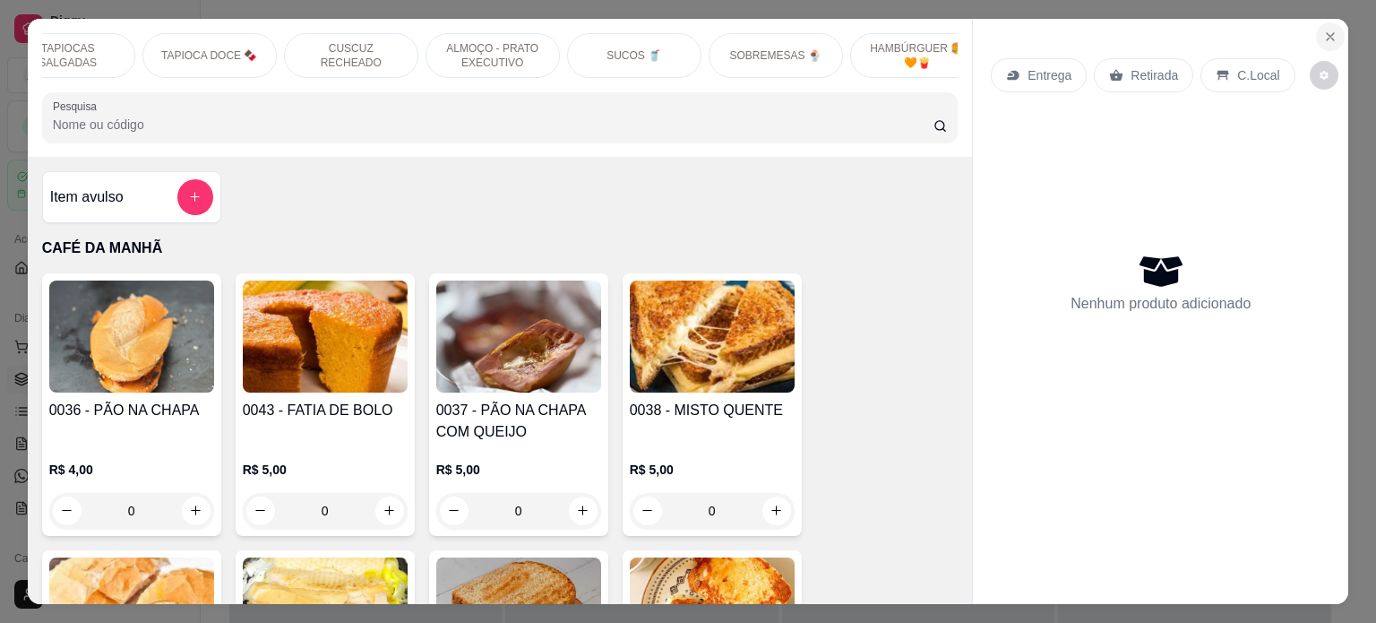
click at [1322, 36] on button "Close" at bounding box center [1330, 36] width 29 height 29
